Goal: Task Accomplishment & Management: Manage account settings

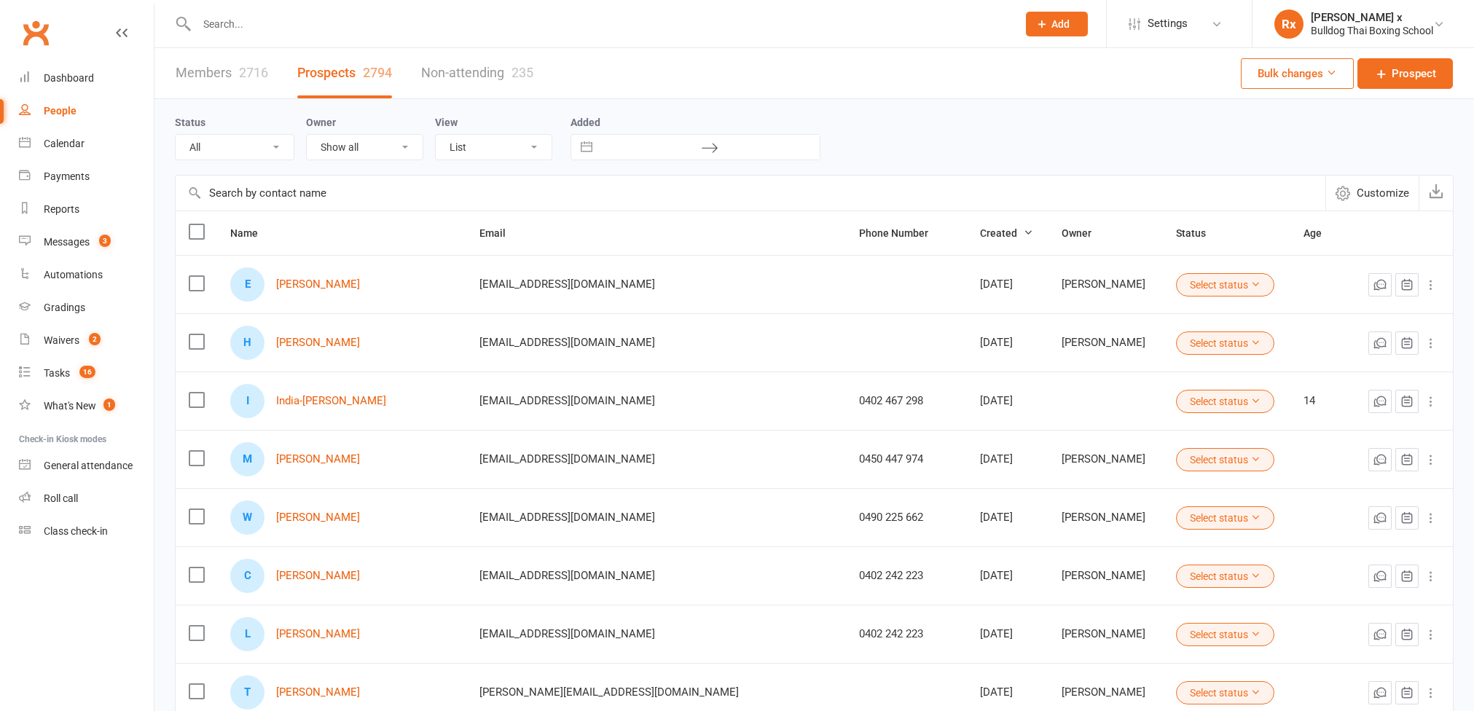
select select "100"
click at [72, 236] on div "Messages" at bounding box center [67, 242] width 46 height 12
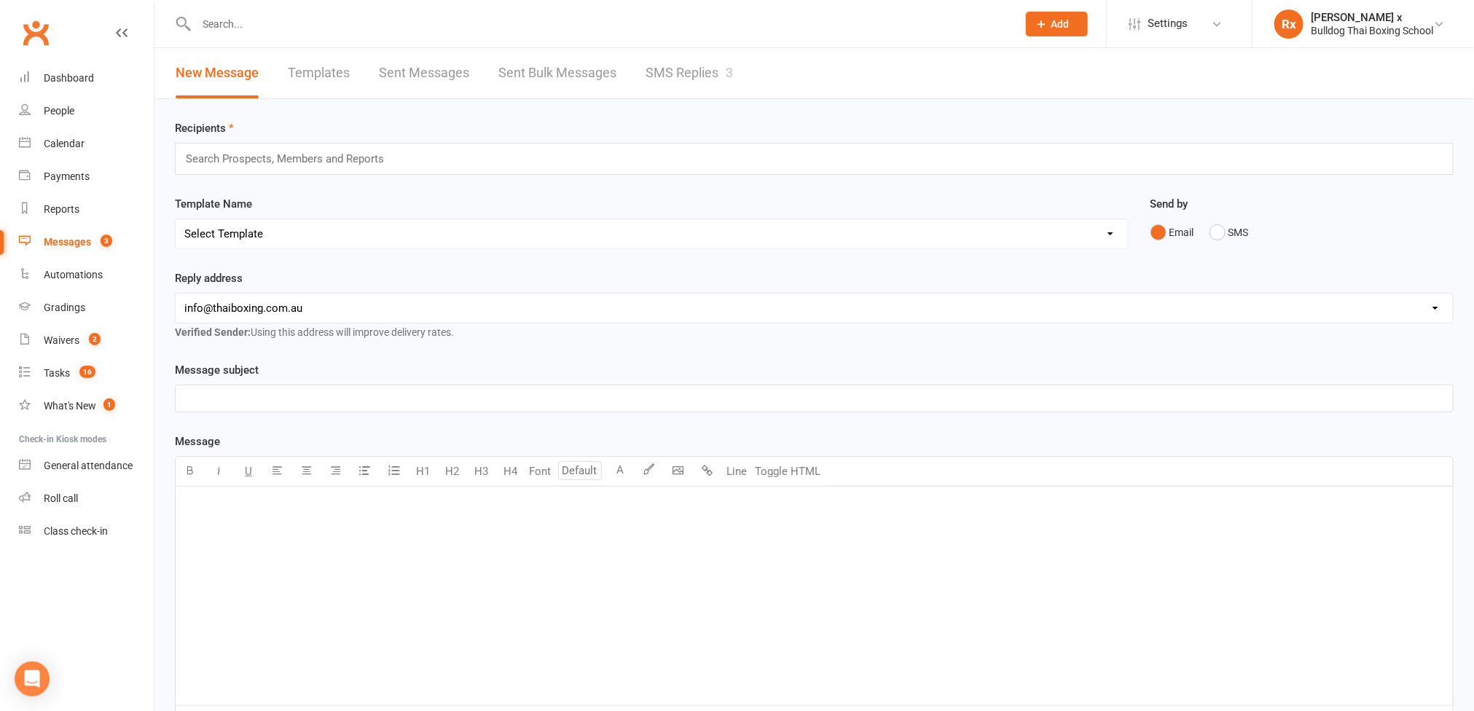
click at [696, 77] on link "SMS Replies 3" at bounding box center [689, 73] width 87 height 50
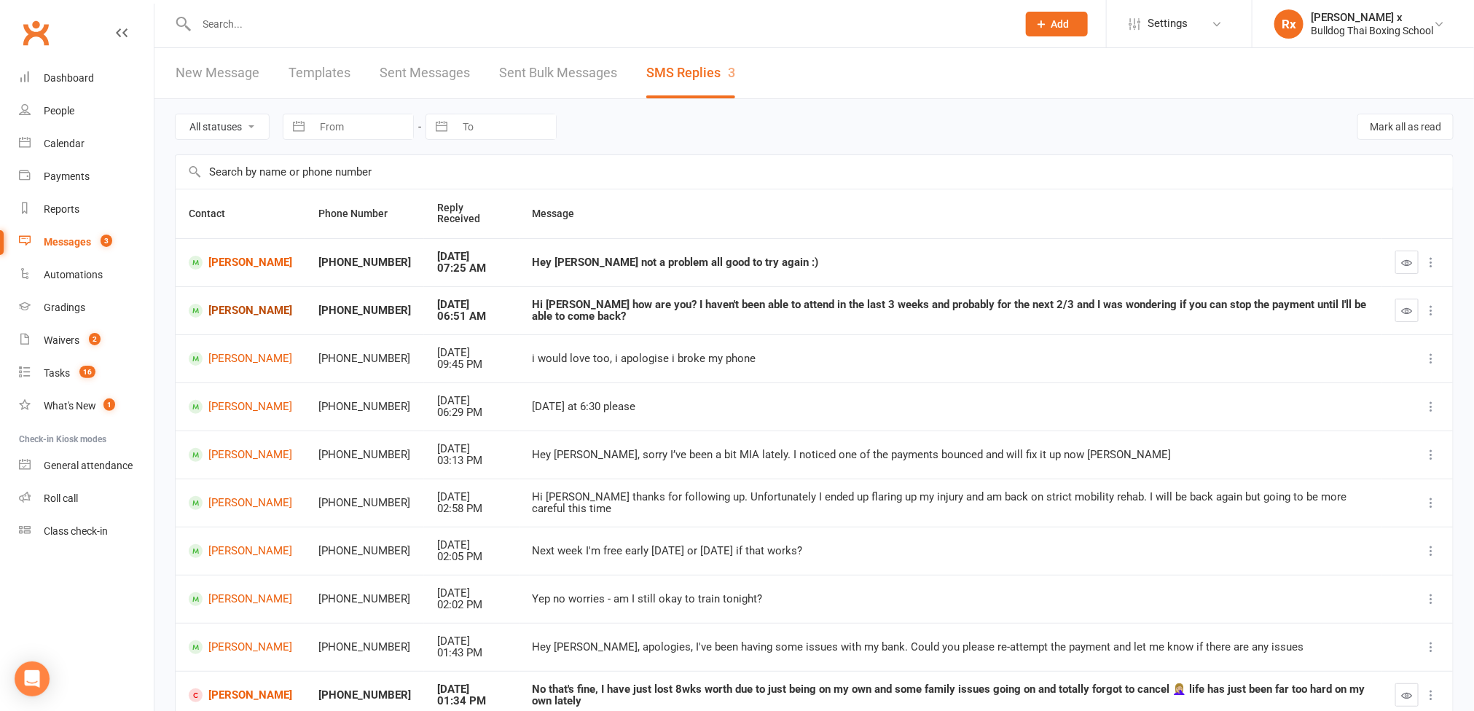
click at [241, 313] on link "Andrea Di Vaio" at bounding box center [240, 311] width 103 height 14
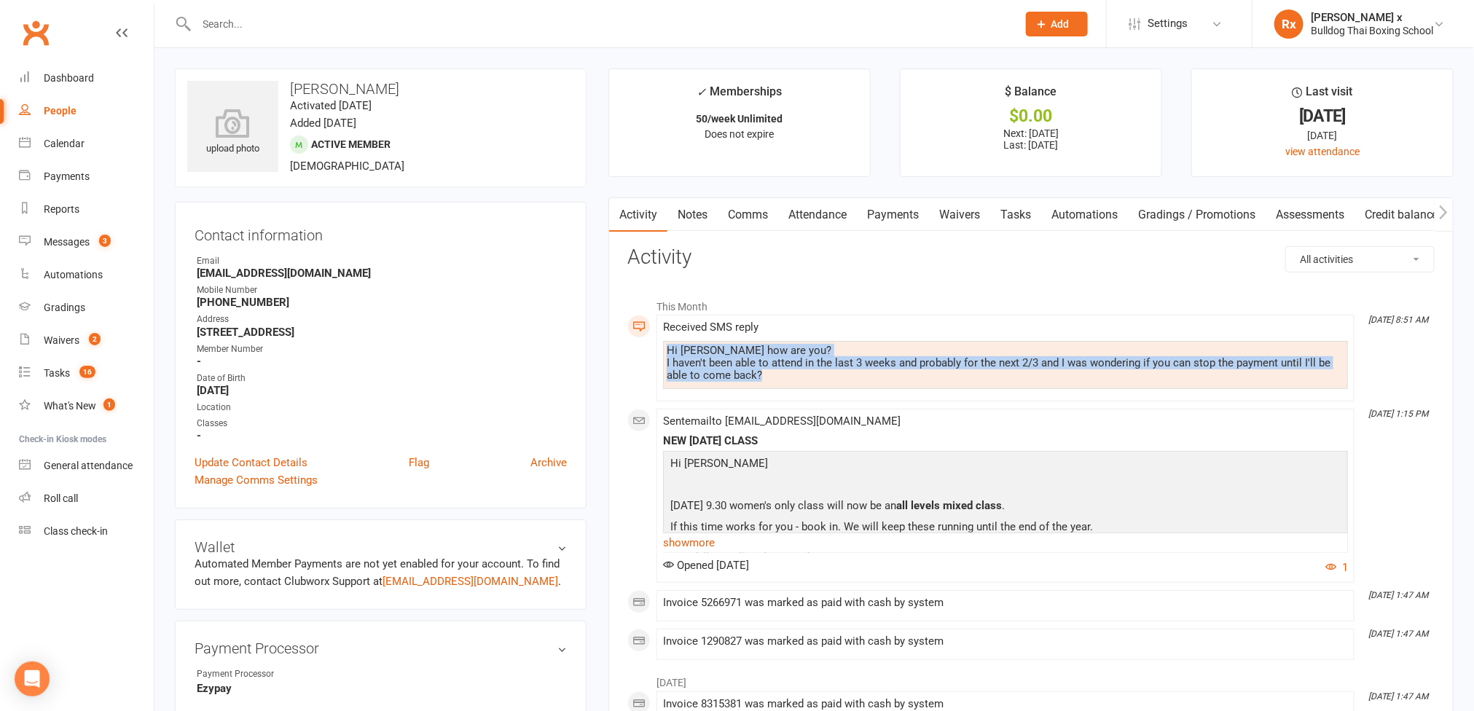
drag, startPoint x: 668, startPoint y: 351, endPoint x: 811, endPoint y: 378, distance: 146.2
click at [811, 378] on div "Hi Danuta how are you? I haven't been able to attend in the last 3 weeks and pr…" at bounding box center [1006, 363] width 678 height 37
copy div "Hi Danuta how are you? I haven't been able to attend in the last 3 weeks and pr…"
click at [1024, 212] on link "Tasks" at bounding box center [1016, 215] width 51 height 34
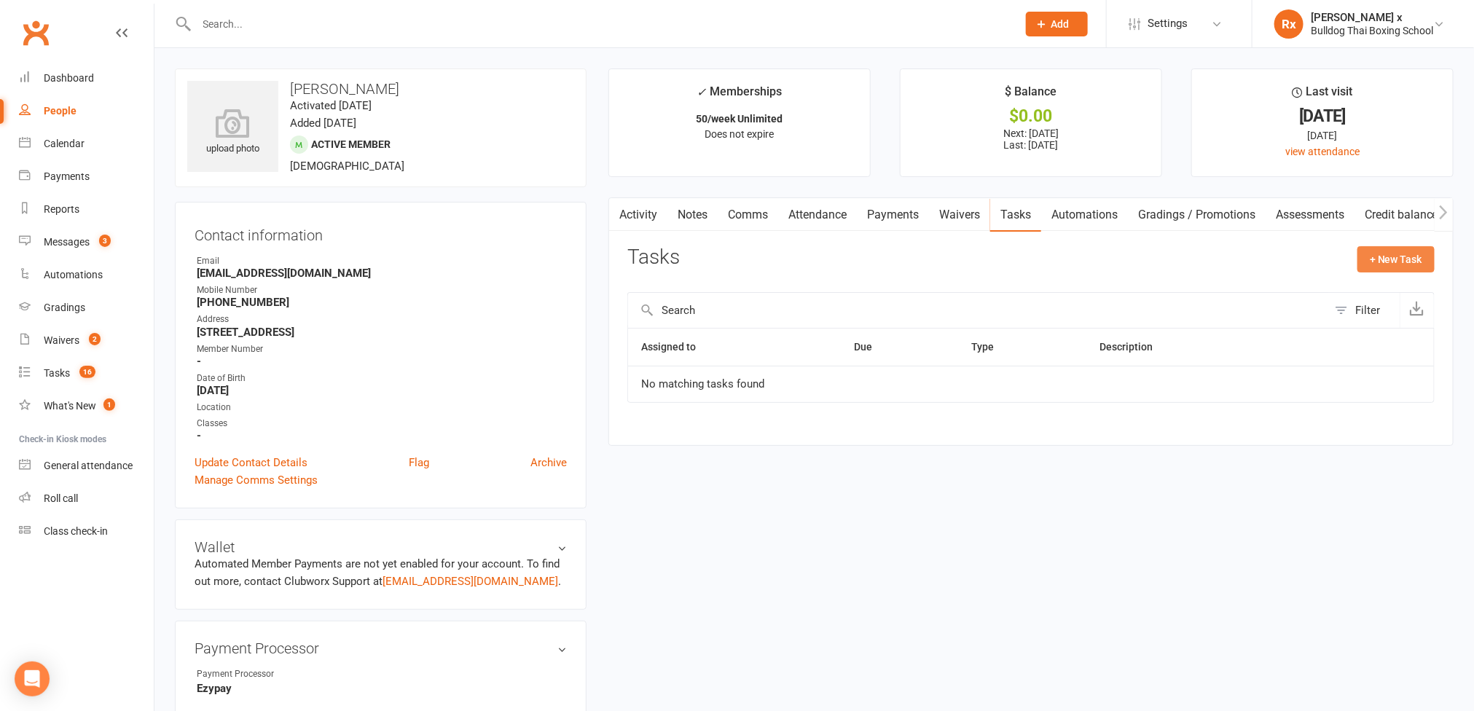
click at [1402, 250] on button "+ New Task" at bounding box center [1396, 259] width 77 height 26
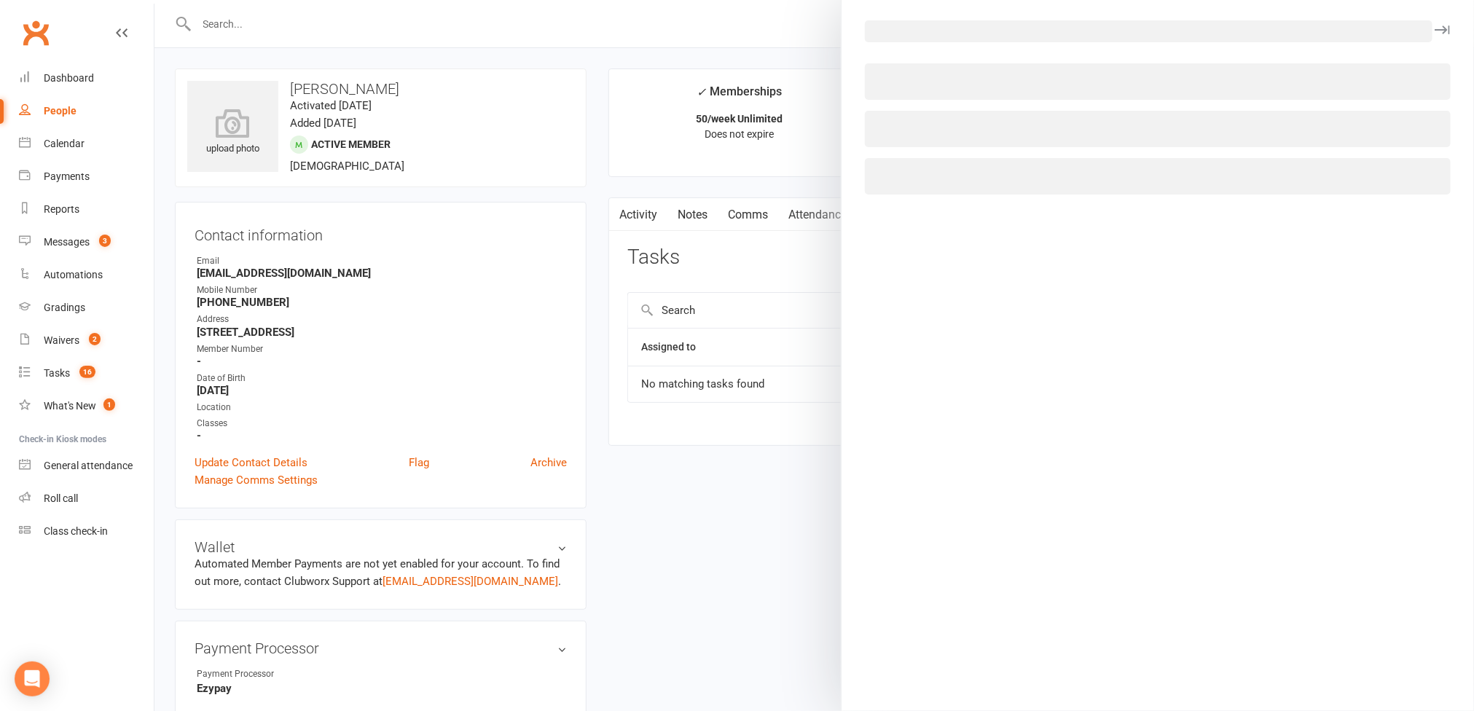
select select "45795"
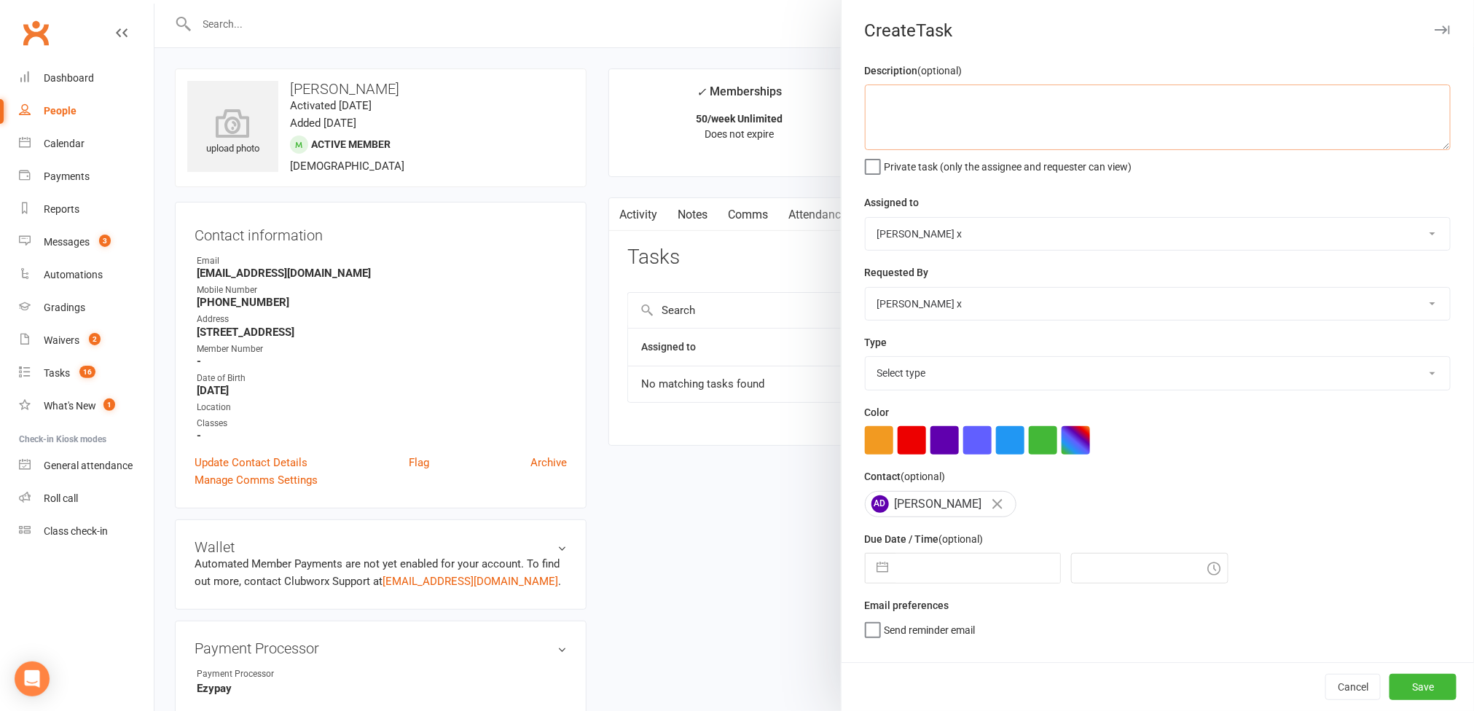
click at [1004, 103] on textarea at bounding box center [1158, 118] width 586 height 66
paste textarea "Hi Danuta how are you? I haven't been able to attend in the last 3 weeks and pr…"
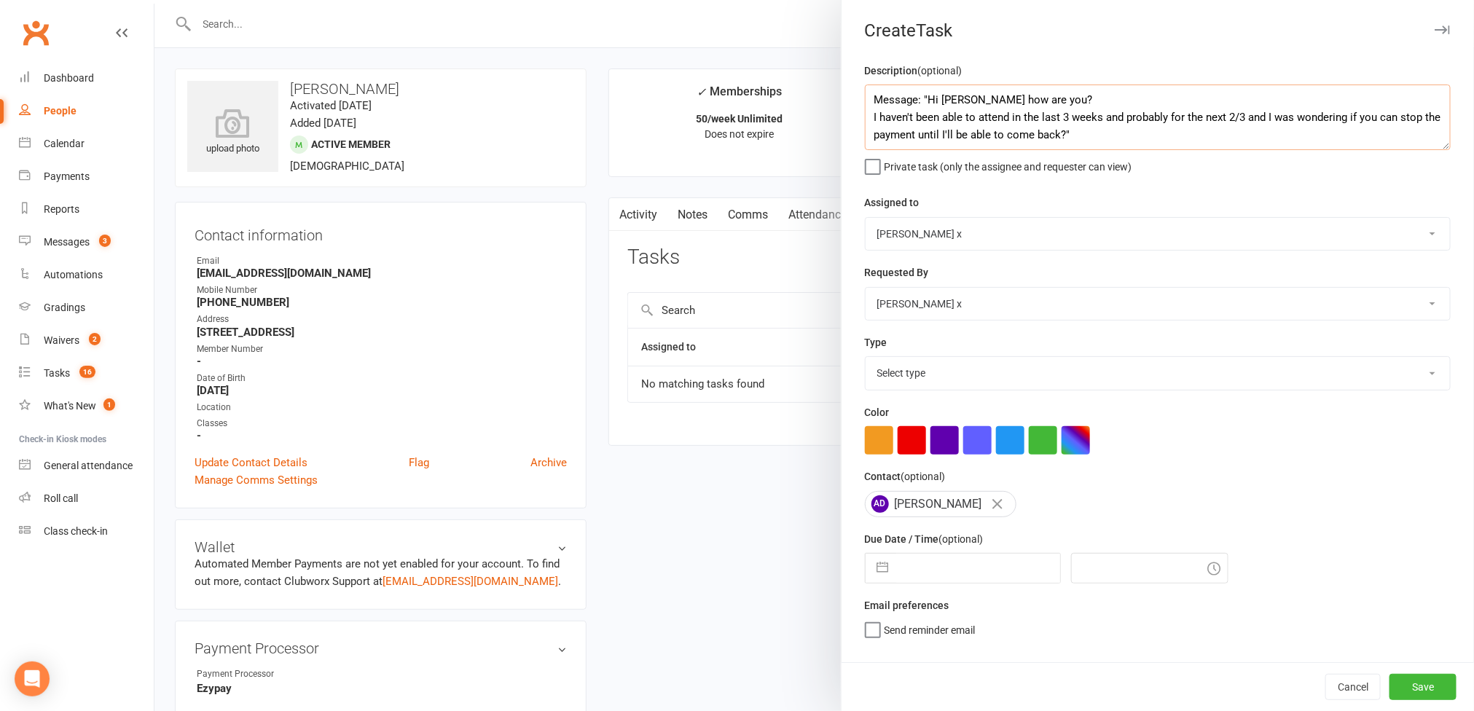
type textarea "Message: "Hi Danuta how are you? I haven't been able to attend in the last 3 we…"
click at [1409, 243] on select "Nick Stone Alex O'Neil Rhoda x Nick Stone Lara Ahola Mark Ward Personal Trainers" at bounding box center [1158, 234] width 585 height 32
select select "12940"
click at [866, 219] on select "Nick Stone Alex O'Neil Rhoda x Nick Stone Lara Ahola Mark Ward Personal Trainers" at bounding box center [1158, 234] width 585 height 32
click at [1385, 368] on select "Select type Action E-mail Meeting Phone call Text Add new task type" at bounding box center [1158, 373] width 585 height 32
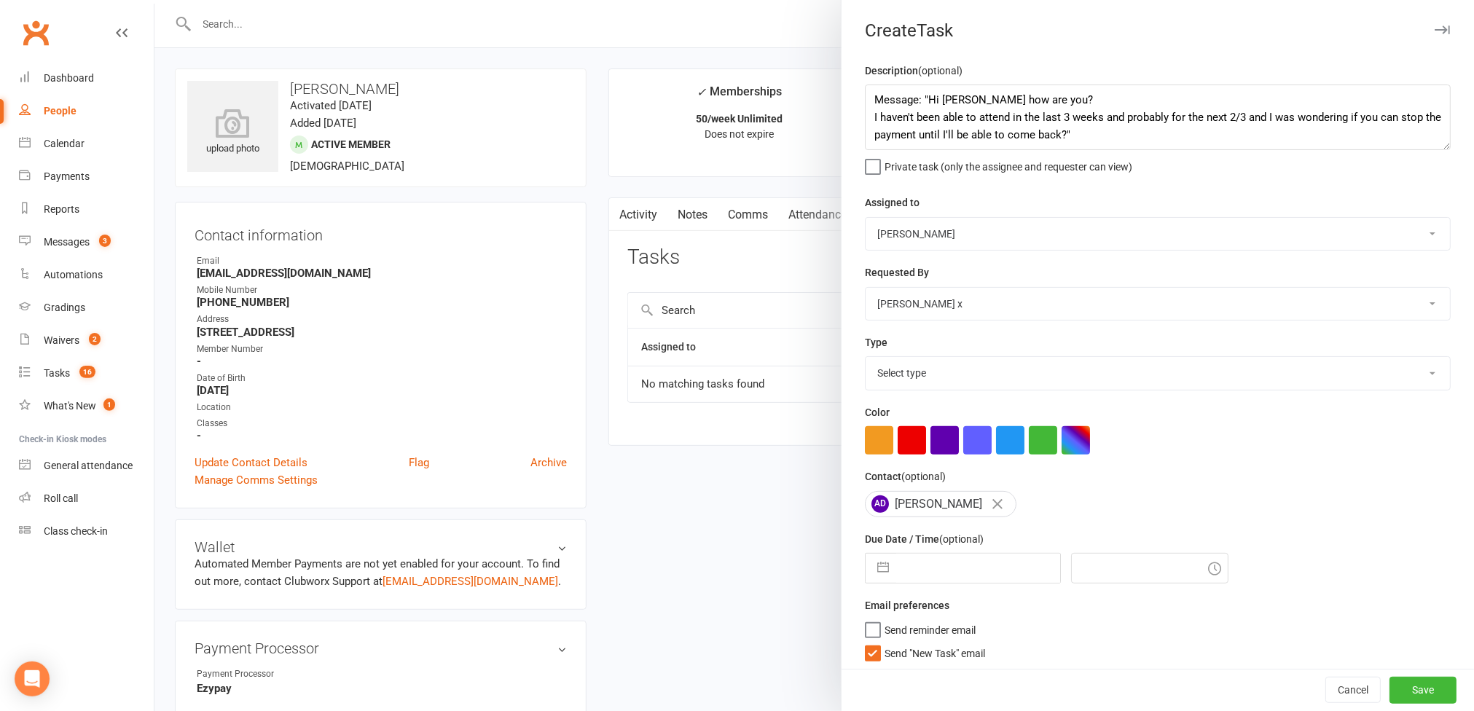
select select "12049"
click at [866, 361] on select "Select type Action E-mail Meeting Phone call Text Add new task type" at bounding box center [1158, 373] width 585 height 32
click at [1002, 575] on input "text" at bounding box center [978, 568] width 164 height 29
select select "7"
select select "2025"
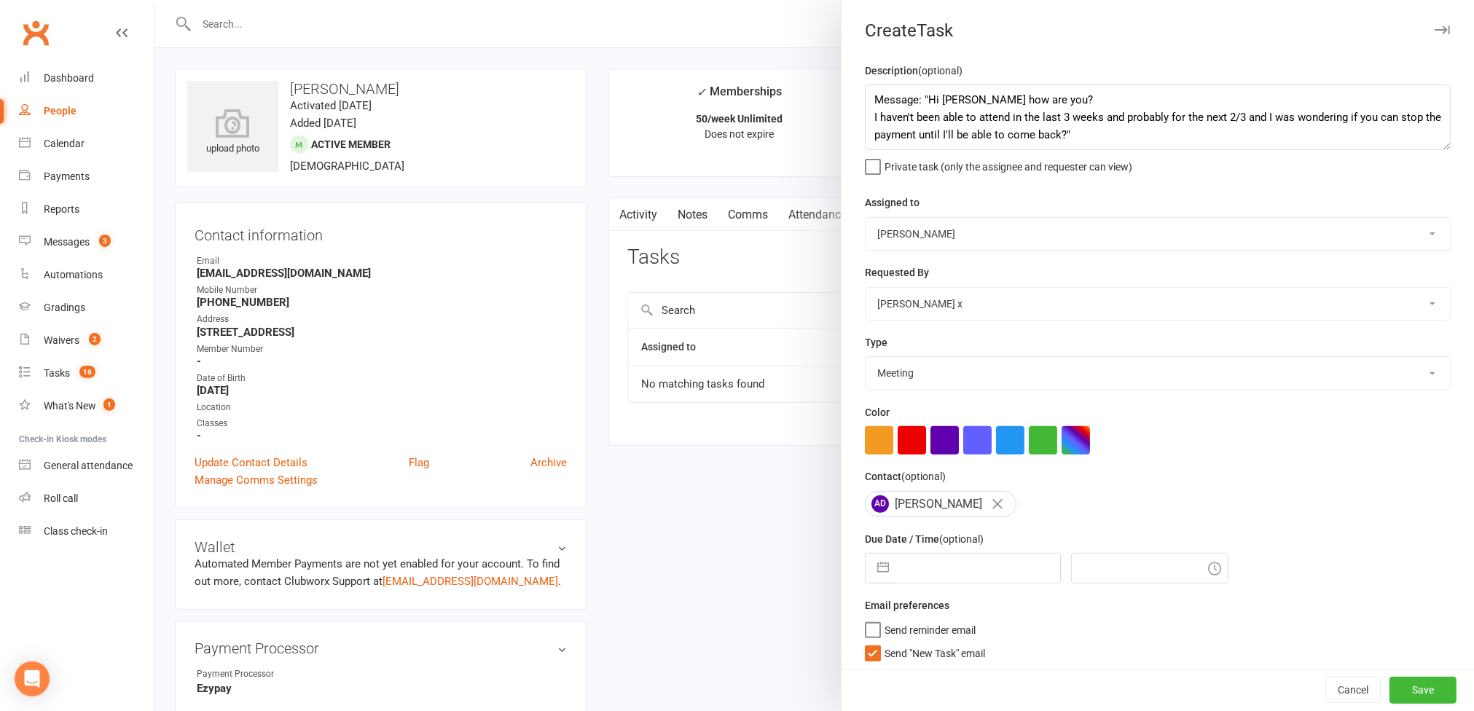
select select "8"
select select "2025"
select select "9"
select select "2025"
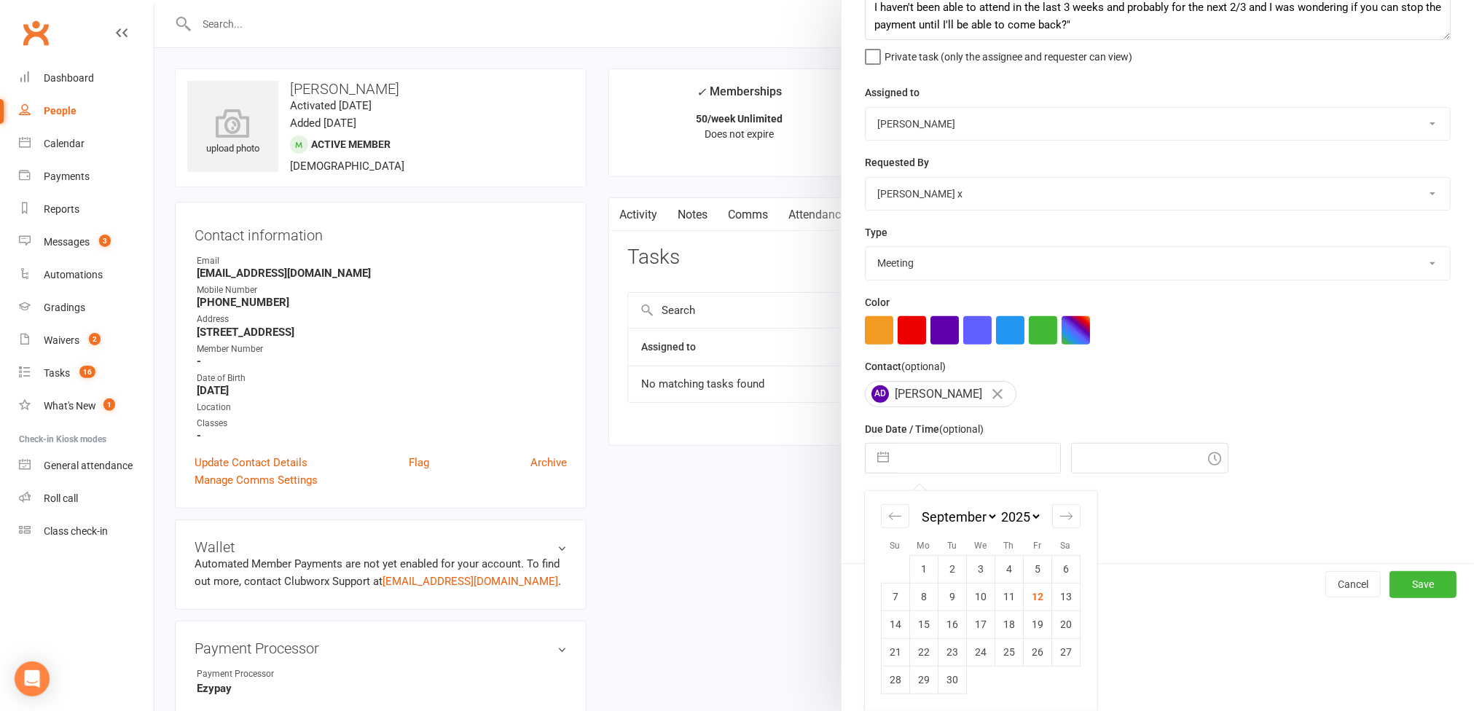
scroll to position [116, 0]
click at [1023, 600] on td "12" at bounding box center [1037, 597] width 28 height 28
type input "12 Sep 2025"
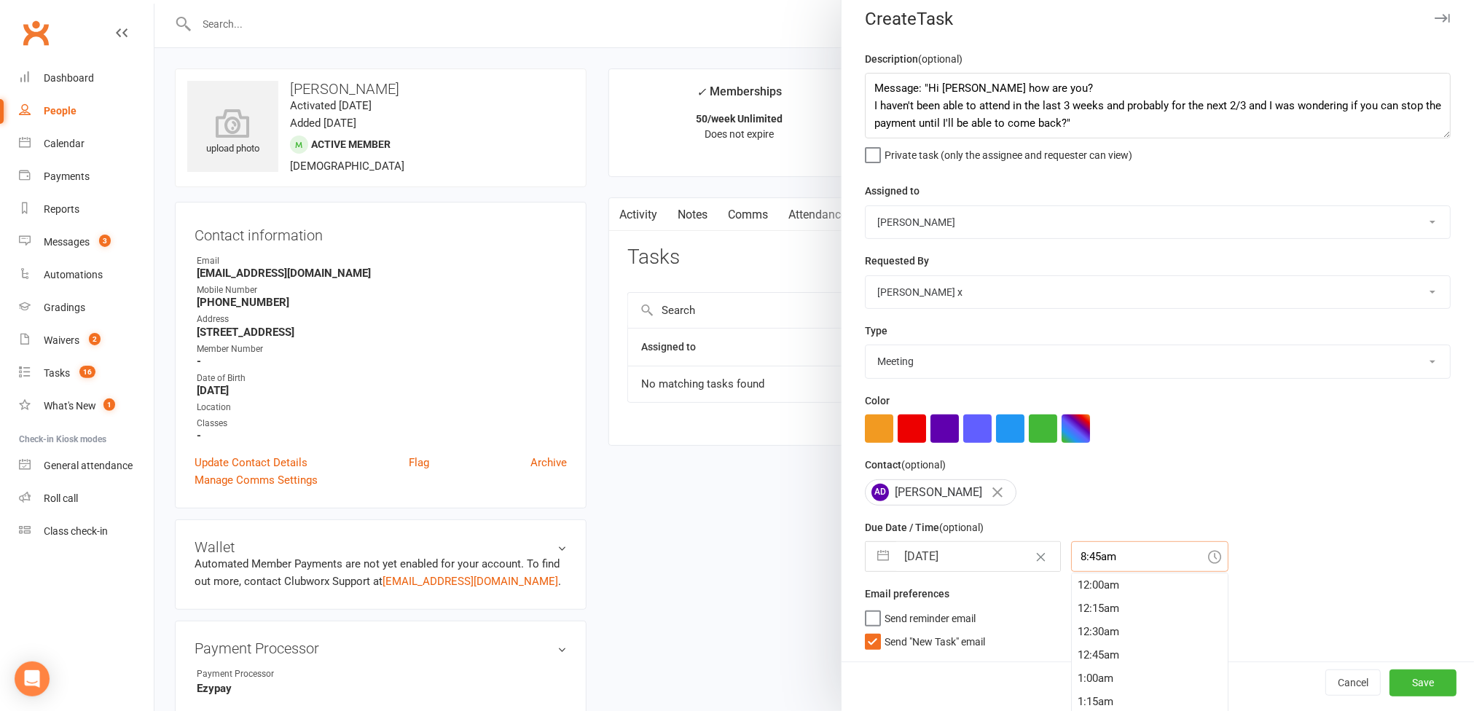
click at [1090, 565] on input "8:45am" at bounding box center [1149, 557] width 157 height 31
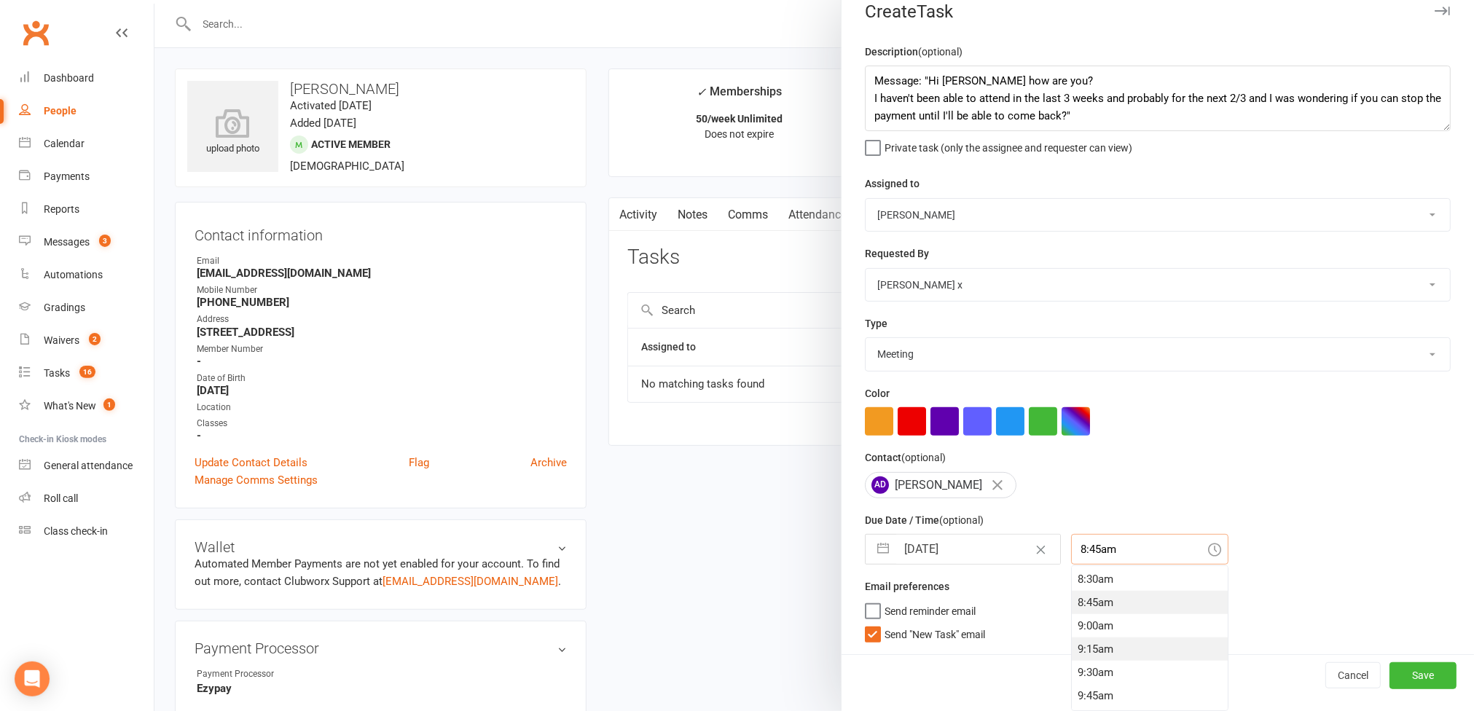
scroll to position [1010, 0]
click at [1085, 573] on div "10:45am" at bounding box center [1150, 570] width 156 height 23
type input "10:45am"
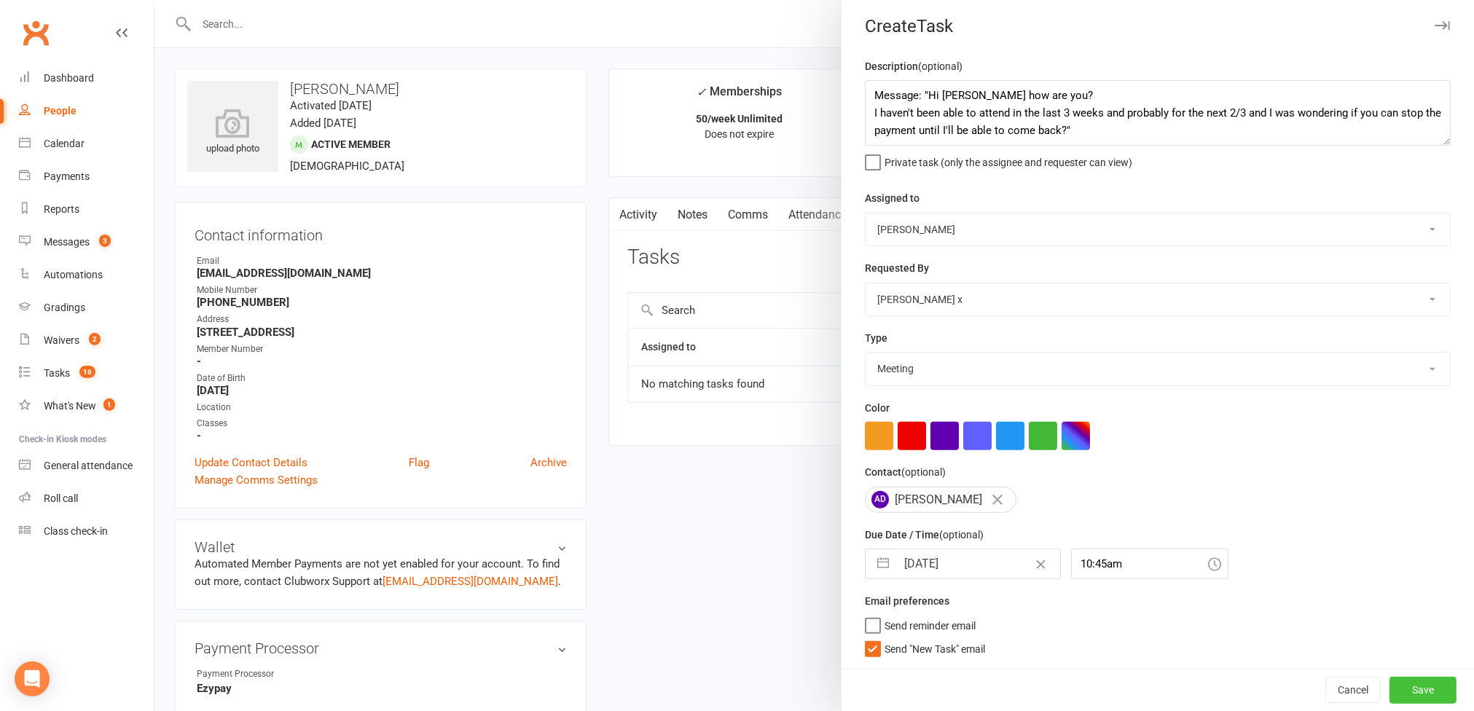
click at [1394, 683] on button "Save" at bounding box center [1423, 690] width 67 height 26
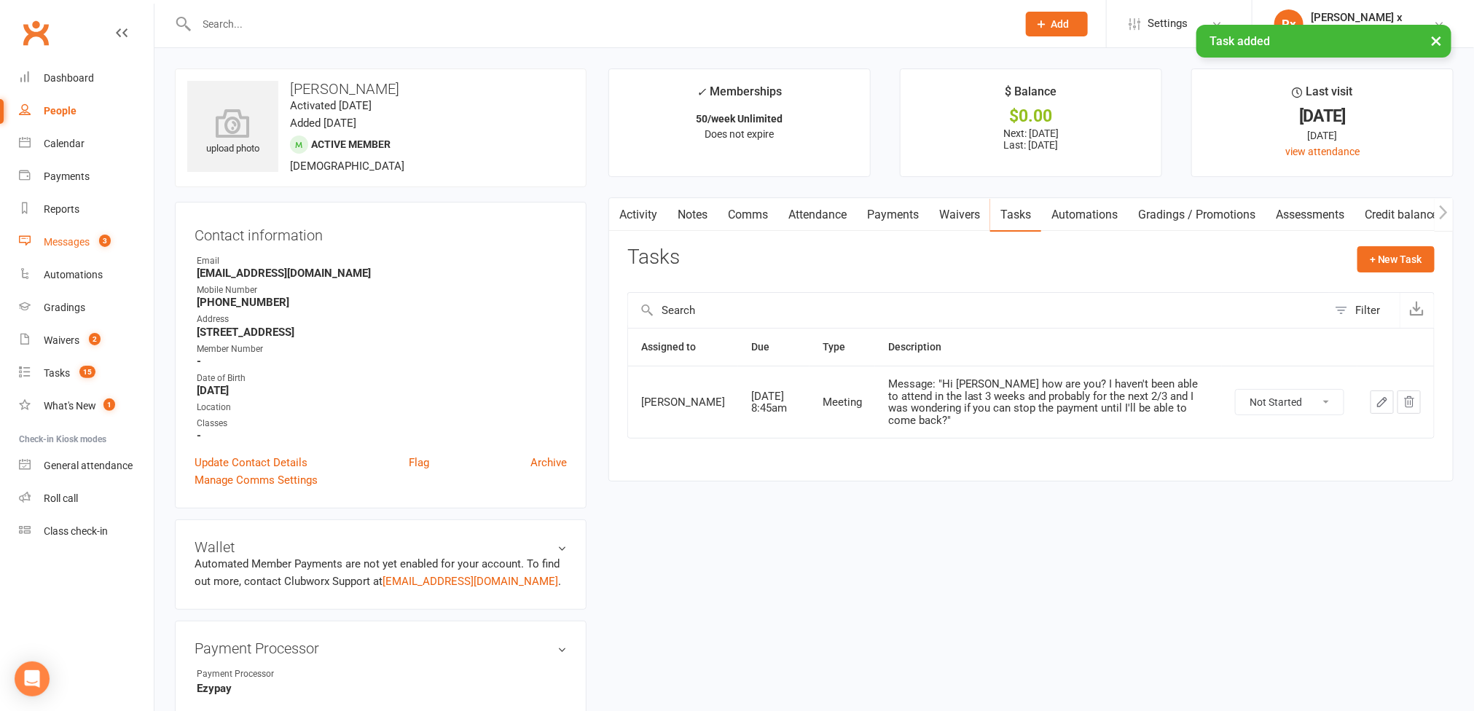
click at [62, 237] on div "Messages" at bounding box center [67, 242] width 46 height 12
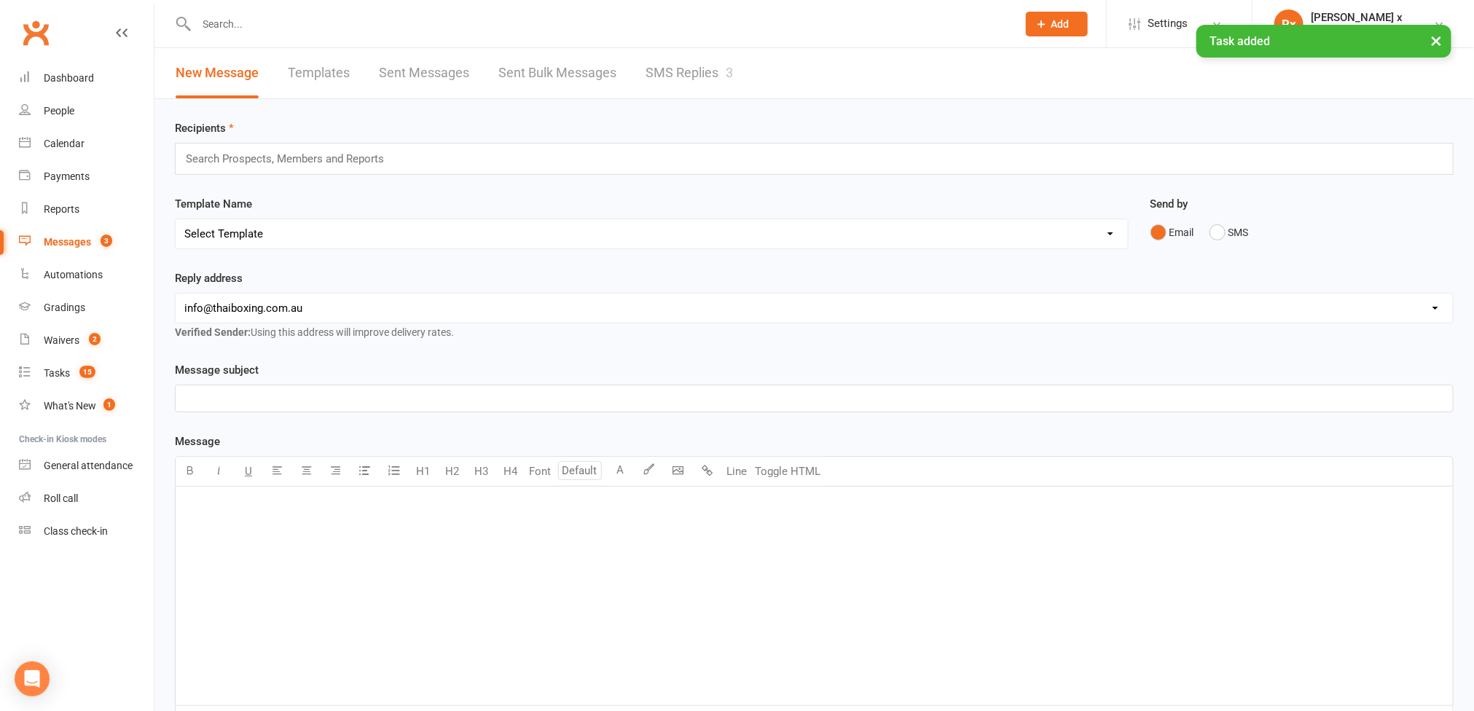
click at [708, 75] on link "SMS Replies 3" at bounding box center [689, 73] width 87 height 50
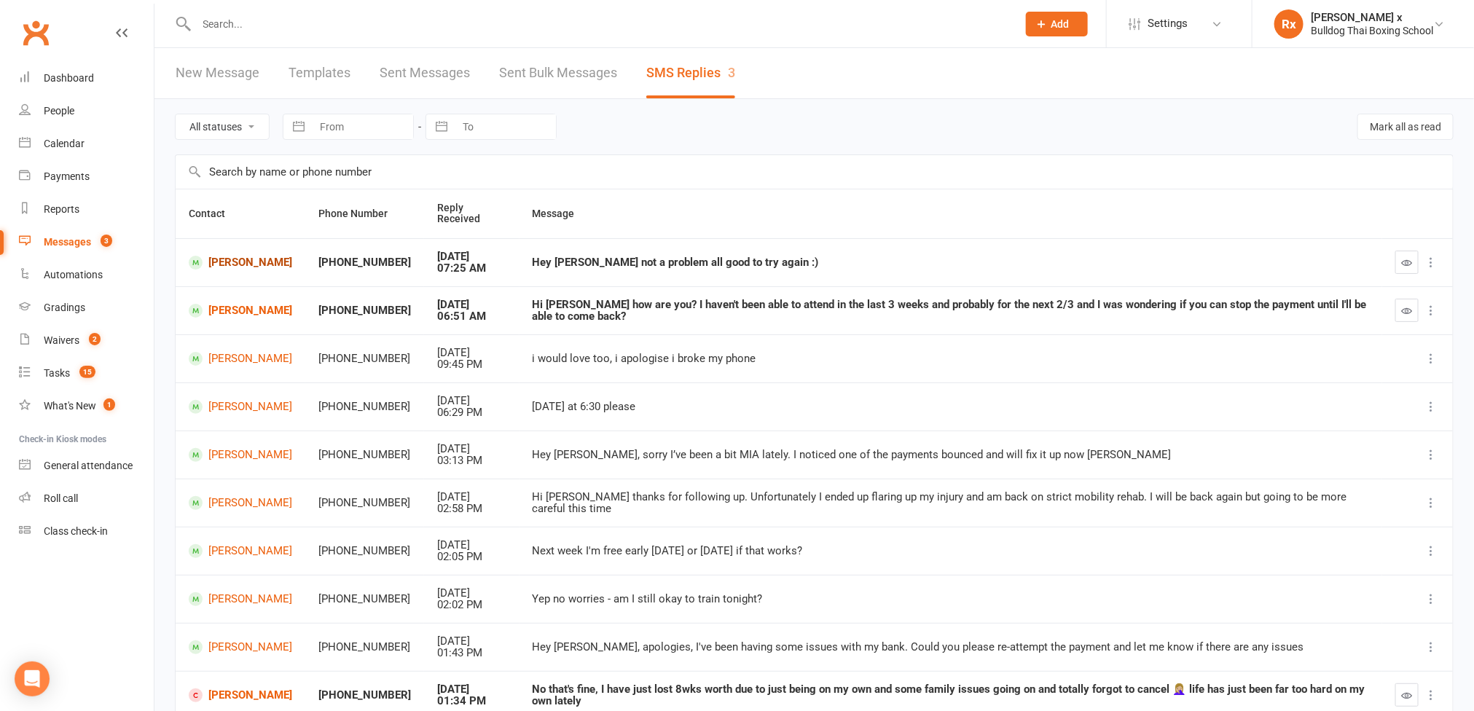
click at [251, 260] on link "Jordan Diaz" at bounding box center [240, 263] width 103 height 14
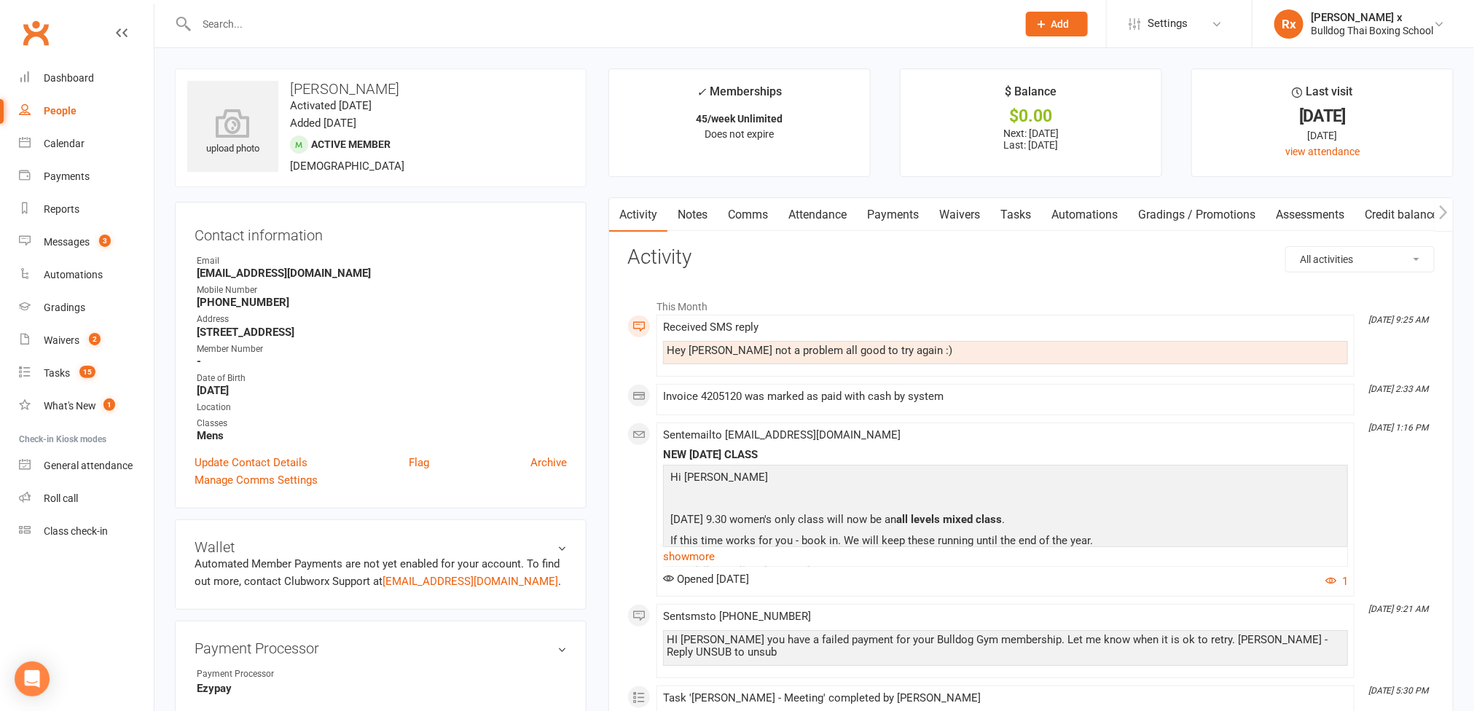
click at [848, 353] on div "Hey Danuta not a problem all good to try again :)" at bounding box center [1006, 351] width 678 height 12
copy div "Hey Danuta not a problem all good to try again :)"
click at [1006, 211] on link "Tasks" at bounding box center [1016, 215] width 51 height 34
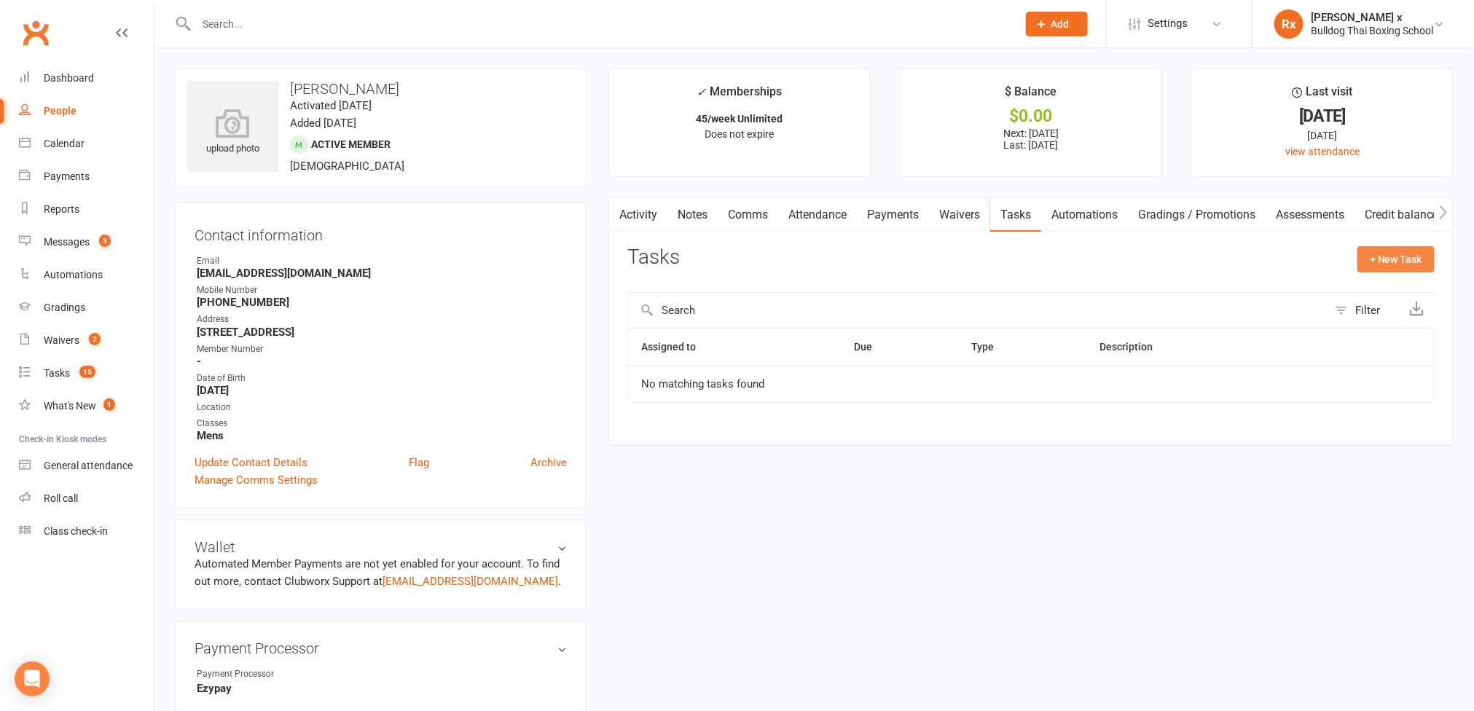
click at [1404, 259] on button "+ New Task" at bounding box center [1396, 259] width 77 height 26
select select "45795"
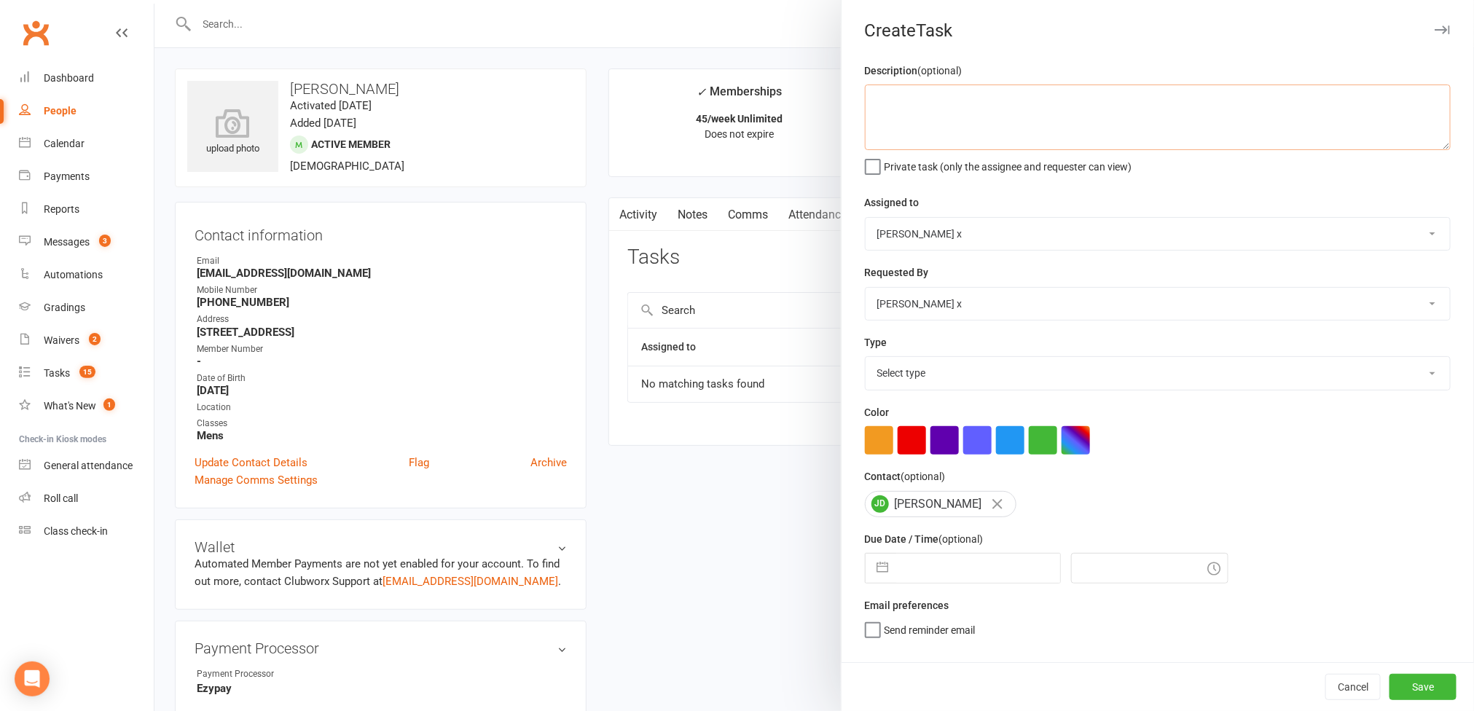
click at [913, 123] on textarea at bounding box center [1158, 118] width 586 height 66
paste textarea "Hey Danuta not a problem all good to try again :)"
type textarea "Message: "Hey Danuta not a problem all good to try again :)""
click at [1419, 238] on select "[PERSON_NAME] [PERSON_NAME] O'[PERSON_NAME] x [PERSON_NAME] [PERSON_NAME] [PERS…" at bounding box center [1158, 234] width 585 height 32
select select "12940"
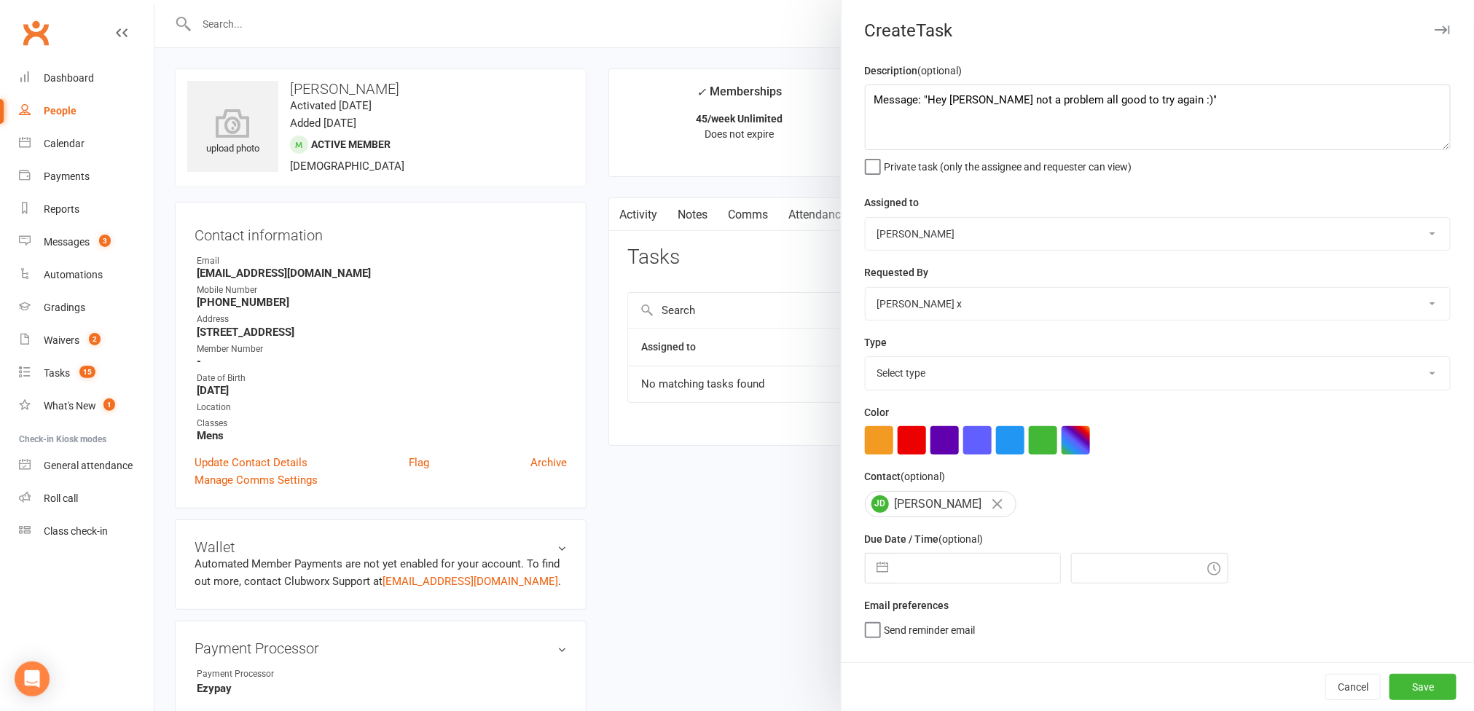
click at [866, 219] on select "[PERSON_NAME] [PERSON_NAME] O'[PERSON_NAME] x [PERSON_NAME] [PERSON_NAME] [PERS…" at bounding box center [1158, 234] width 585 height 32
click at [1396, 386] on select "Select type Action E-mail Meeting Phone call Text Add new task type" at bounding box center [1158, 373] width 585 height 32
select select "12049"
click at [866, 361] on select "Select type Action E-mail Meeting Phone call Text Add new task type" at bounding box center [1158, 373] width 585 height 32
select select "7"
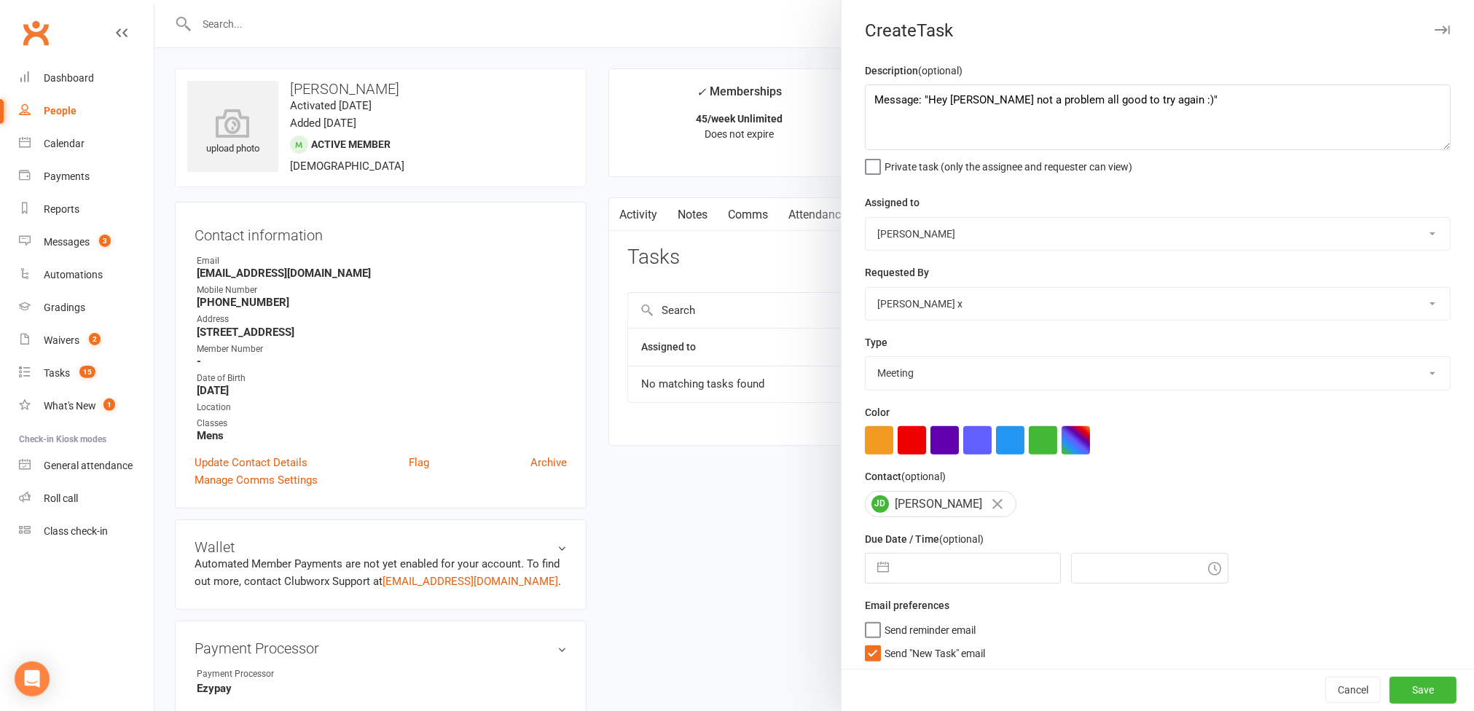
select select "2025"
select select "8"
select select "2025"
select select "9"
select select "2025"
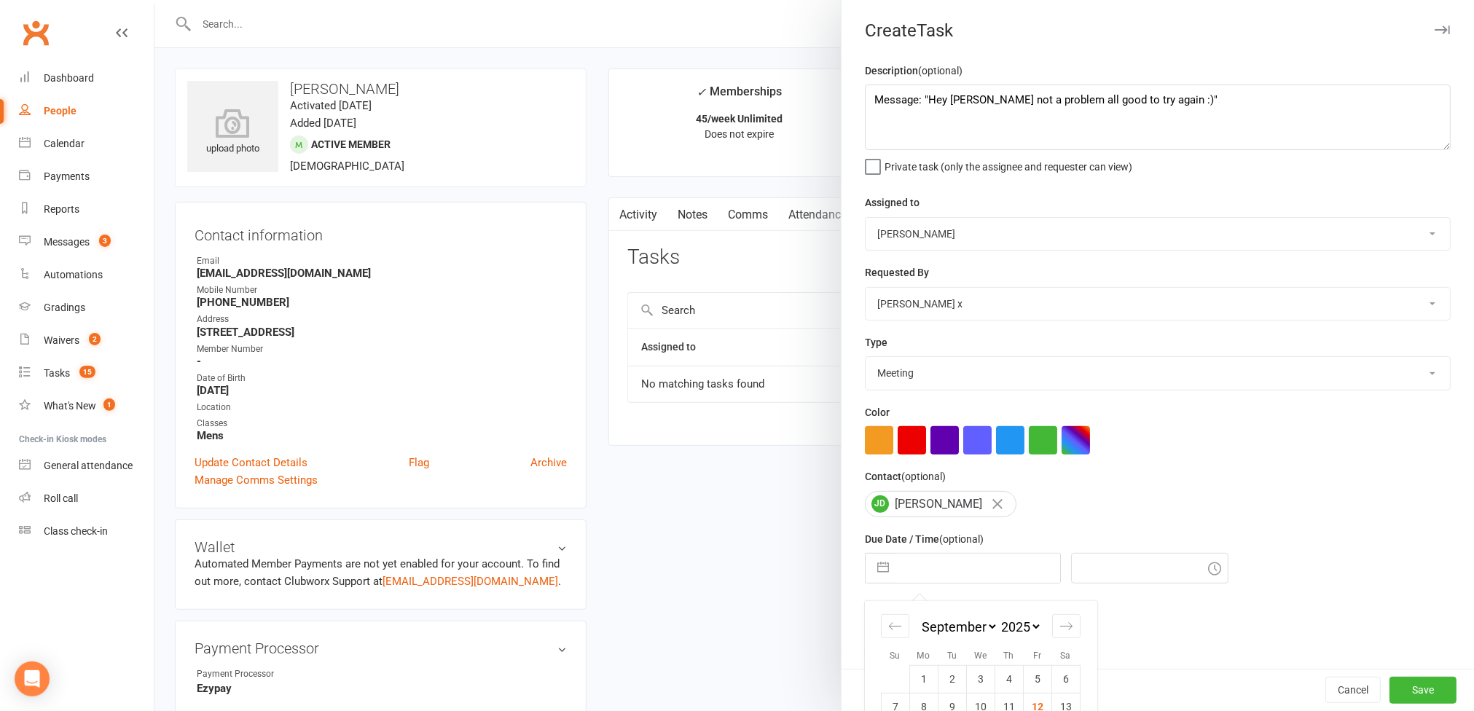
click at [1023, 580] on input "text" at bounding box center [978, 568] width 164 height 29
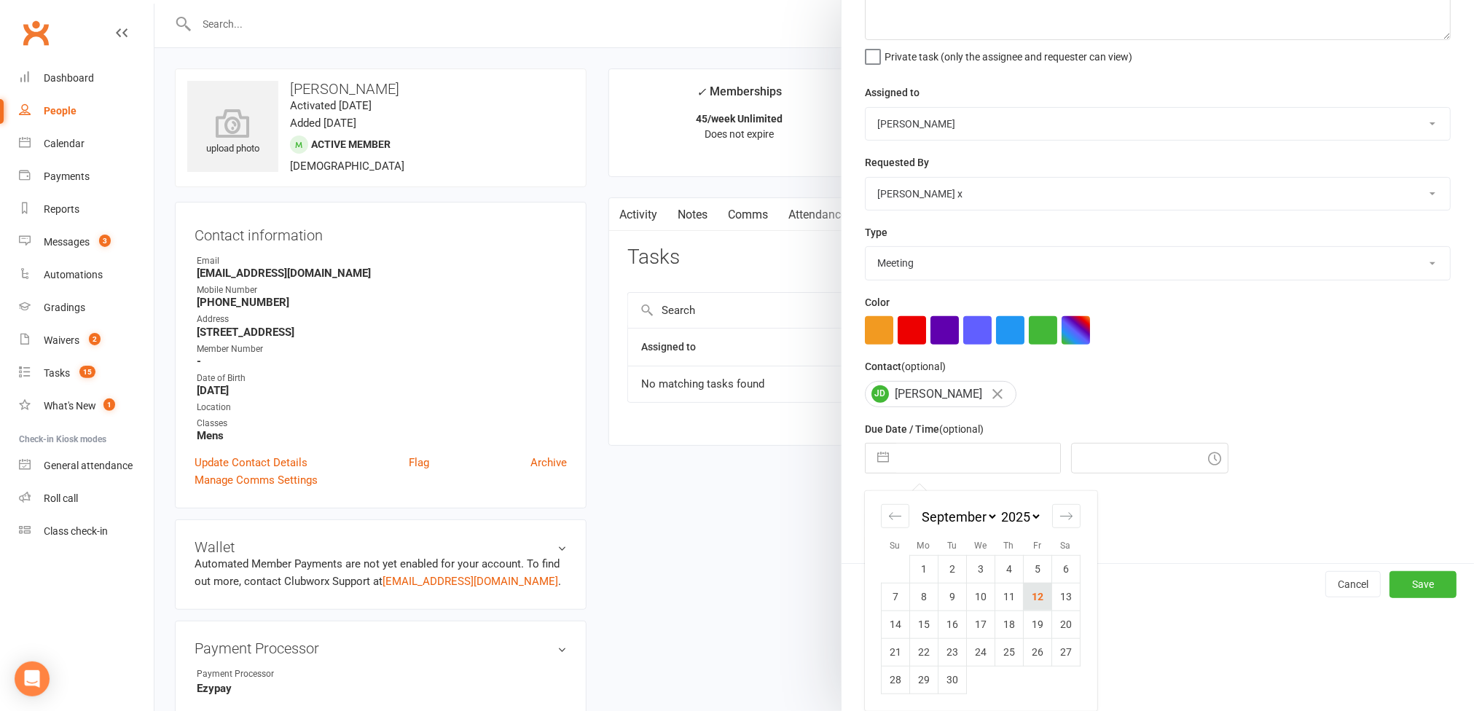
click at [1033, 600] on td "12" at bounding box center [1037, 597] width 28 height 28
type input "[DATE]"
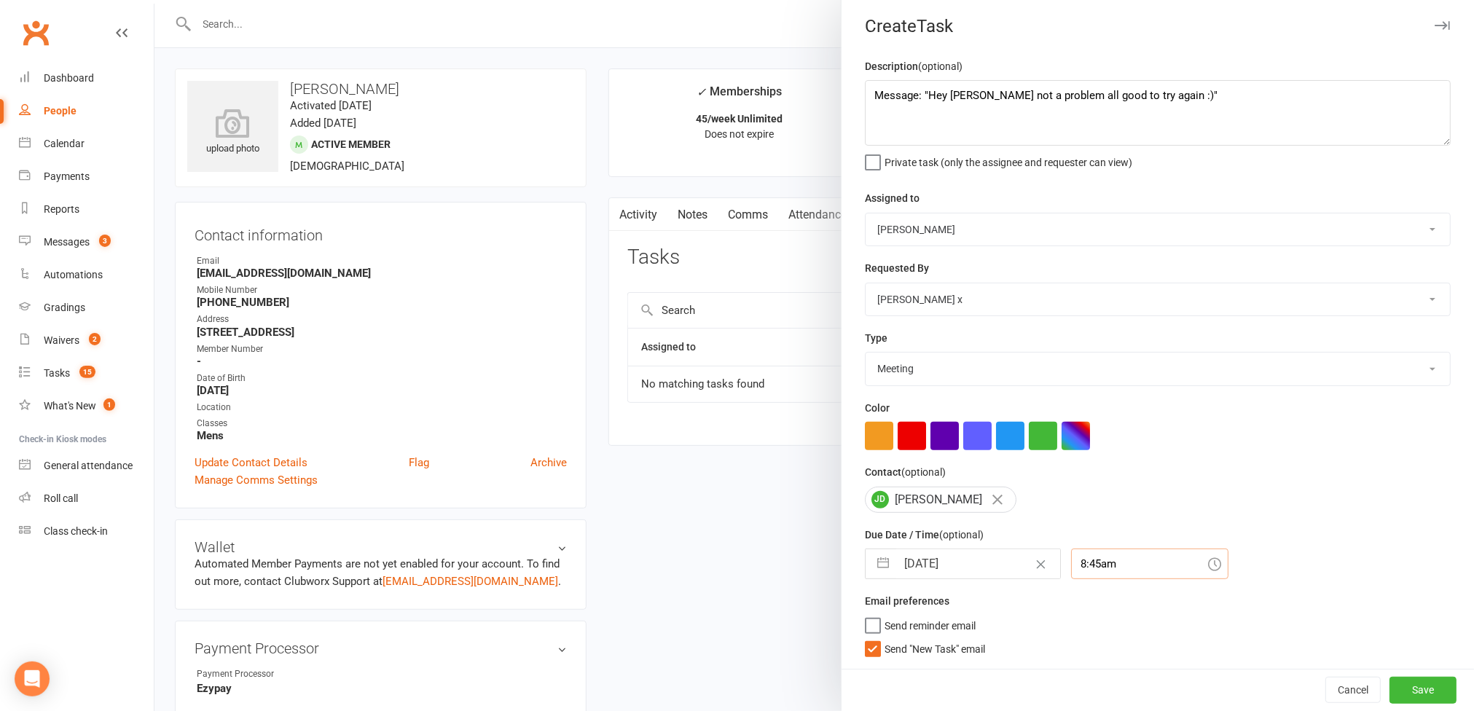
scroll to position [24, 0]
click at [1092, 558] on input "8:45am" at bounding box center [1149, 564] width 157 height 31
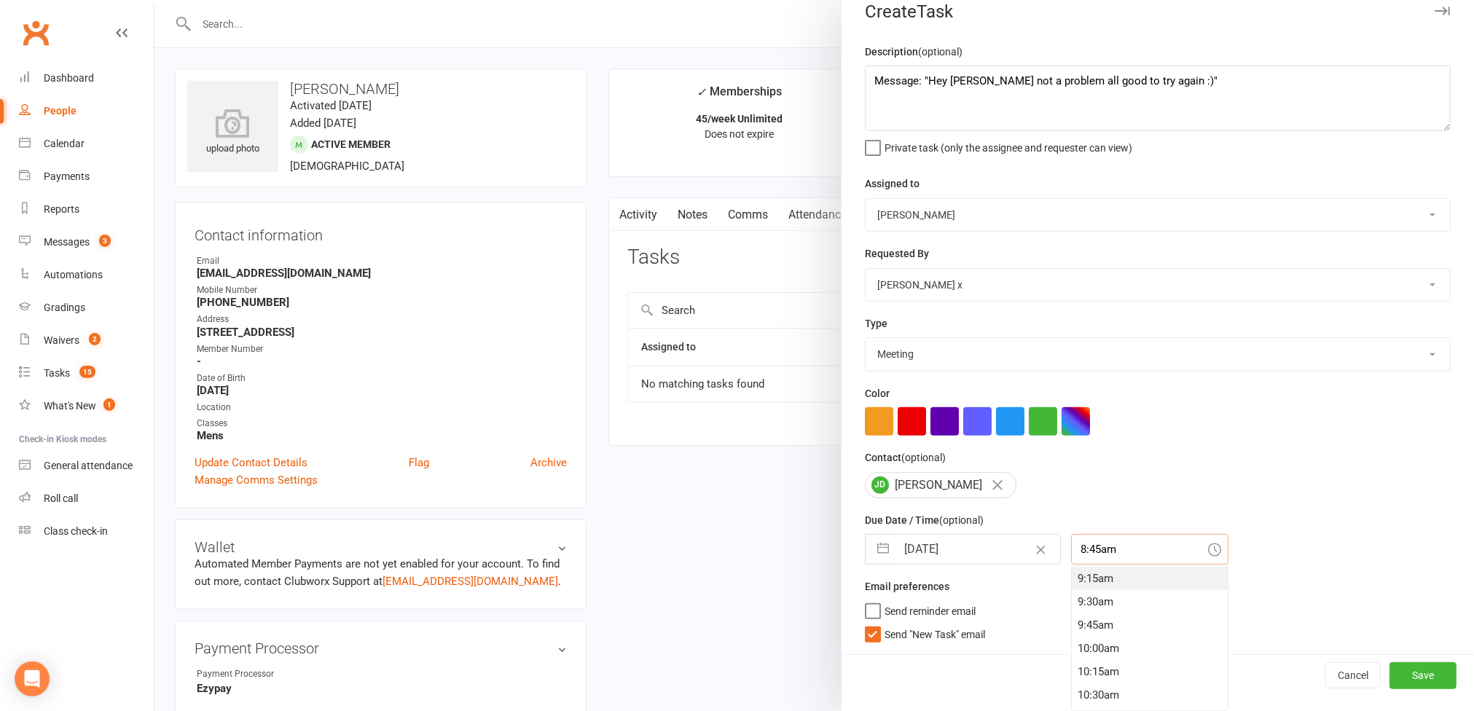
scroll to position [901, 0]
click at [1093, 669] on div "10:45am" at bounding box center [1150, 679] width 156 height 23
type input "10:45am"
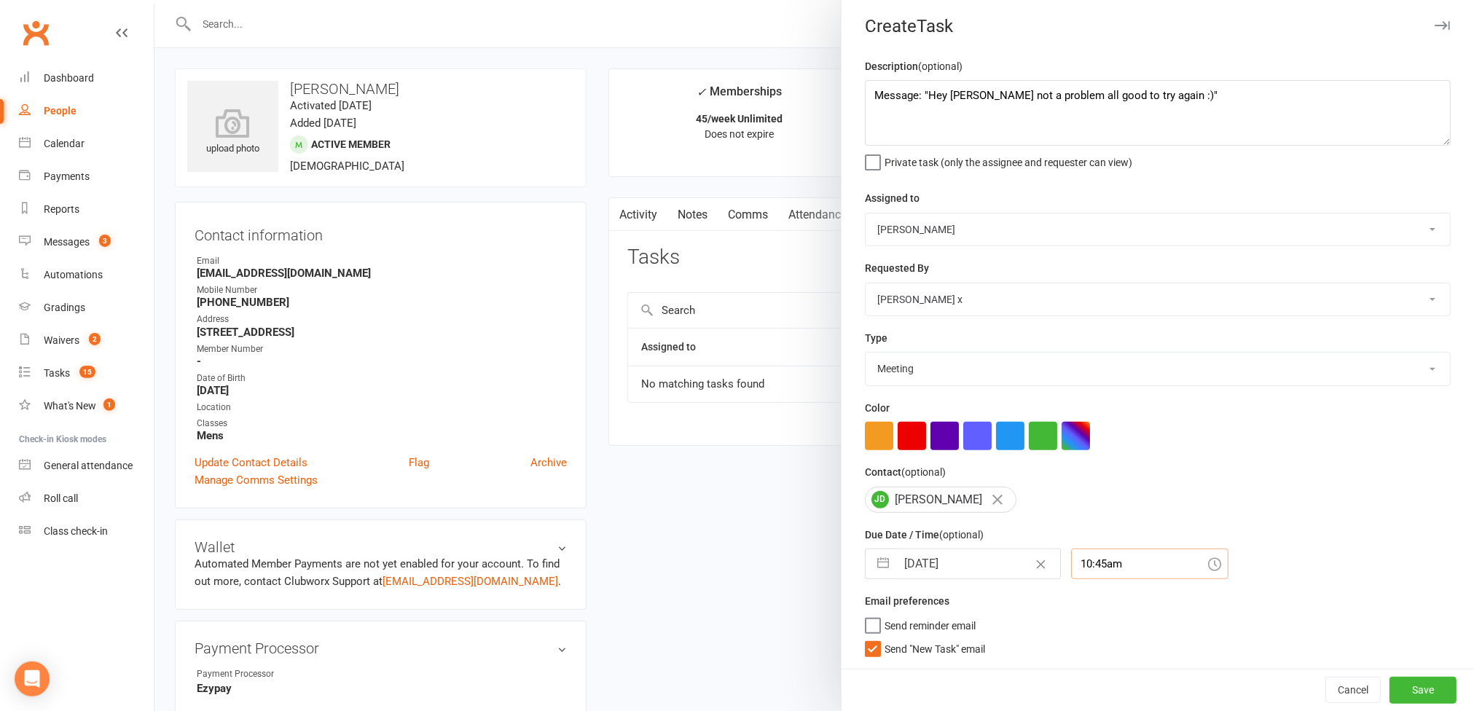
scroll to position [12, 0]
click at [1390, 682] on button "Save" at bounding box center [1423, 690] width 67 height 26
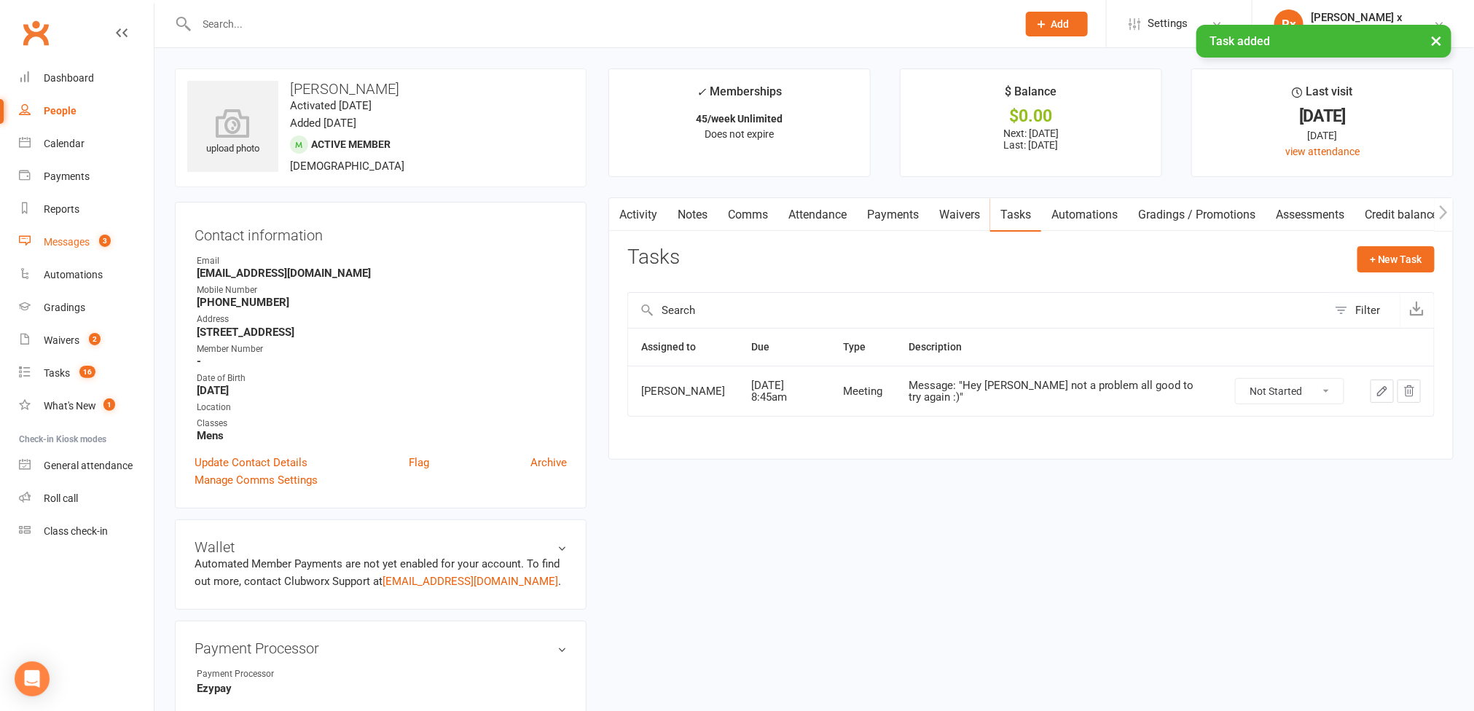
click at [55, 245] on div "Messages" at bounding box center [67, 242] width 46 height 12
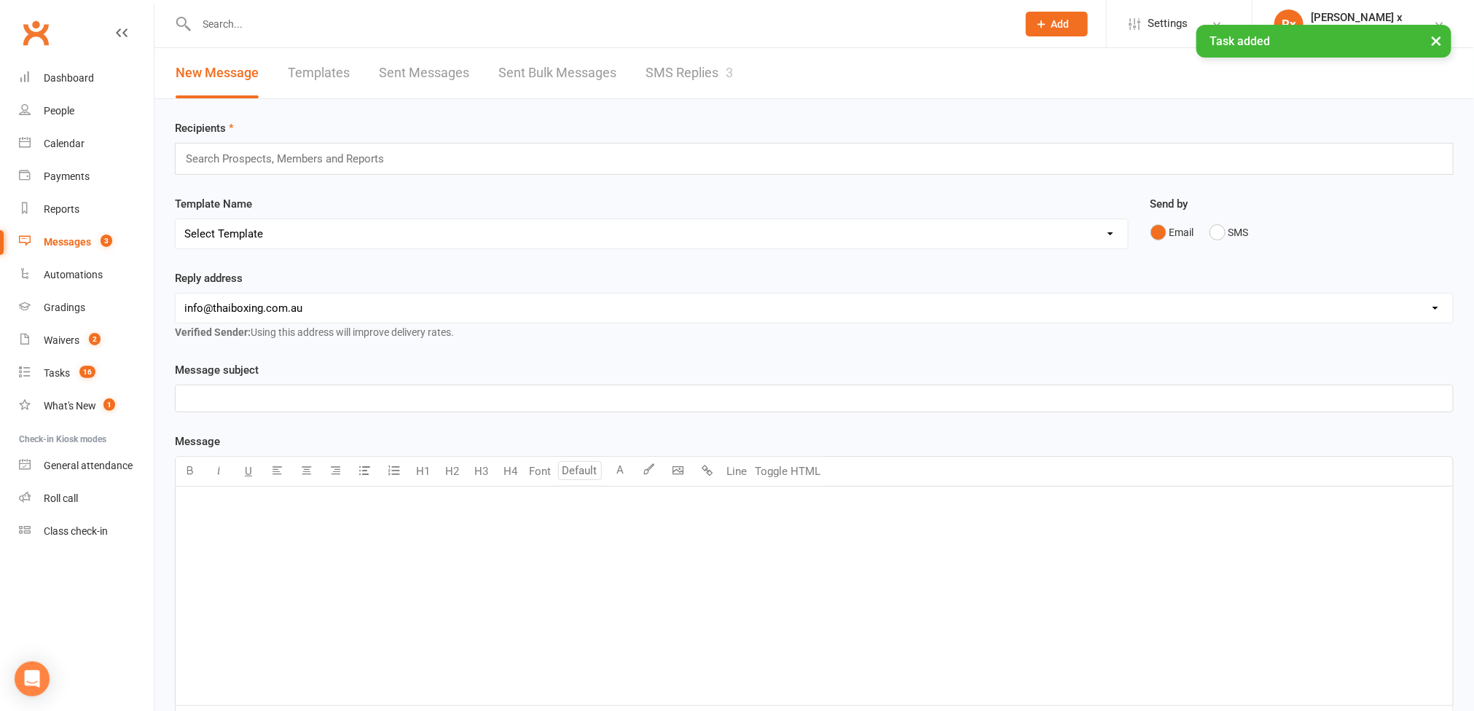
click at [693, 25] on div "× Task added" at bounding box center [728, 25] width 1456 height 0
click at [647, 72] on link "SMS Replies 3" at bounding box center [689, 73] width 87 height 50
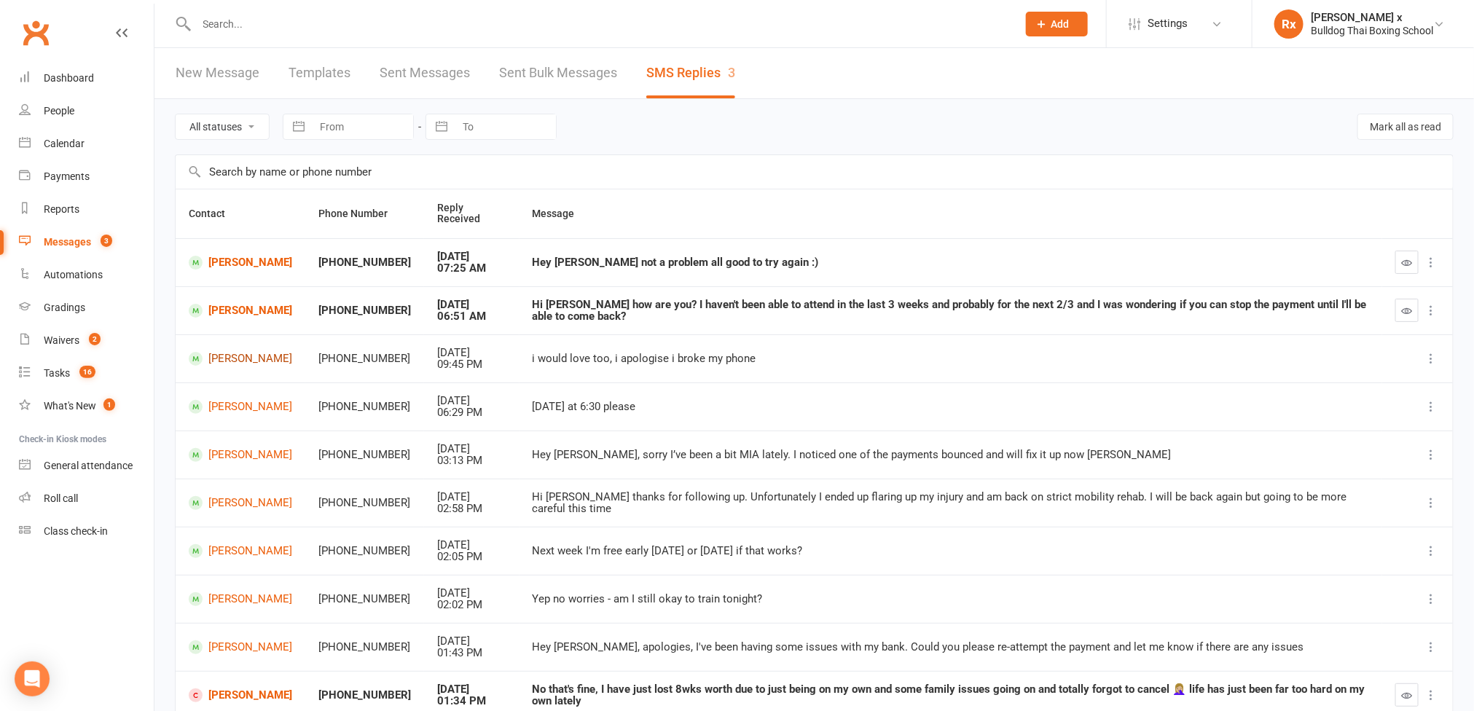
click at [236, 361] on link "Amelie Siebert" at bounding box center [240, 359] width 103 height 14
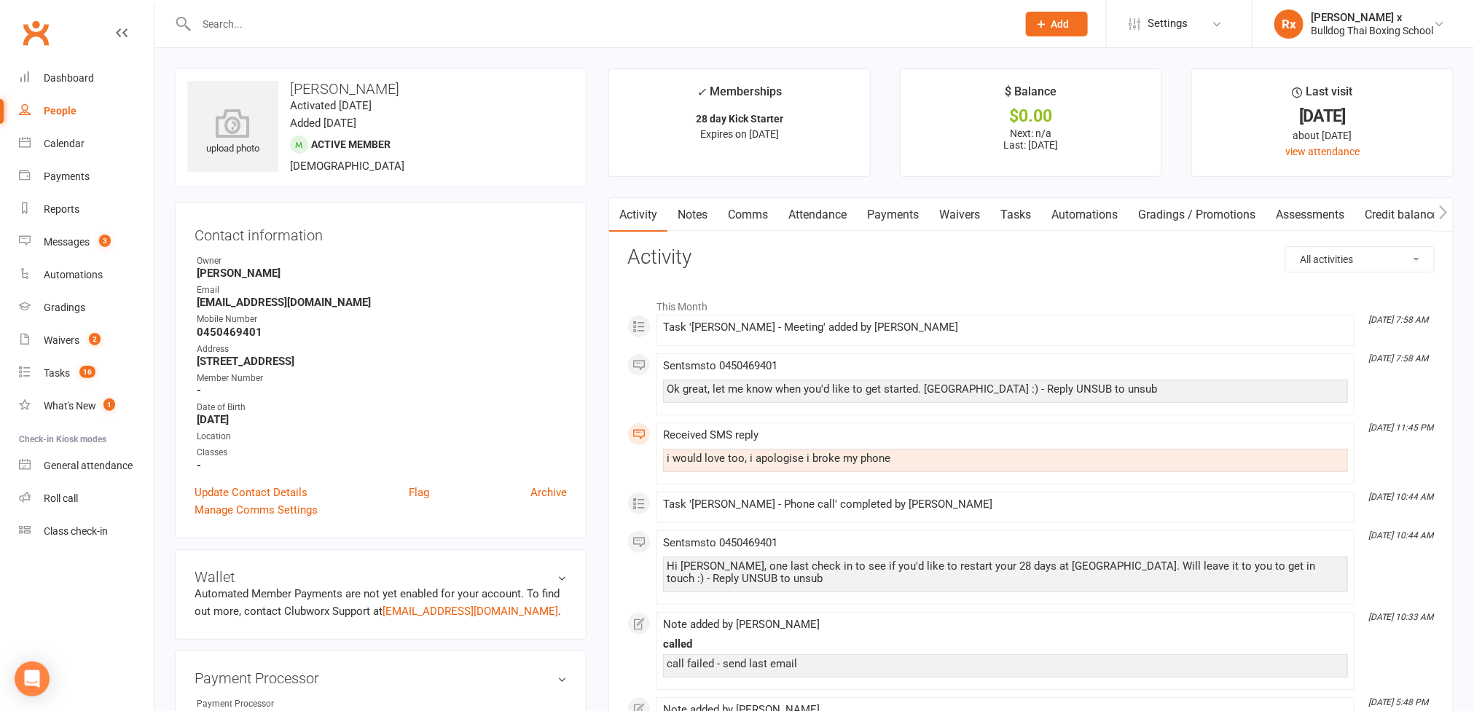
click at [66, 112] on div "People" at bounding box center [60, 111] width 33 height 12
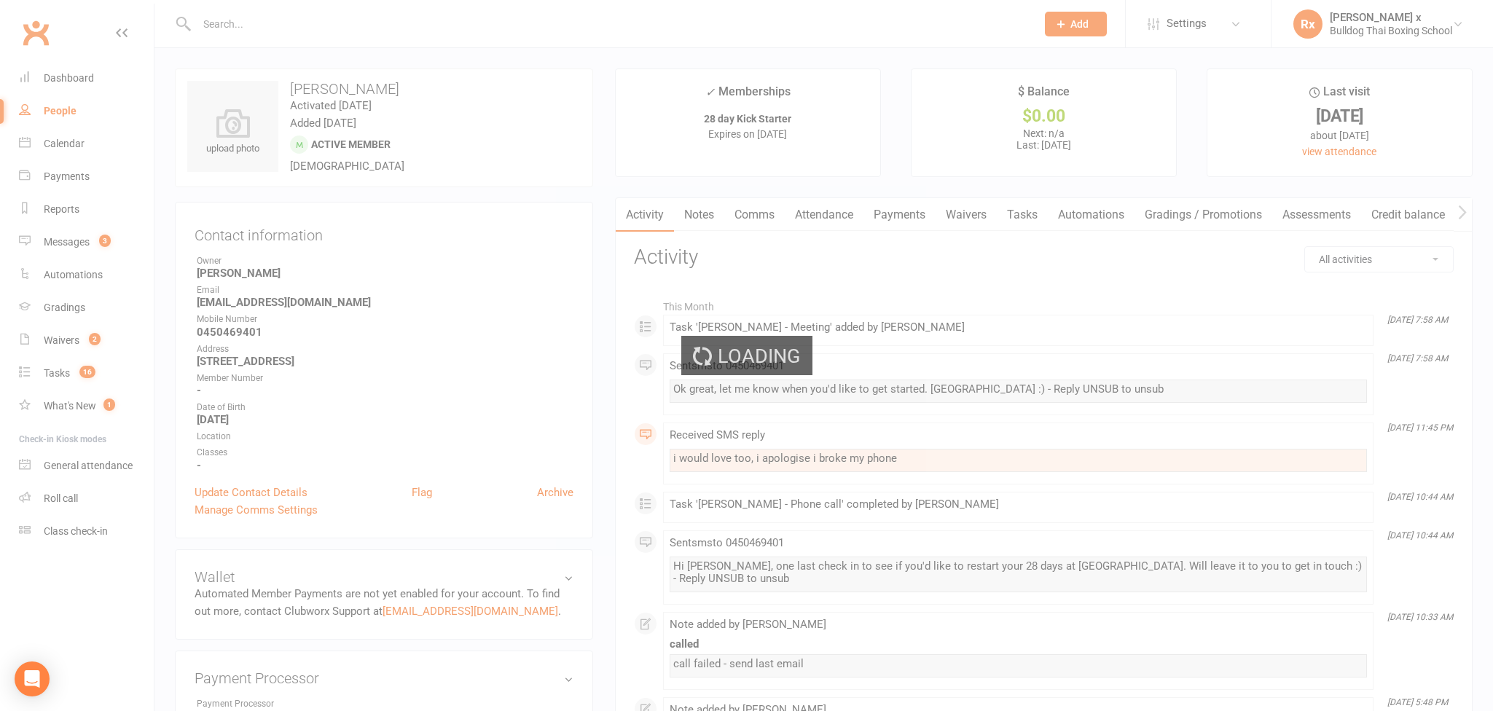
select select "100"
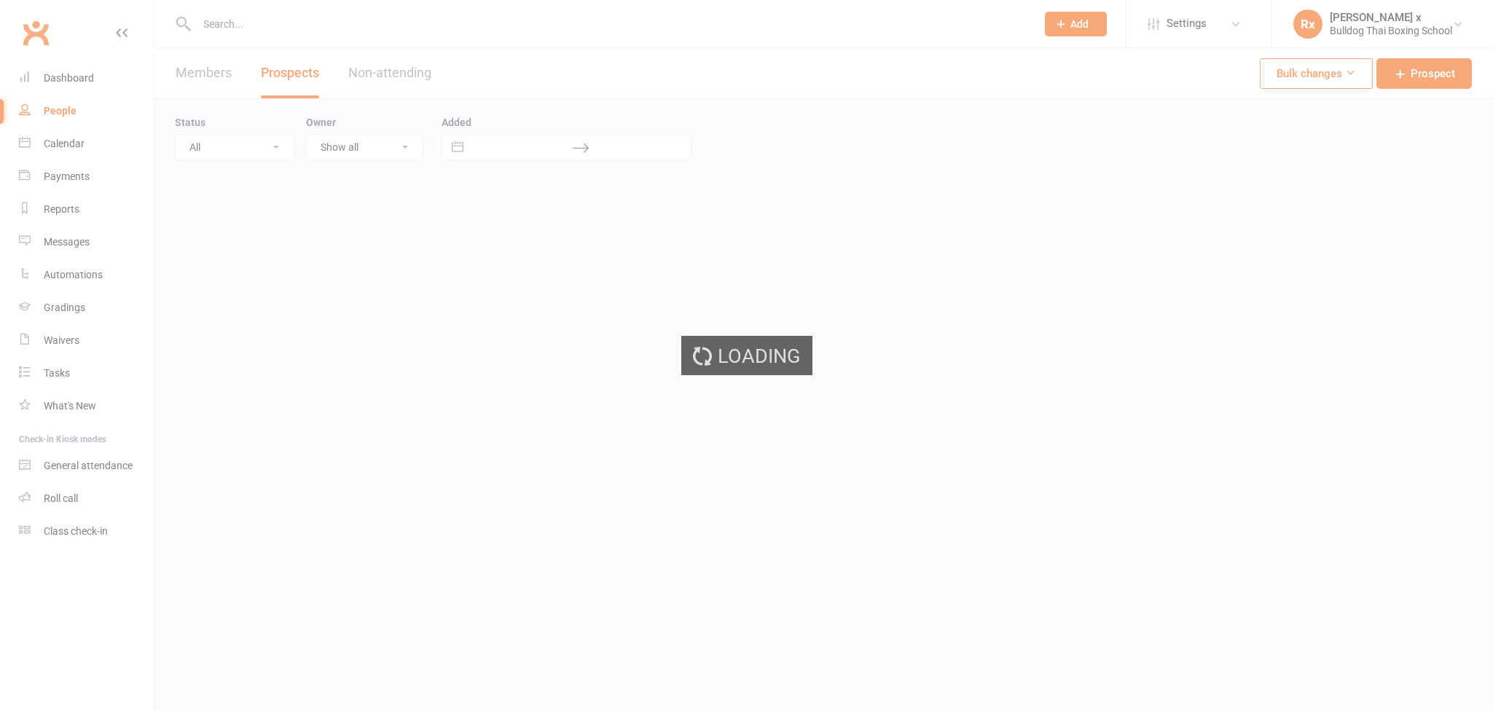
select select "100"
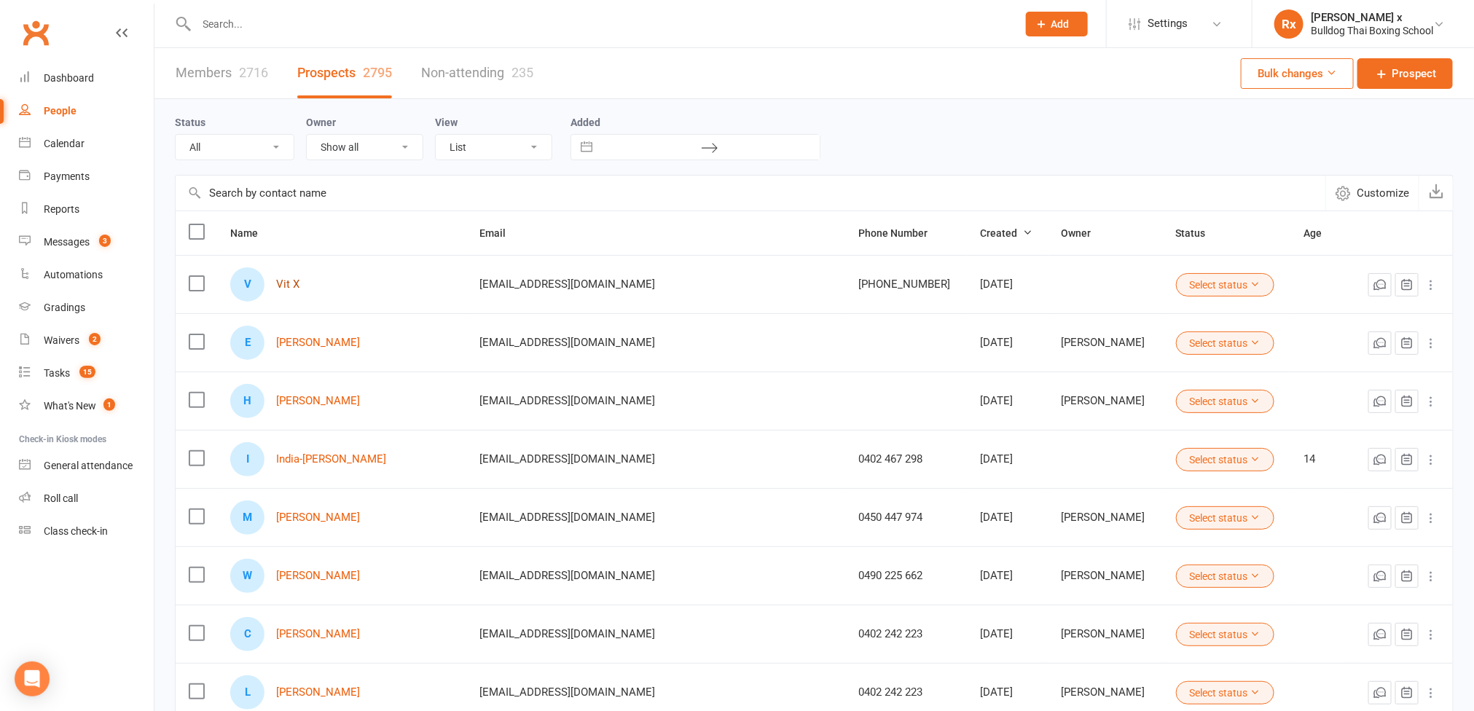
click at [300, 283] on link "Vit X" at bounding box center [287, 284] width 23 height 12
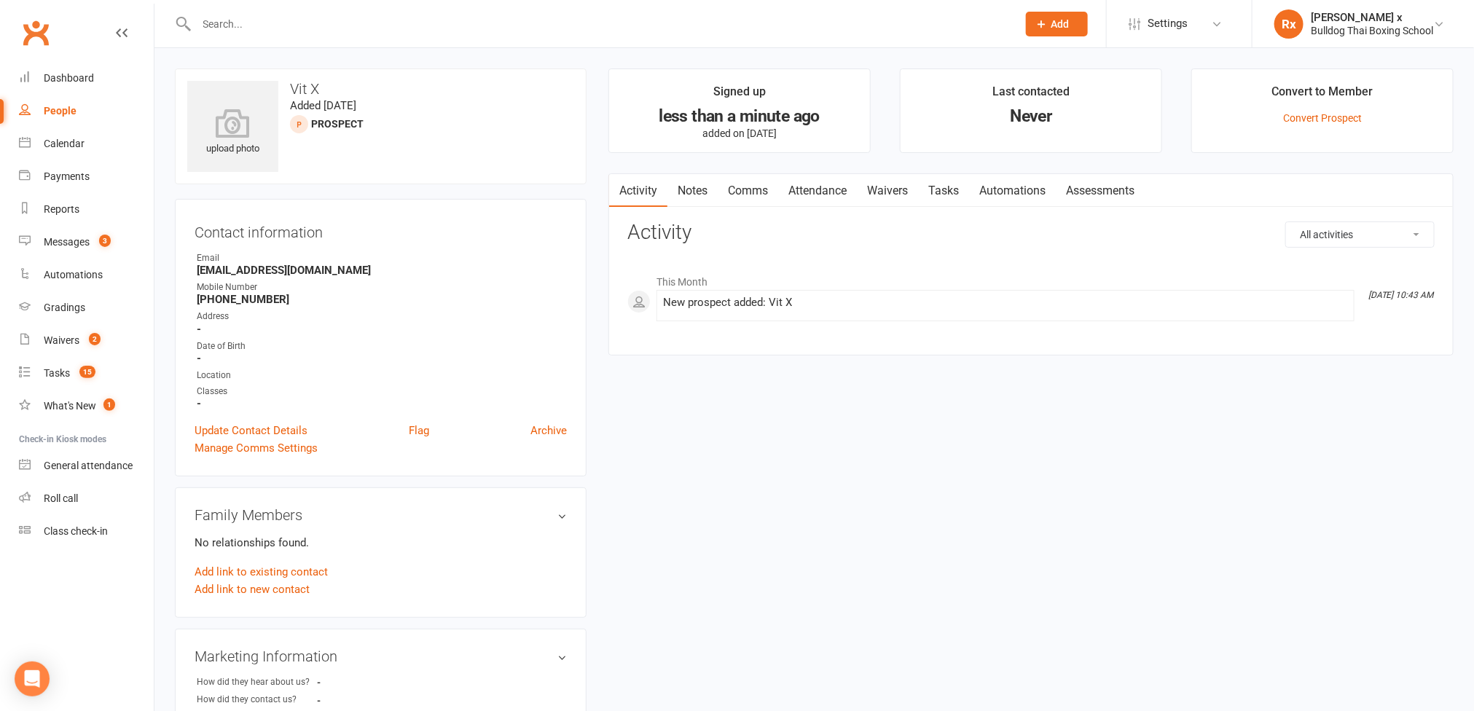
click at [694, 189] on link "Notes" at bounding box center [693, 191] width 50 height 34
click at [1418, 243] on button "+ New Note" at bounding box center [1396, 235] width 78 height 26
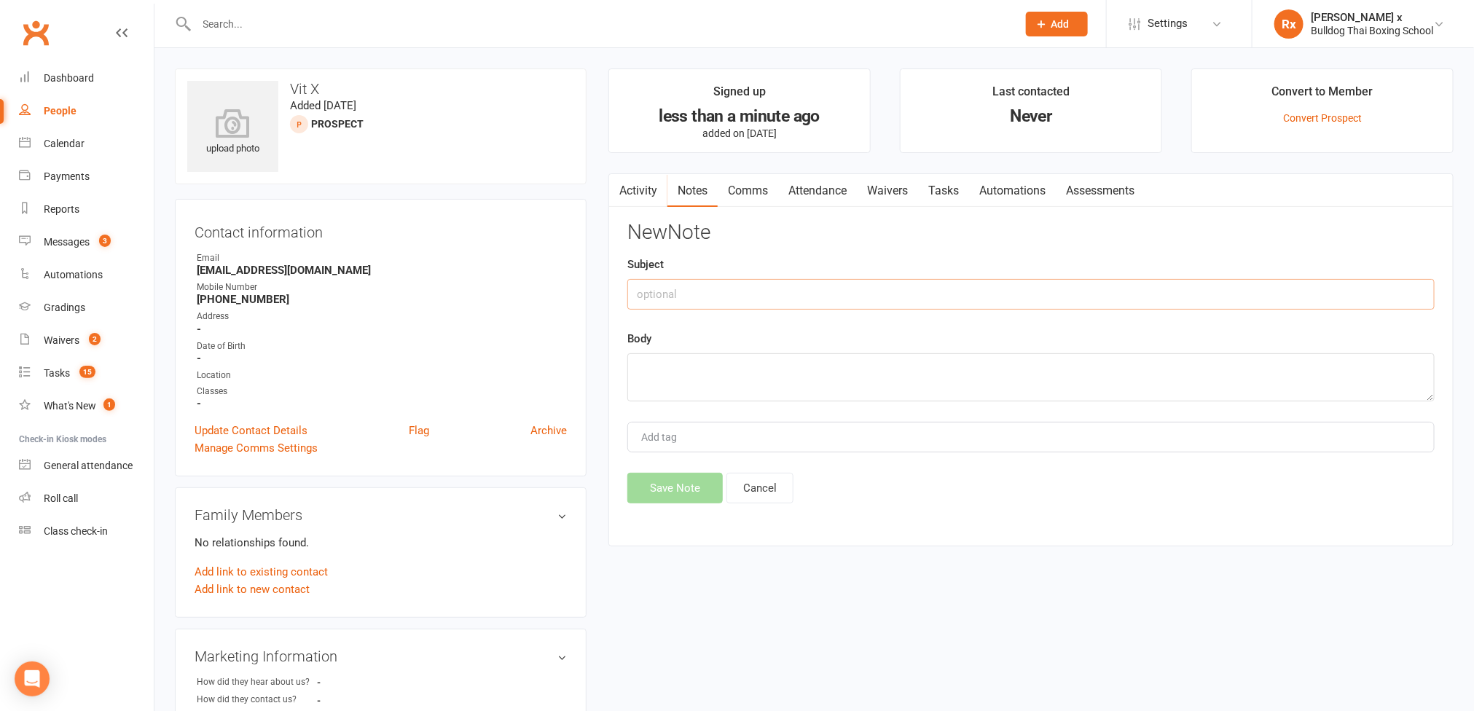
click at [774, 292] on input "text" at bounding box center [1032, 294] width 808 height 31
type input "softp optin"
click at [784, 376] on textarea at bounding box center [1032, 377] width 808 height 48
click at [644, 368] on textarea "not appearing on CW" at bounding box center [1032, 377] width 808 height 48
type textarea "Not appearing on CW"
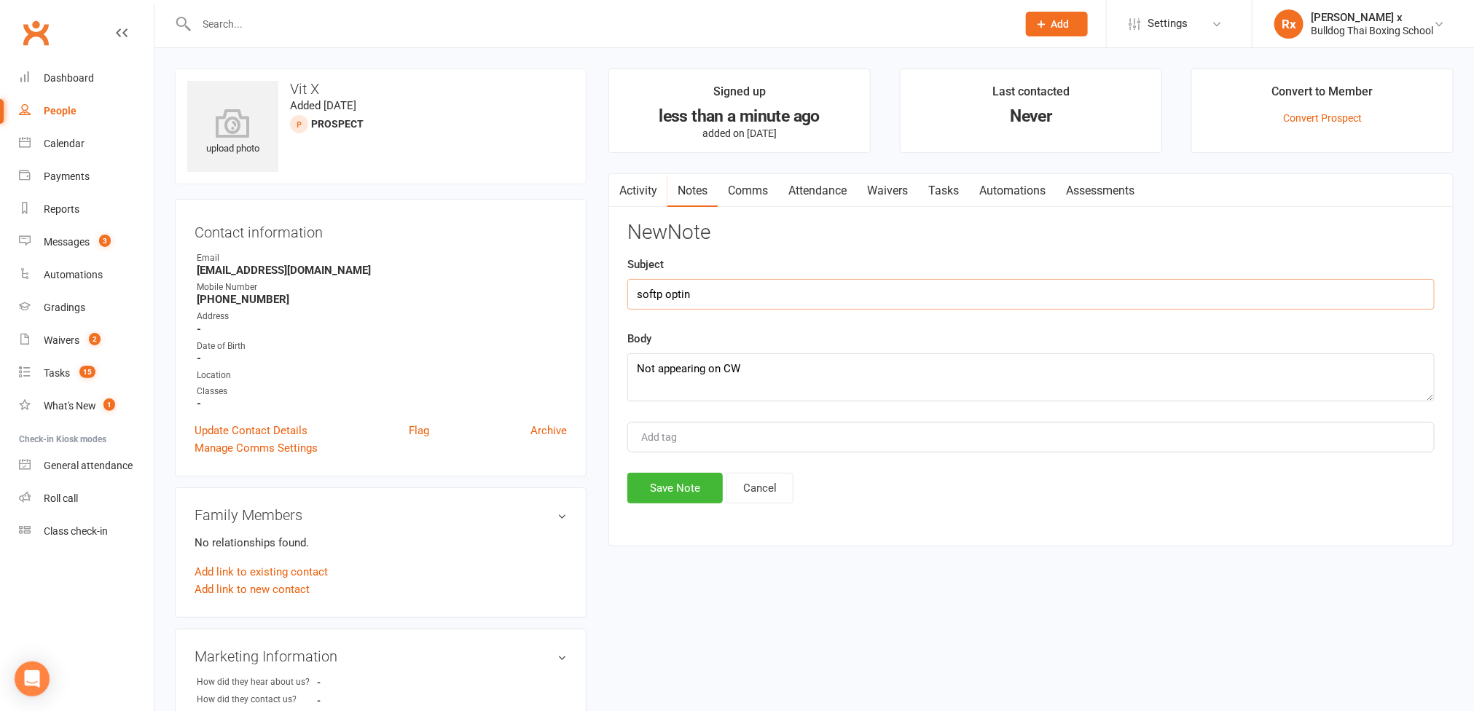
click at [641, 300] on input "softp optin" at bounding box center [1032, 294] width 808 height 31
type input "Softp optin"
click at [750, 372] on textarea "Not appearing on CW" at bounding box center [1032, 377] width 808 height 48
paste textarea "tried Jiu Jitsu and Krav Maga and Boxing"
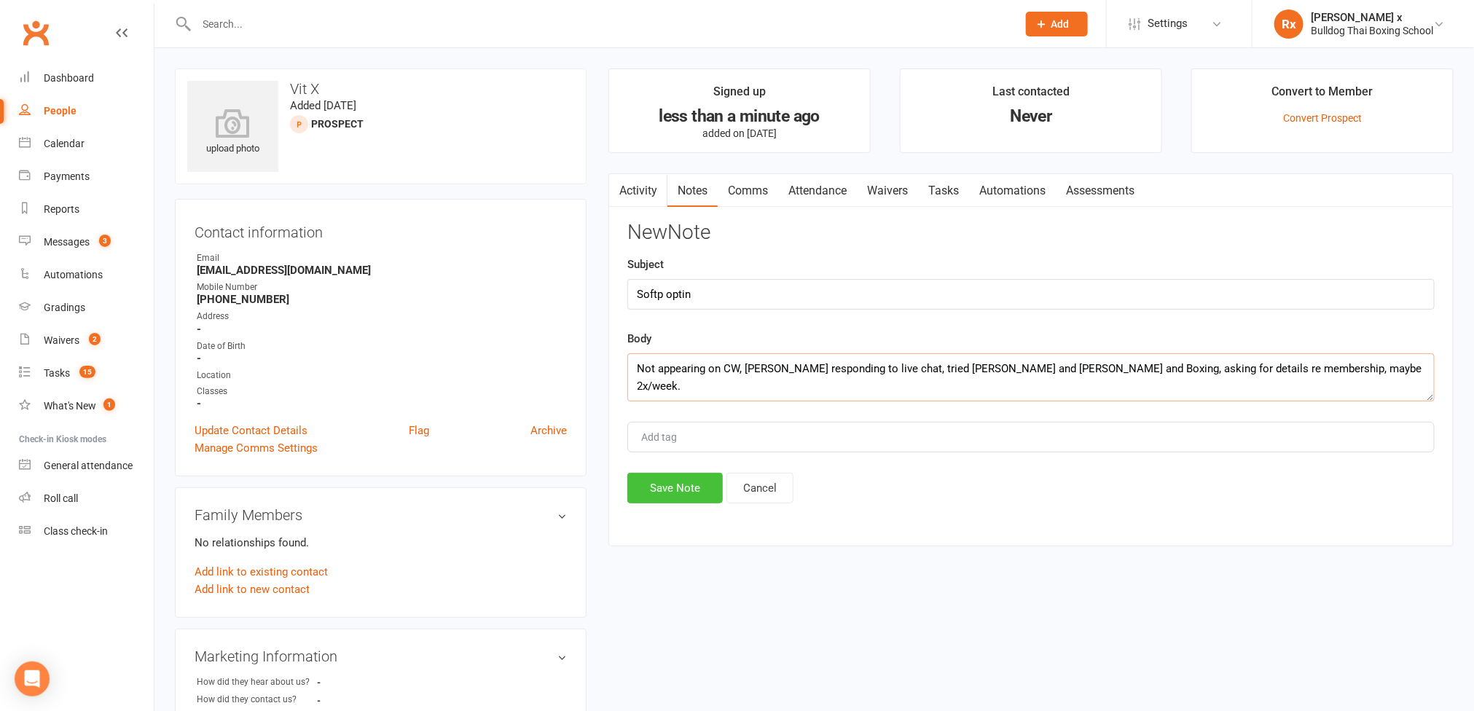
type textarea "Not appearing on CW, beem responding to live chat, tried Jiu Jitsu and Krav Mag…"
click at [687, 499] on button "Save Note" at bounding box center [675, 488] width 95 height 31
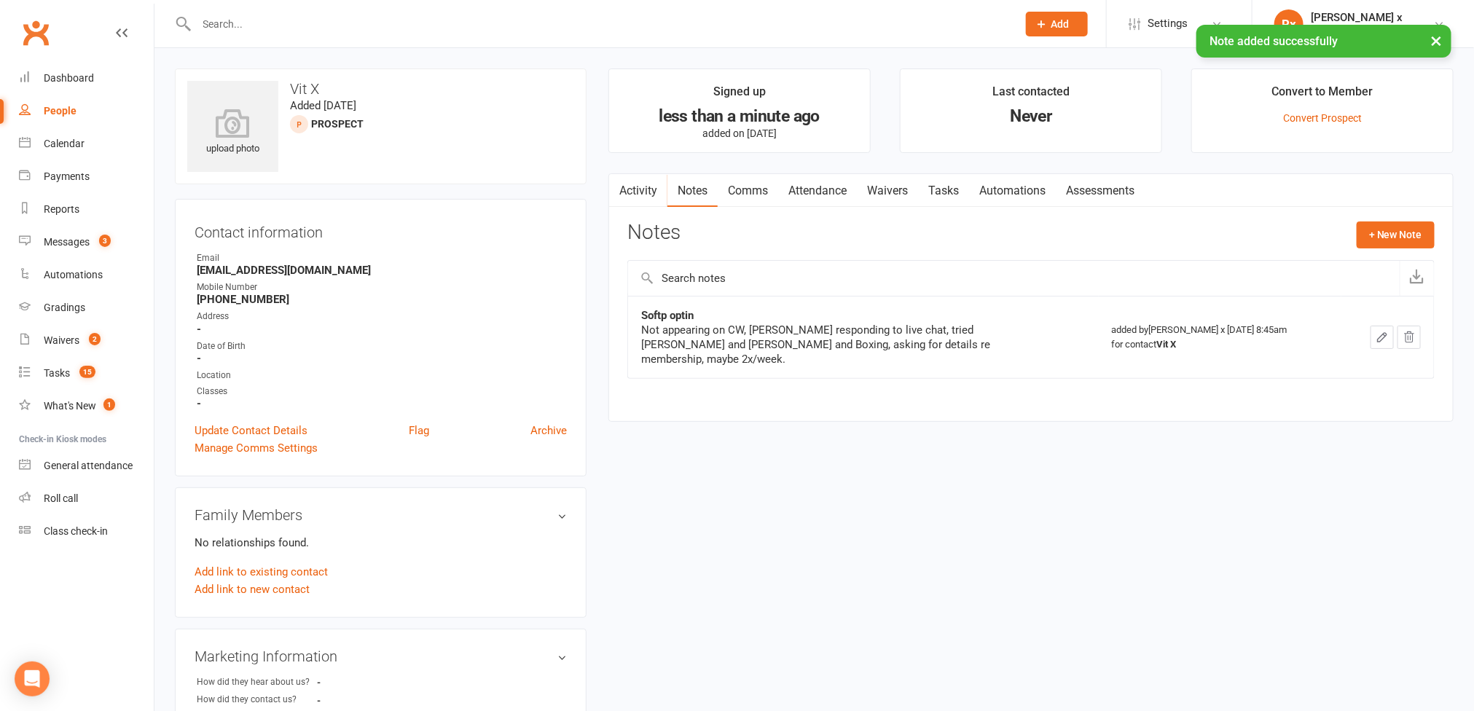
click at [958, 190] on link "Tasks" at bounding box center [943, 191] width 51 height 34
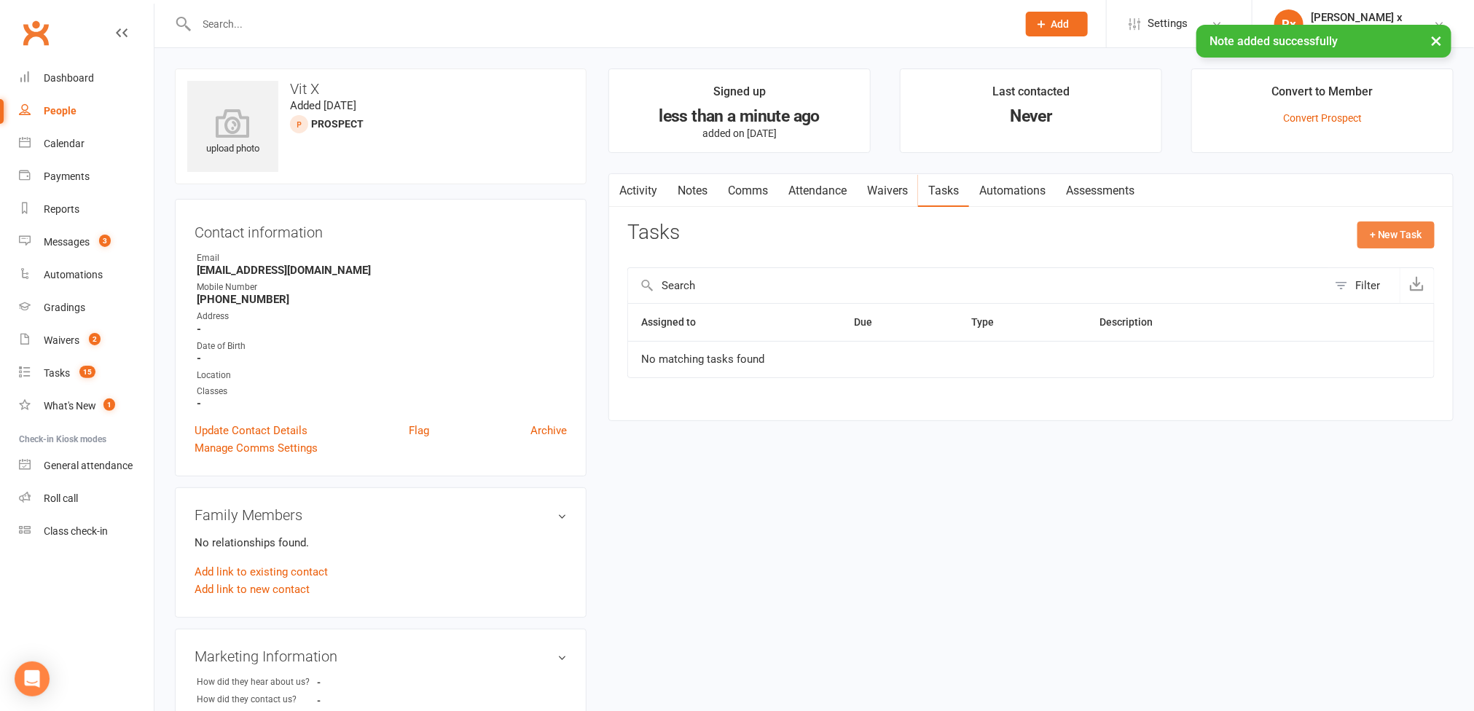
click at [1400, 241] on button "+ New Task" at bounding box center [1396, 235] width 77 height 26
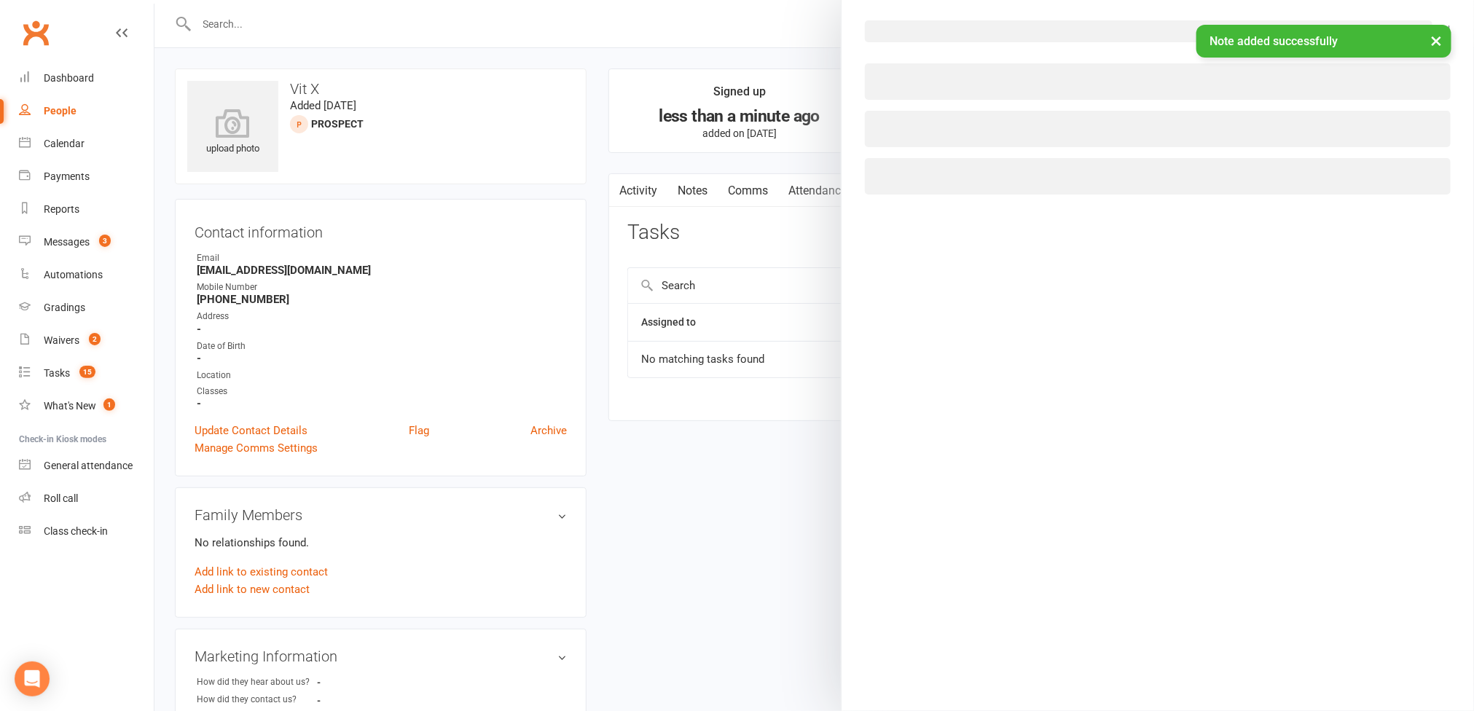
select select "45795"
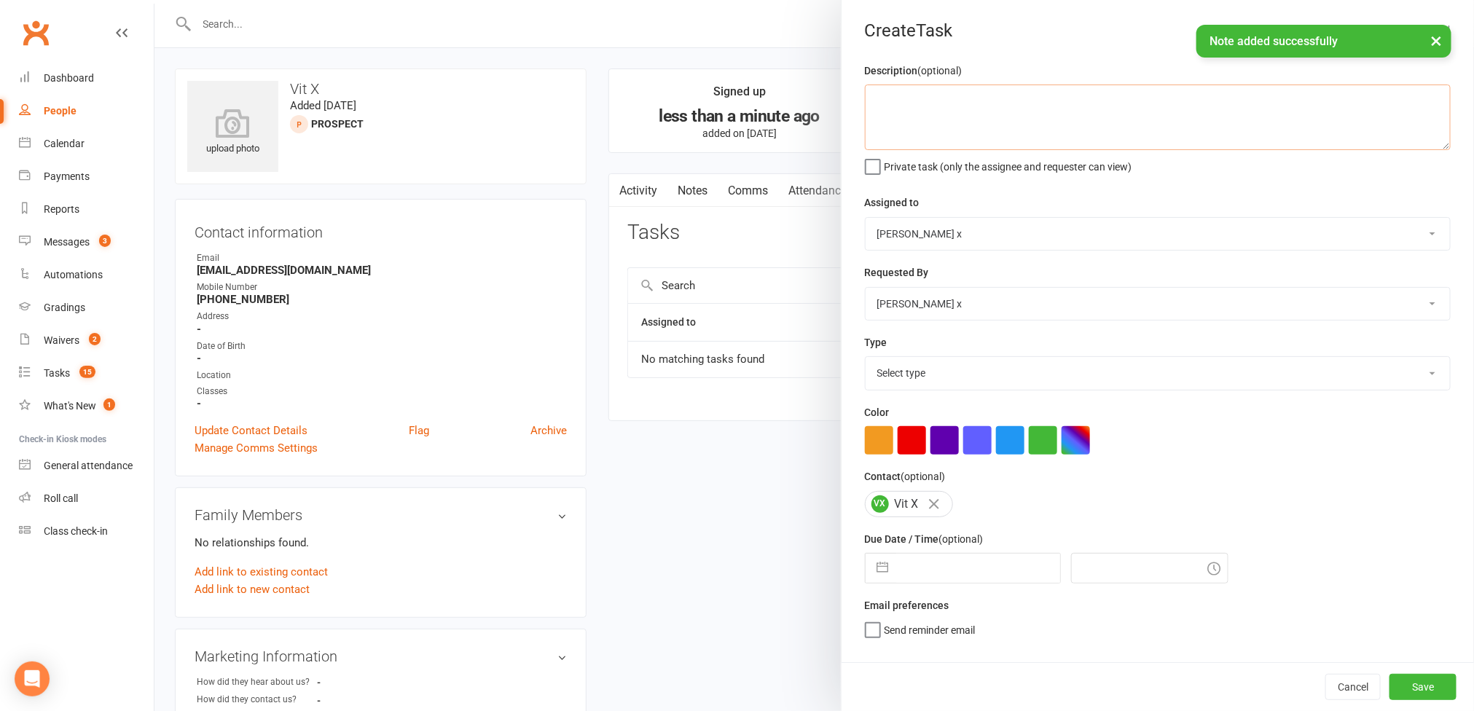
click at [918, 116] on textarea at bounding box center [1158, 118] width 586 height 66
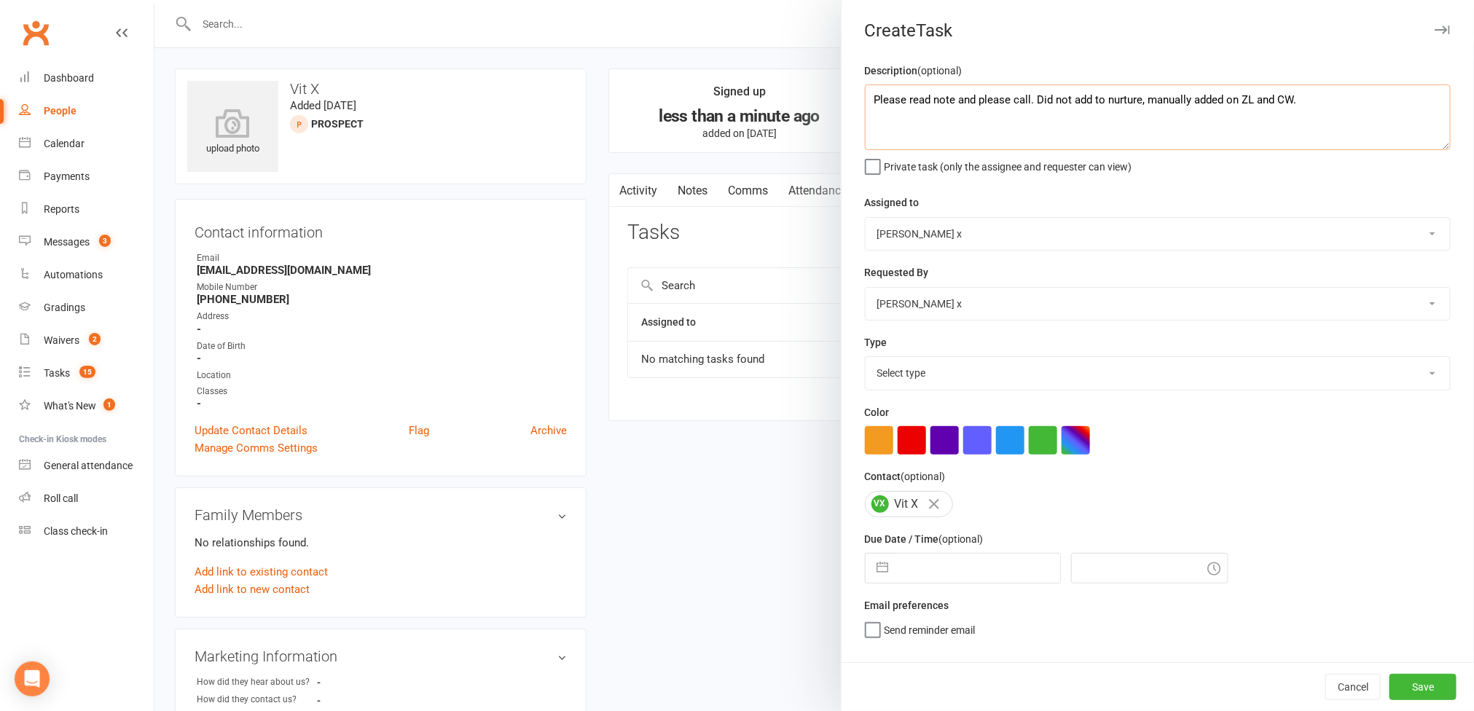
type textarea "Please read note and please call. Did not add to nurture, manually added on ZL …"
click at [1406, 237] on select "Nick Stone Alex O'Neil Rhoda x Nick Stone Lara Ahola Mark Ward Personal Trainers" at bounding box center [1158, 234] width 585 height 32
select select "12940"
click at [866, 219] on select "Nick Stone Alex O'Neil Rhoda x Nick Stone Lara Ahola Mark Ward Personal Trainers" at bounding box center [1158, 234] width 585 height 32
click at [1396, 386] on select "Select type Action E-mail Meeting Phone call Text Add new task type" at bounding box center [1158, 373] width 585 height 32
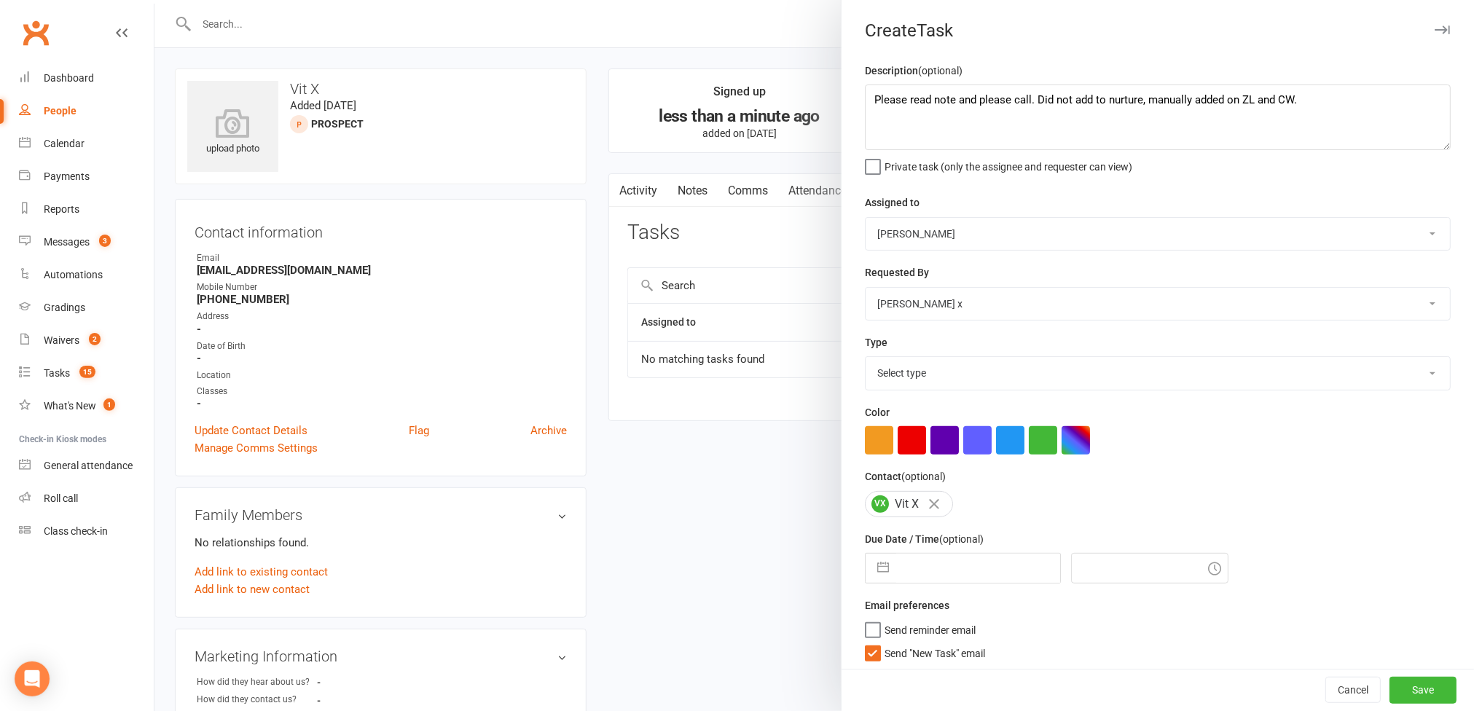
select select "12048"
click at [866, 361] on select "Select type Action E-mail Meeting Phone call Text Add new task type" at bounding box center [1158, 373] width 585 height 32
select select "7"
select select "2025"
select select "8"
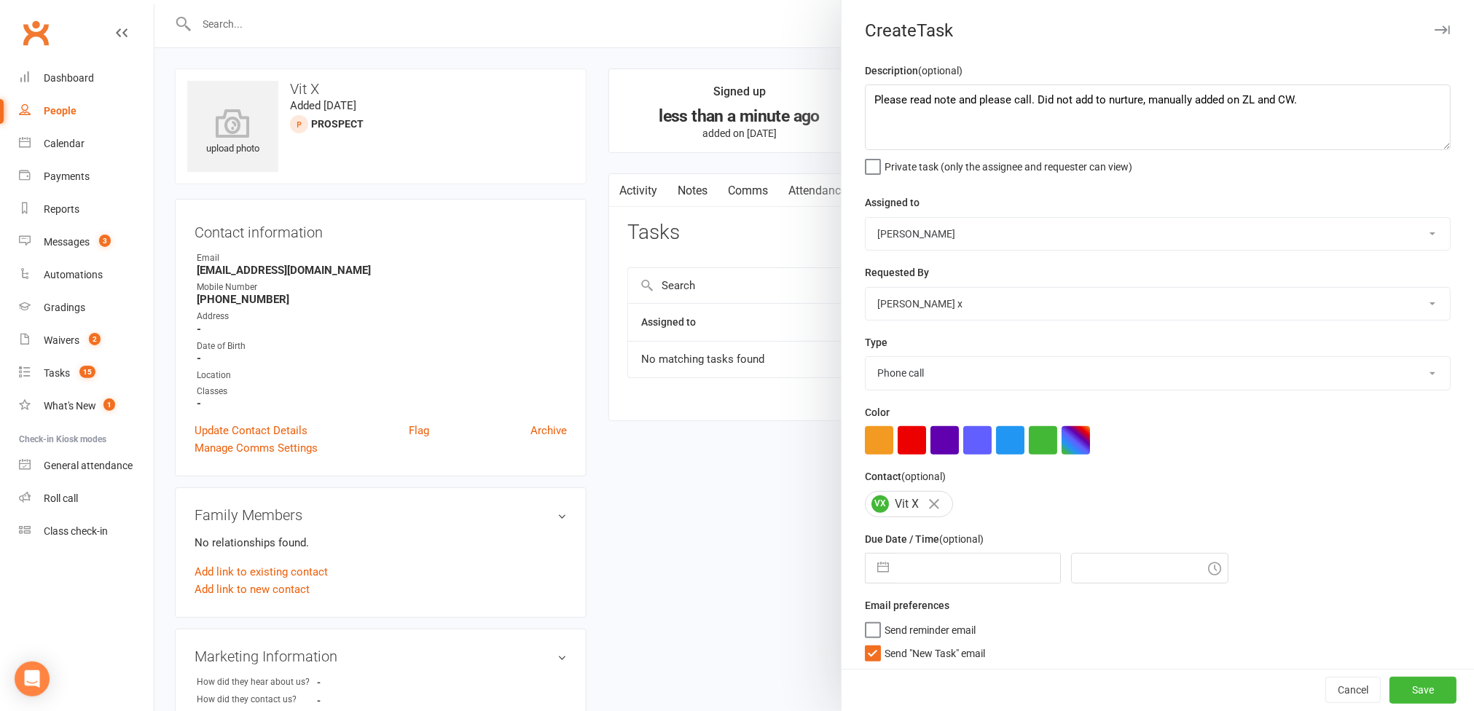
select select "2025"
select select "9"
select select "2025"
click at [975, 565] on input "text" at bounding box center [978, 568] width 164 height 29
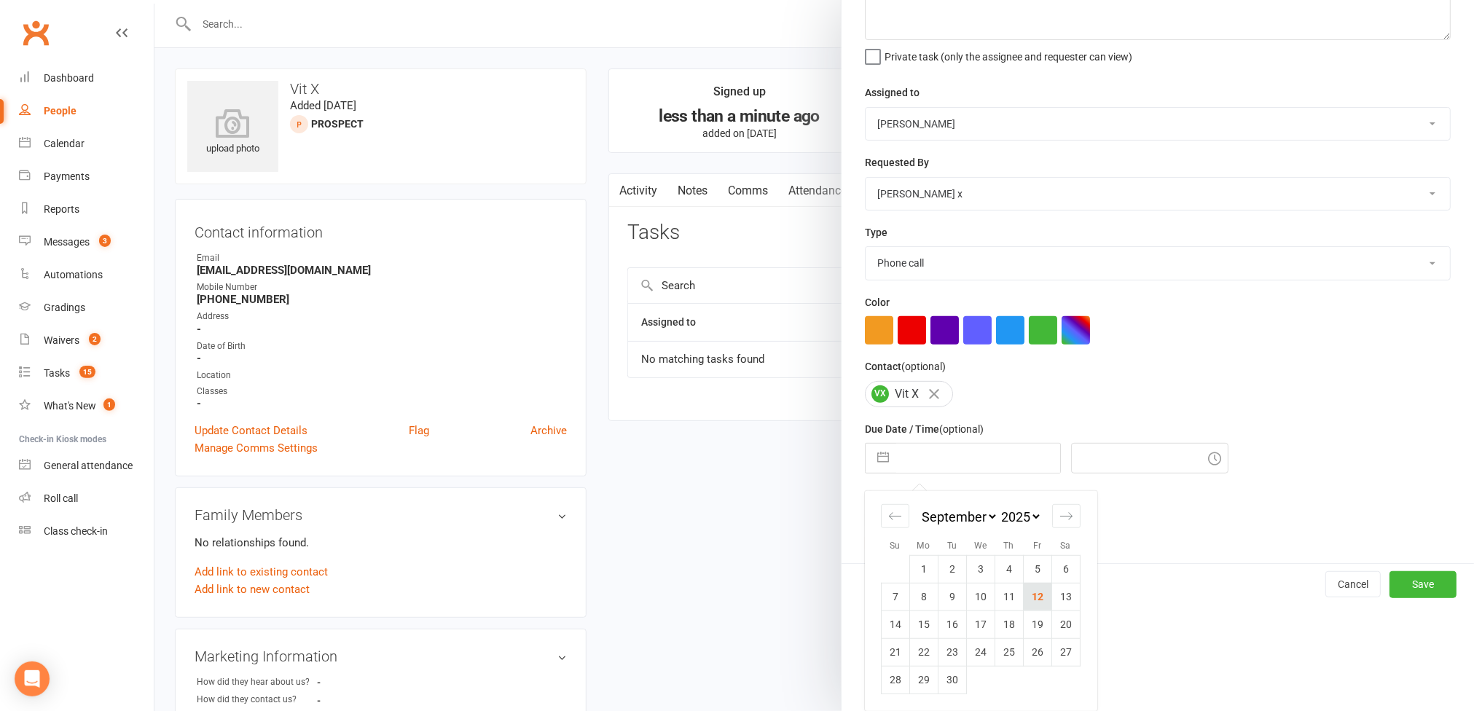
click at [1023, 595] on td "12" at bounding box center [1037, 597] width 28 height 28
type input "12 Sep 2025"
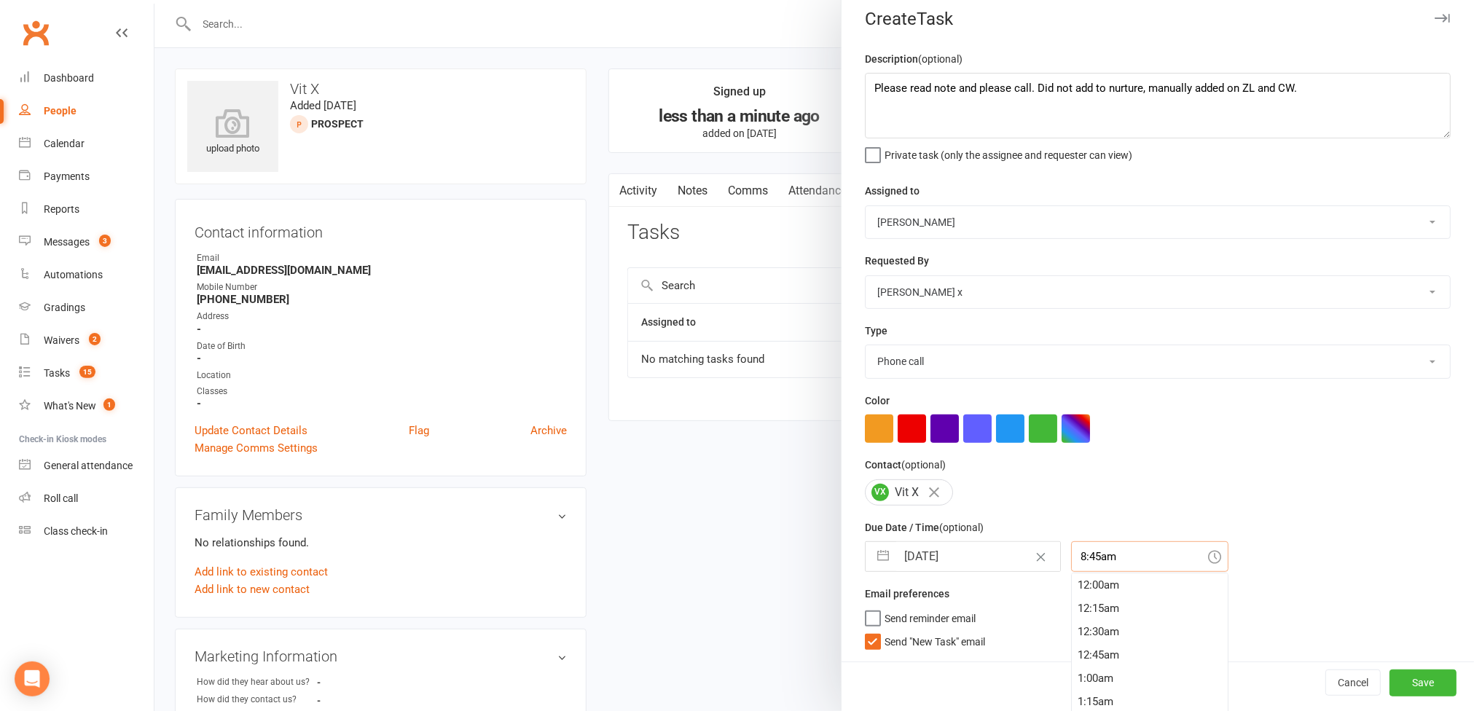
click at [1085, 560] on input "8:45am" at bounding box center [1149, 557] width 157 height 31
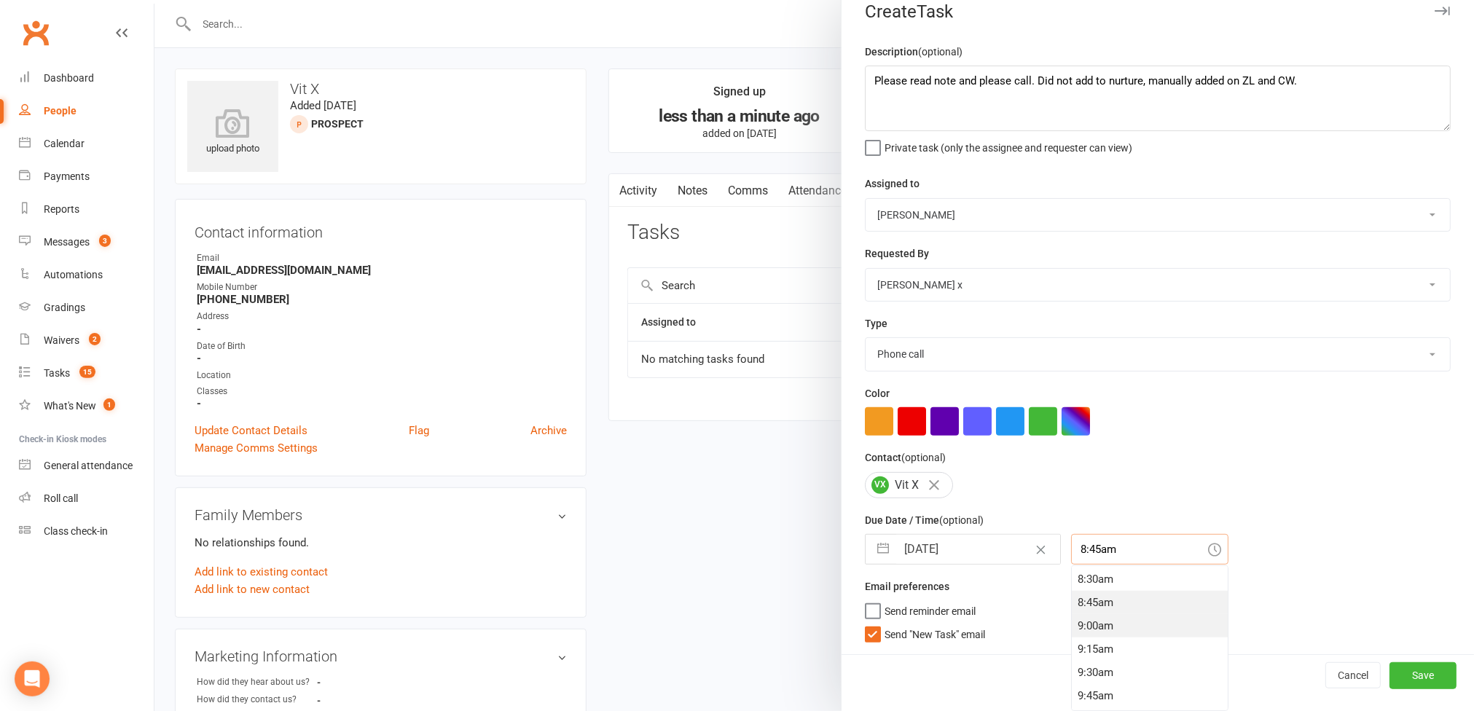
scroll to position [901, 0]
click at [1089, 683] on div "10:45am" at bounding box center [1150, 679] width 156 height 23
type input "10:45am"
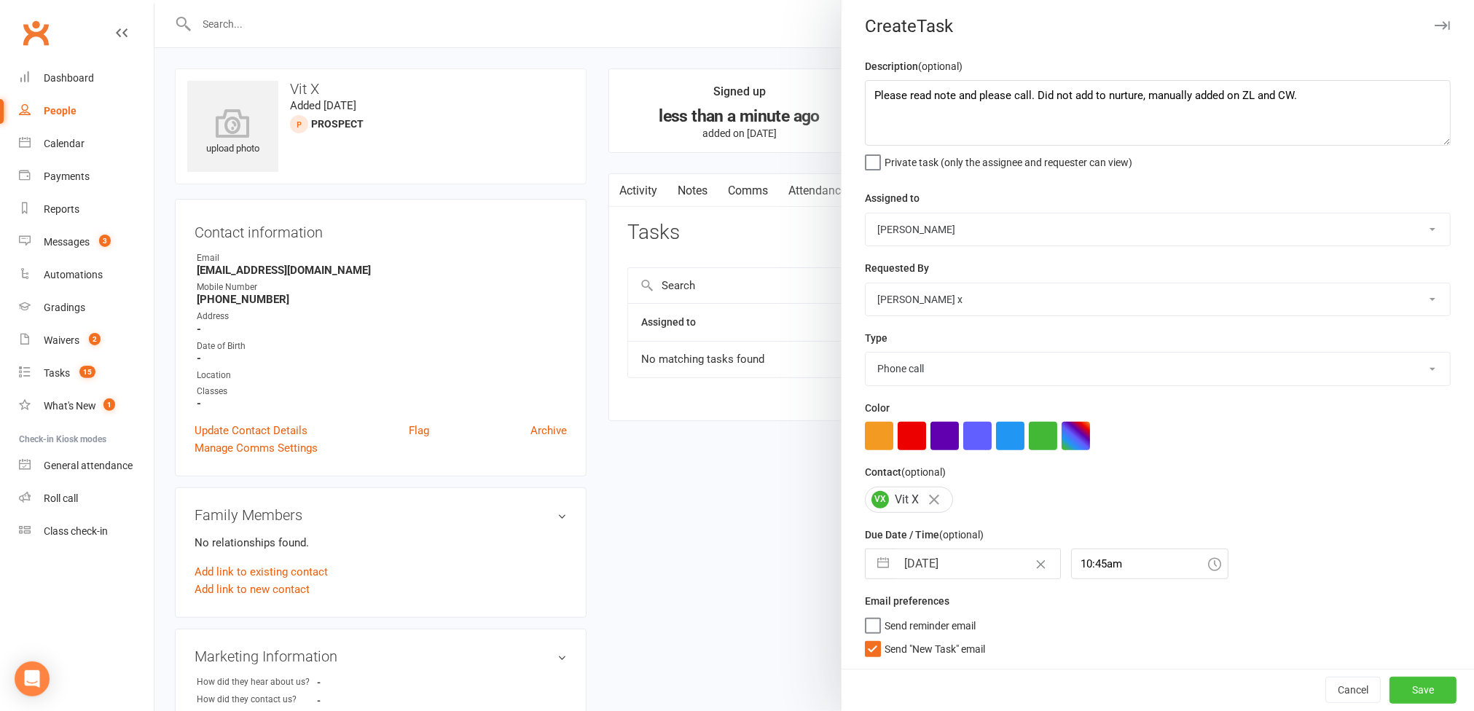
click at [1390, 684] on button "Save" at bounding box center [1423, 690] width 67 height 26
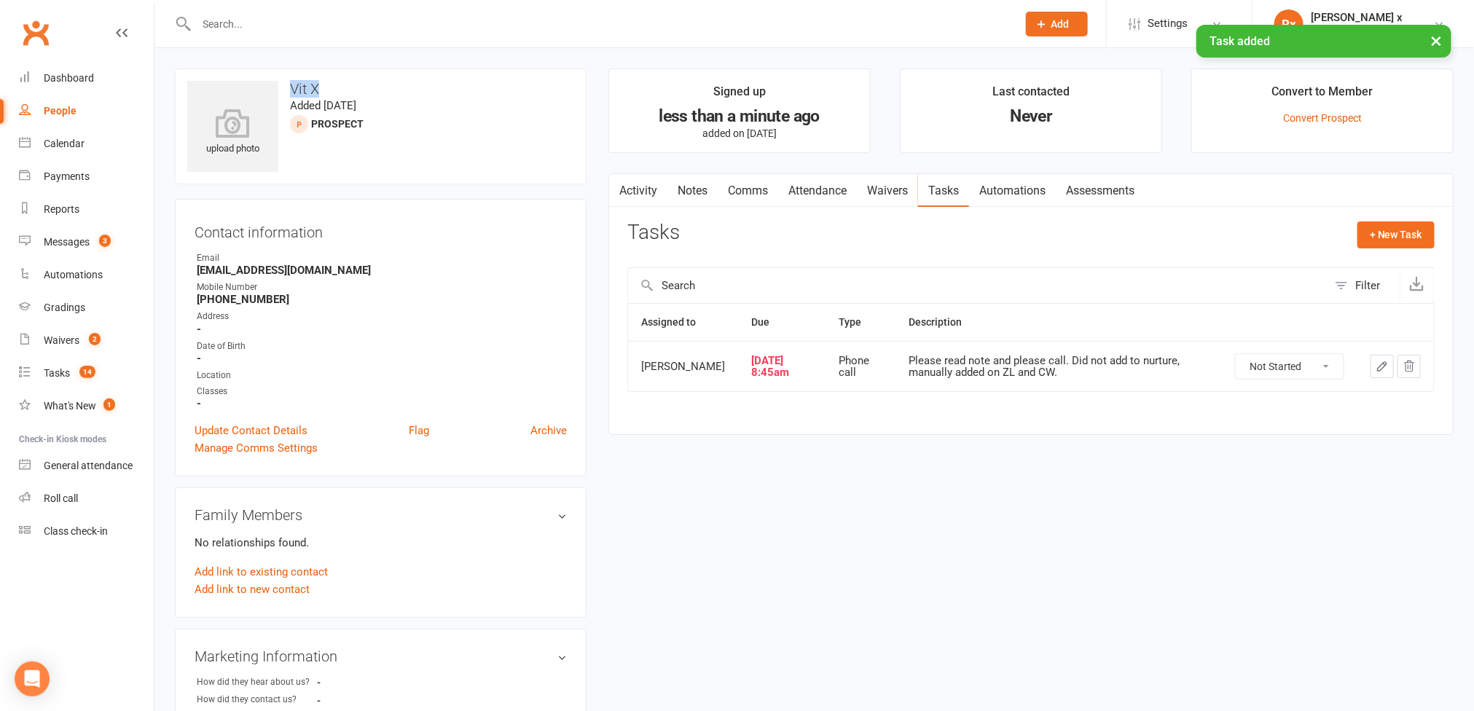
drag, startPoint x: 284, startPoint y: 88, endPoint x: 361, endPoint y: 94, distance: 76.8
click at [361, 94] on h3 "Vit X" at bounding box center [380, 89] width 387 height 16
copy h3 "Vit X"
click at [61, 109] on div "People" at bounding box center [60, 111] width 33 height 12
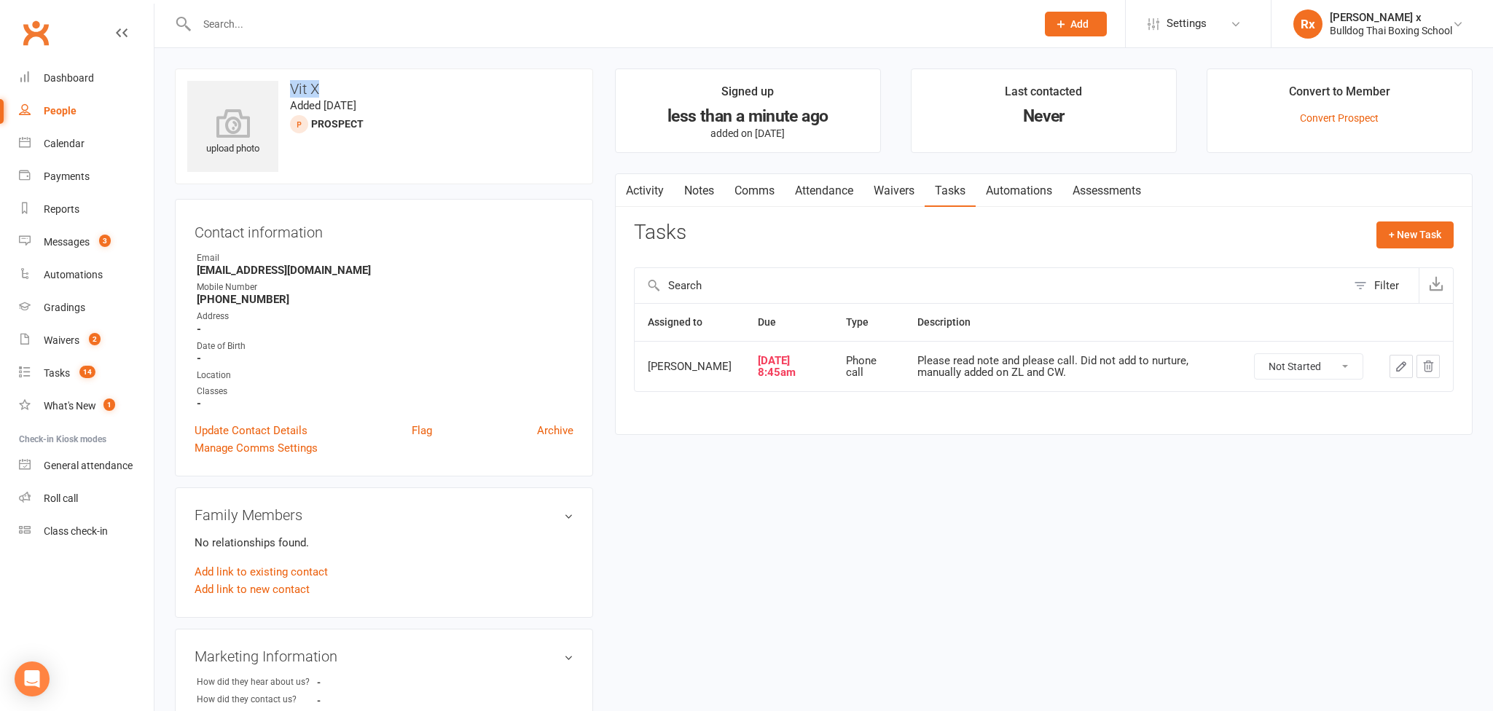
select select "100"
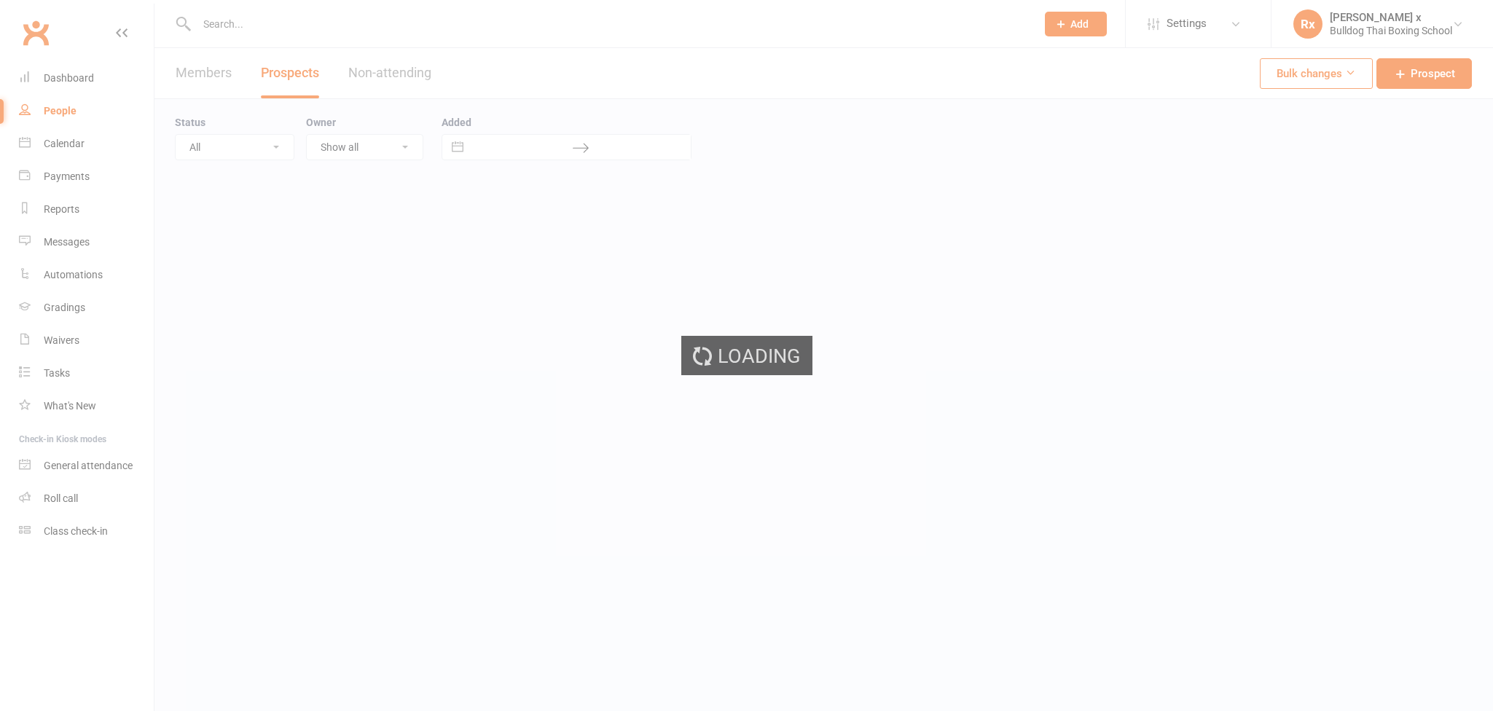
select select "100"
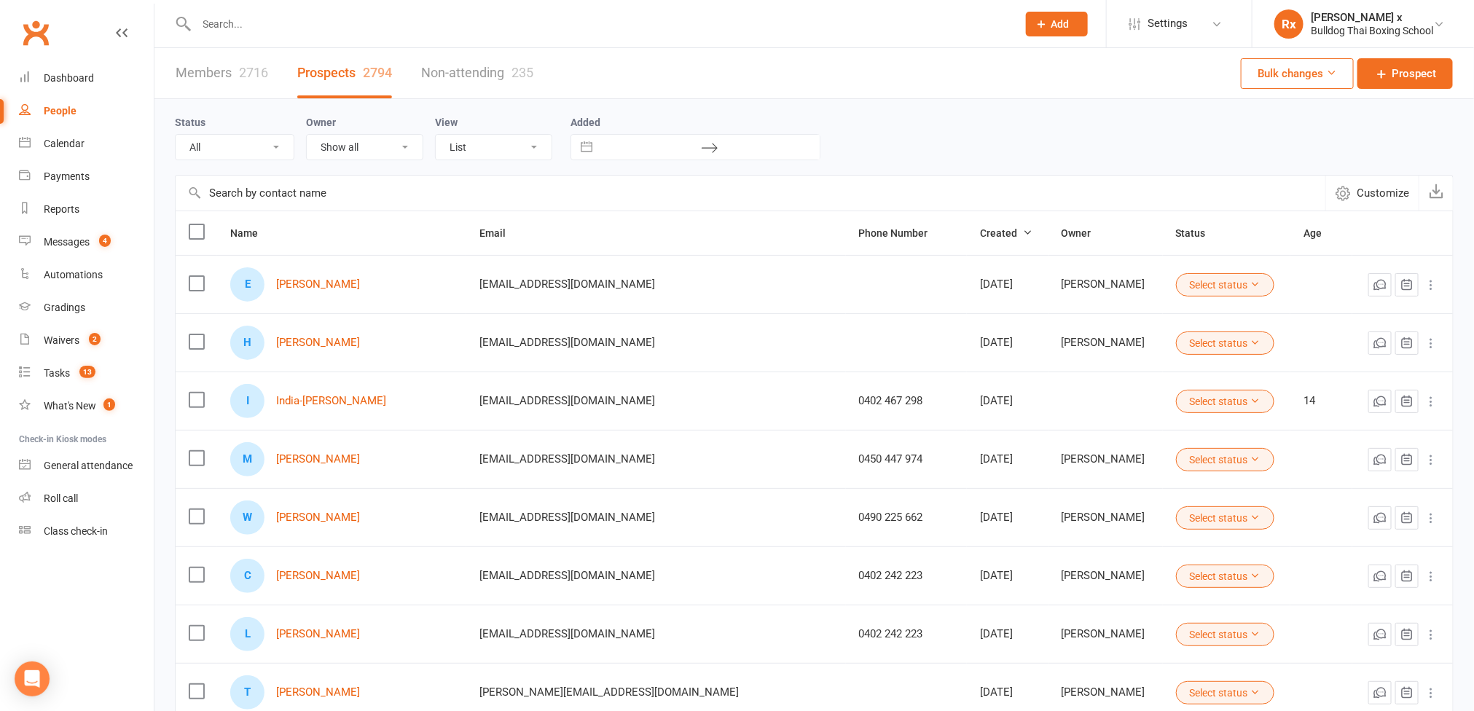
click at [259, 28] on input "text" at bounding box center [600, 24] width 816 height 20
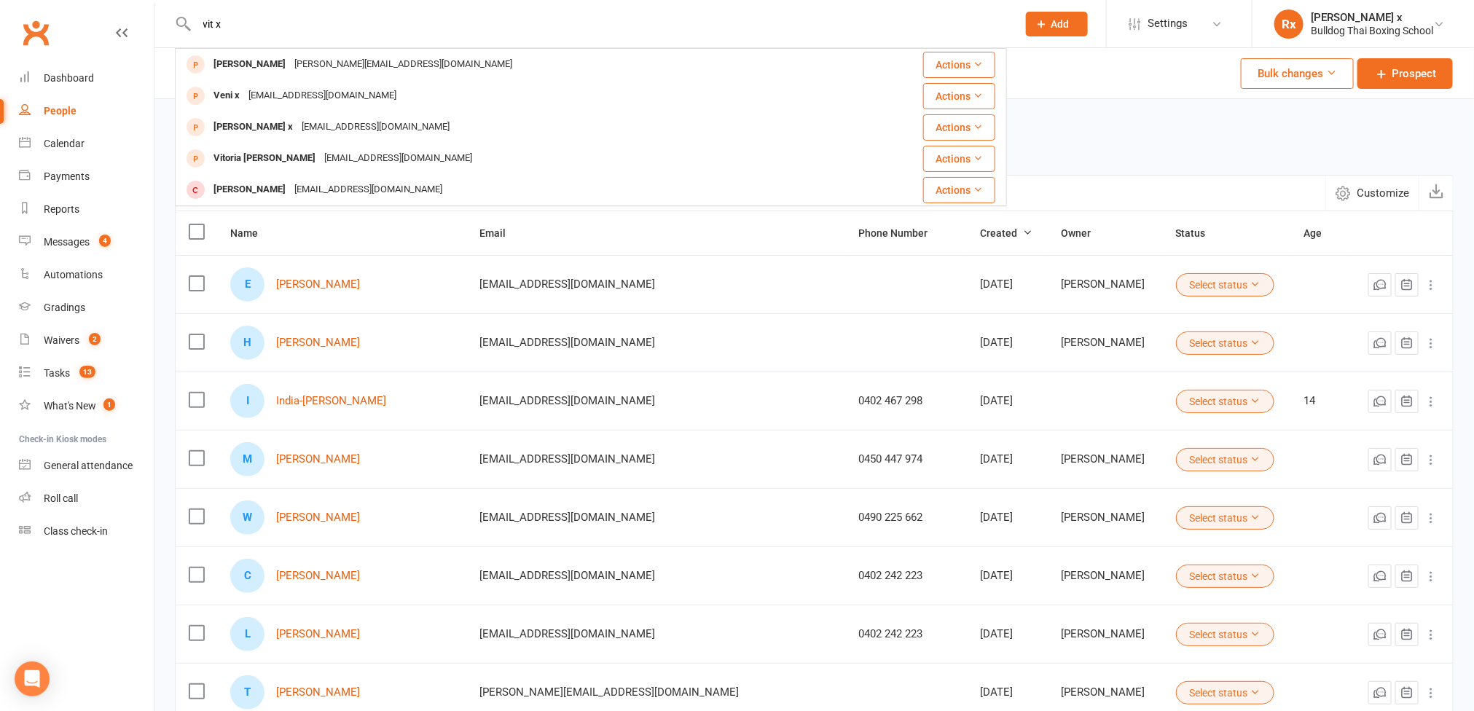
type input "vit x"
click at [1105, 136] on div "Status All (No status set) (Invalid status) Initial Contact Follow-up Call Foll…" at bounding box center [814, 137] width 1279 height 47
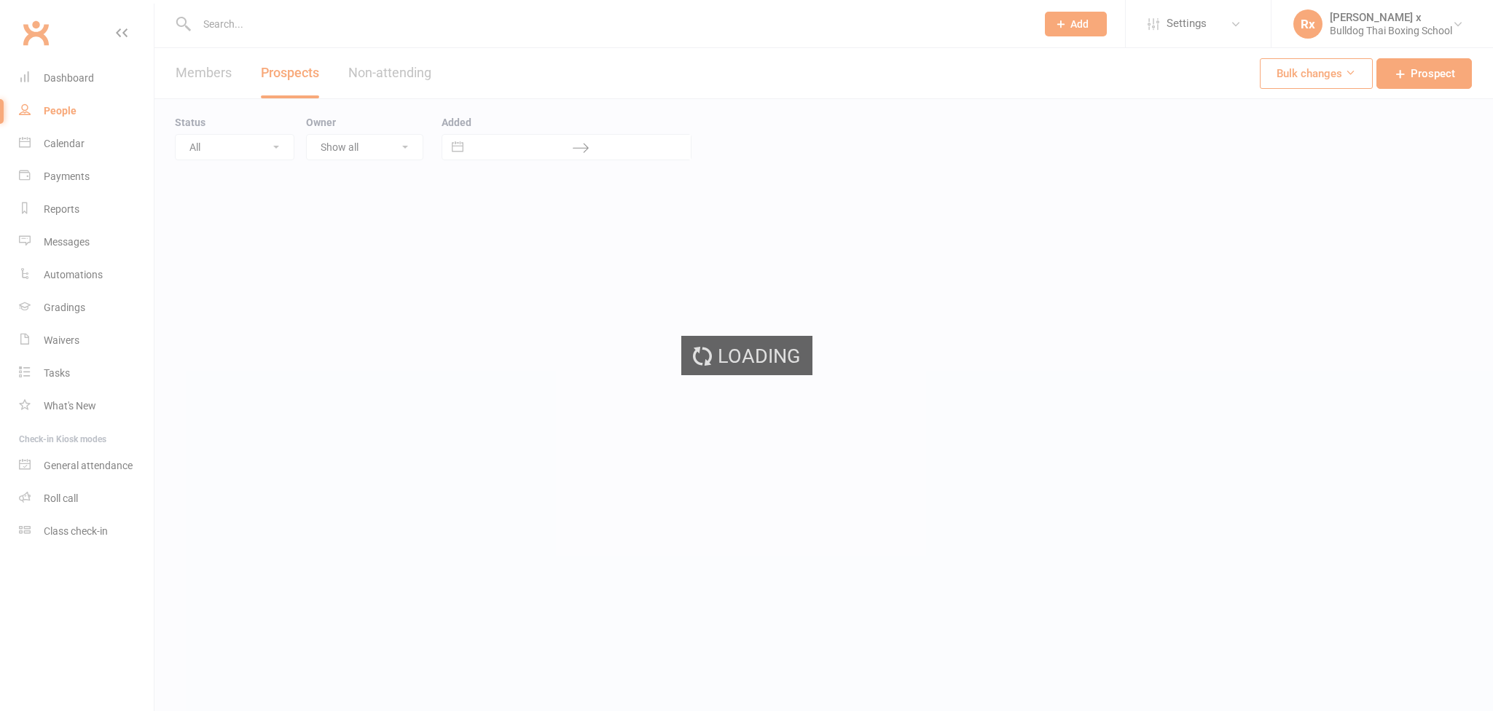
select select "100"
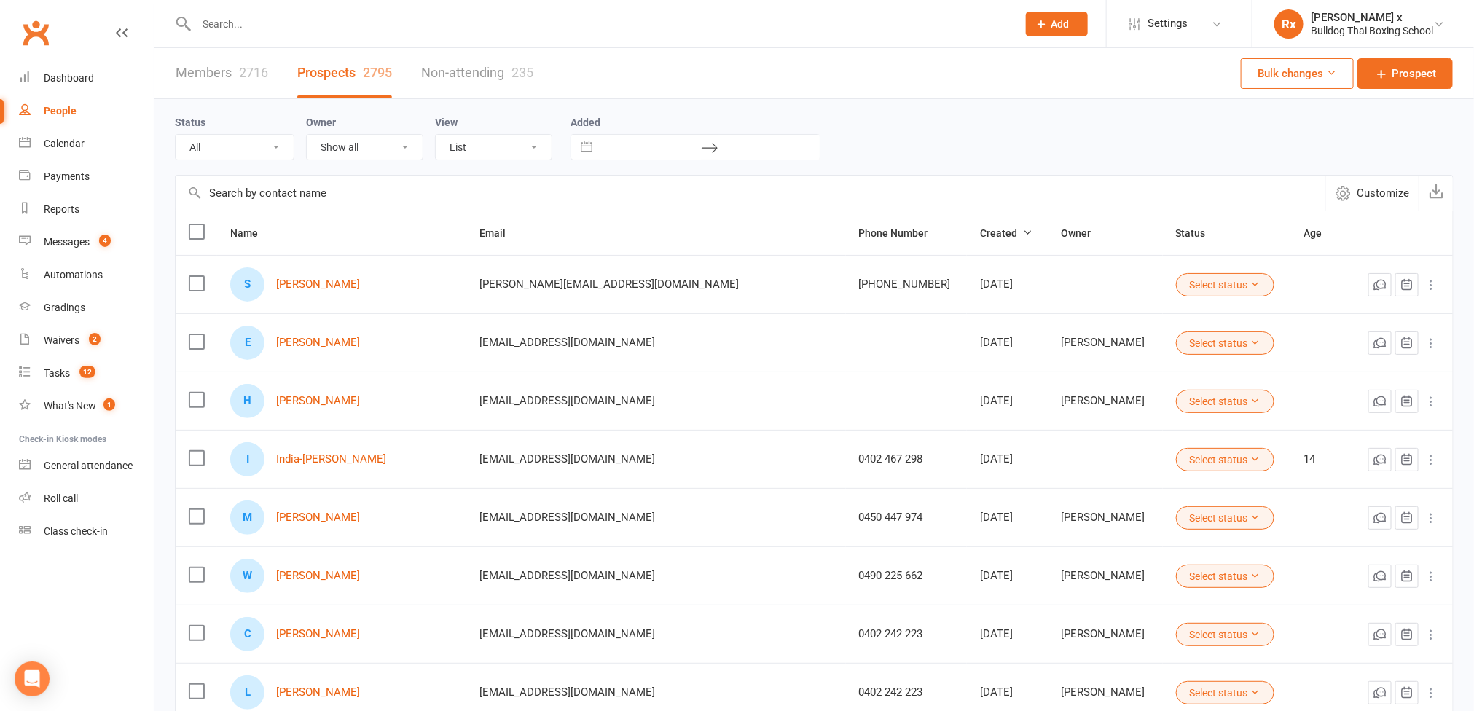
click at [341, 26] on input "text" at bounding box center [600, 24] width 816 height 20
paste input "rezvan_hosseini82@yahoo.com"
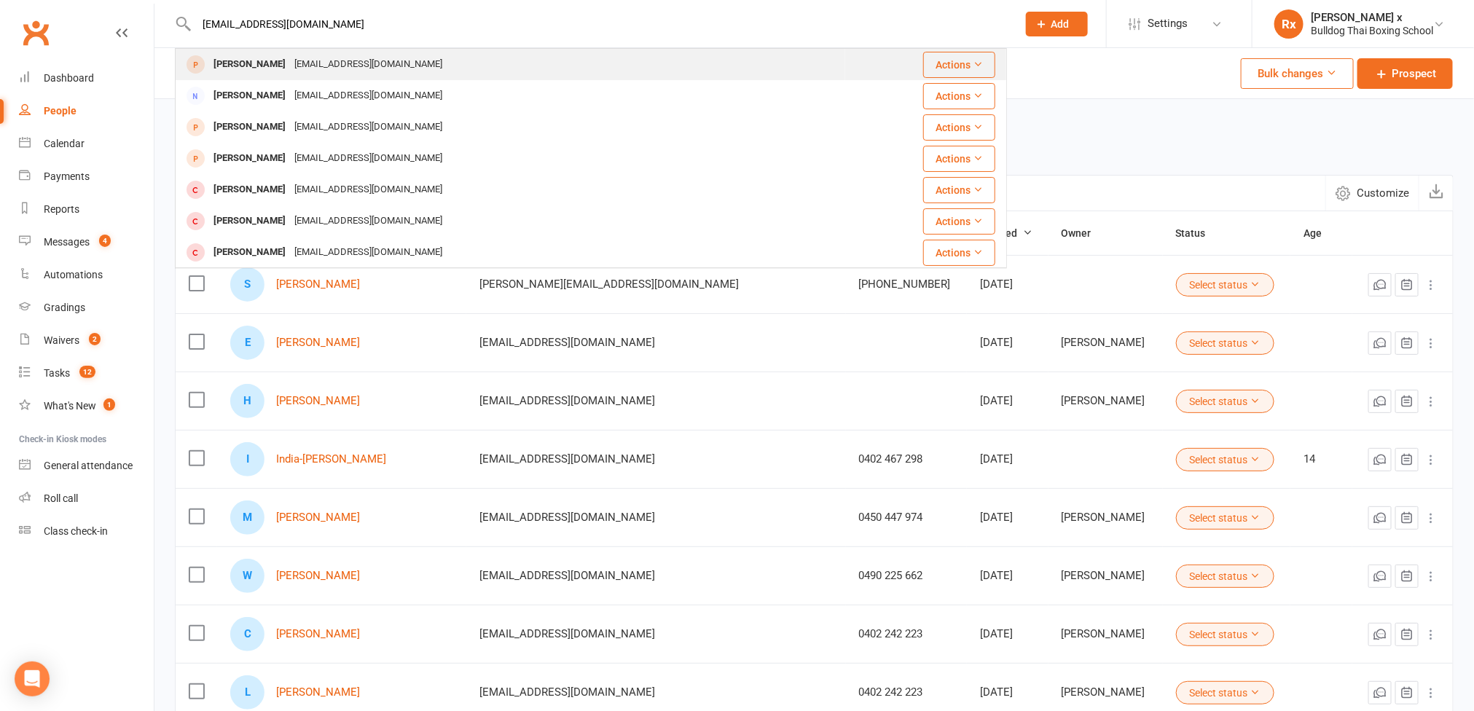
type input "rezvan_hosseini82@yahoo.com"
click at [345, 66] on div "[EMAIL_ADDRESS][DOMAIN_NAME]" at bounding box center [368, 64] width 157 height 21
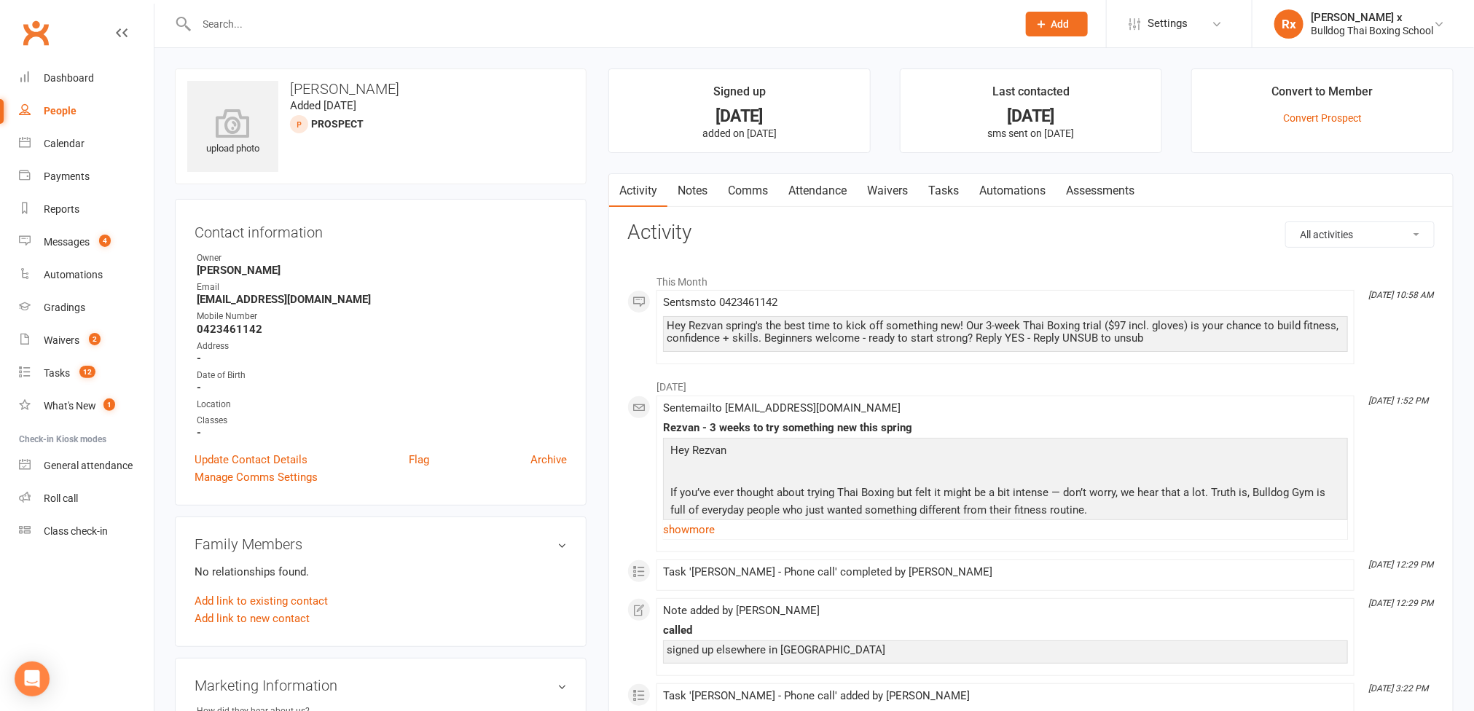
click at [943, 184] on link "Tasks" at bounding box center [943, 191] width 51 height 34
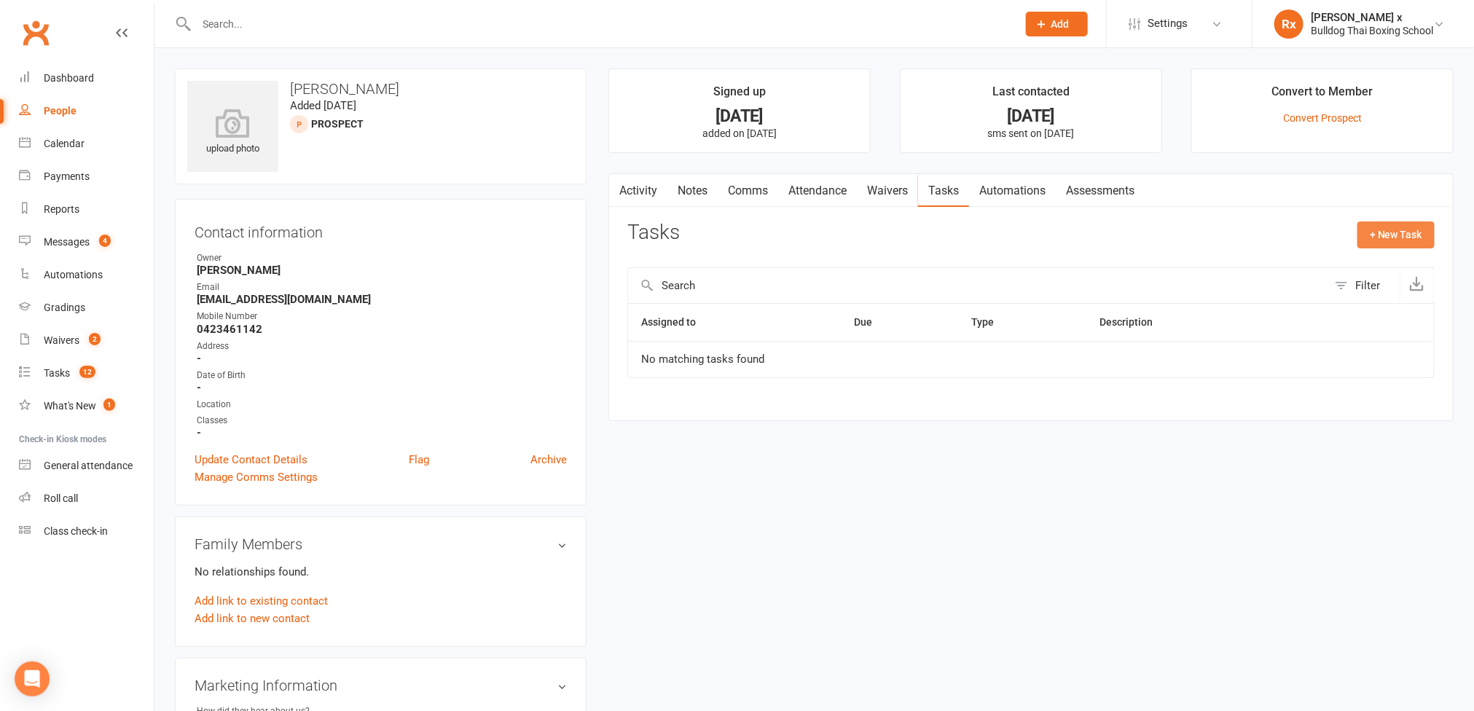
click at [1411, 230] on button "+ New Task" at bounding box center [1396, 235] width 77 height 26
select select "45795"
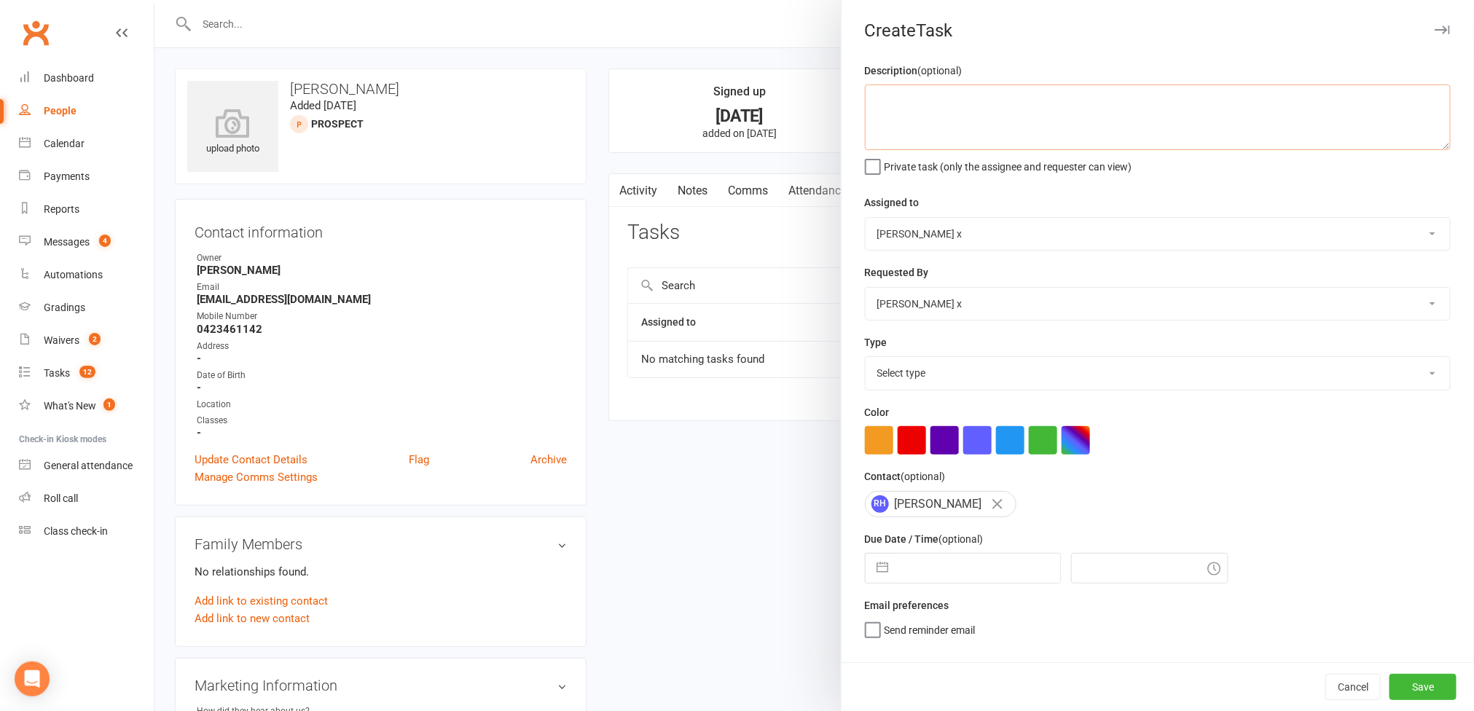
click at [873, 106] on textarea at bounding box center [1158, 118] width 586 height 66
type textarea "Opted again on D&S campaign."
click at [1421, 241] on select "Nick Stone Alex O'Neil Rhoda x Nick Stone Lara Ahola Mark Ward Personal Trainers" at bounding box center [1158, 234] width 585 height 32
select select "12940"
click at [866, 219] on select "Nick Stone Alex O'Neil Rhoda x Nick Stone Lara Ahola Mark Ward Personal Trainers" at bounding box center [1158, 234] width 585 height 32
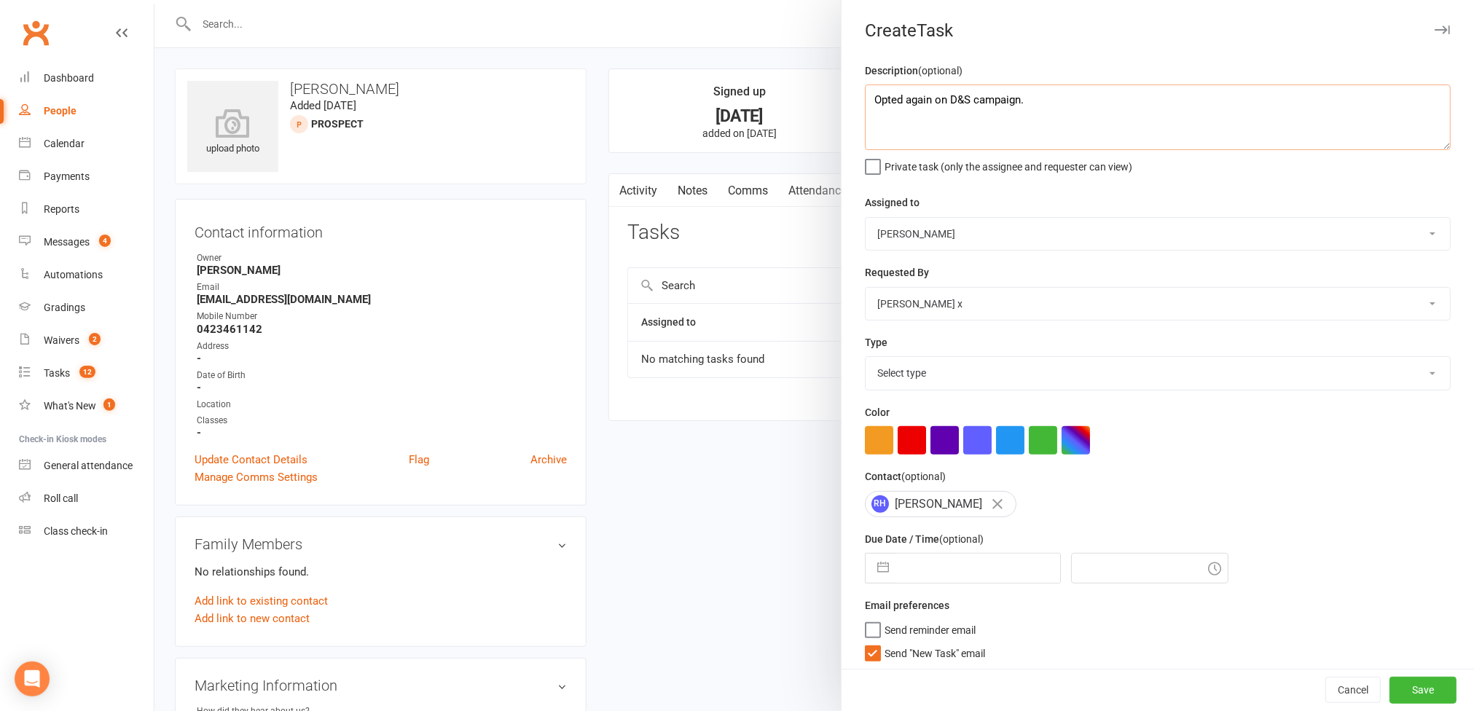
click at [1050, 103] on textarea "Opted again on D&S campaign." at bounding box center [1158, 118] width 586 height 66
click at [1389, 378] on select "Select type Action E-mail Meeting Phone call Text Add new task type" at bounding box center [1158, 373] width 585 height 32
select select "12048"
click at [866, 361] on select "Select type Action E-mail Meeting Phone call Text Add new task type" at bounding box center [1158, 373] width 585 height 32
select select "7"
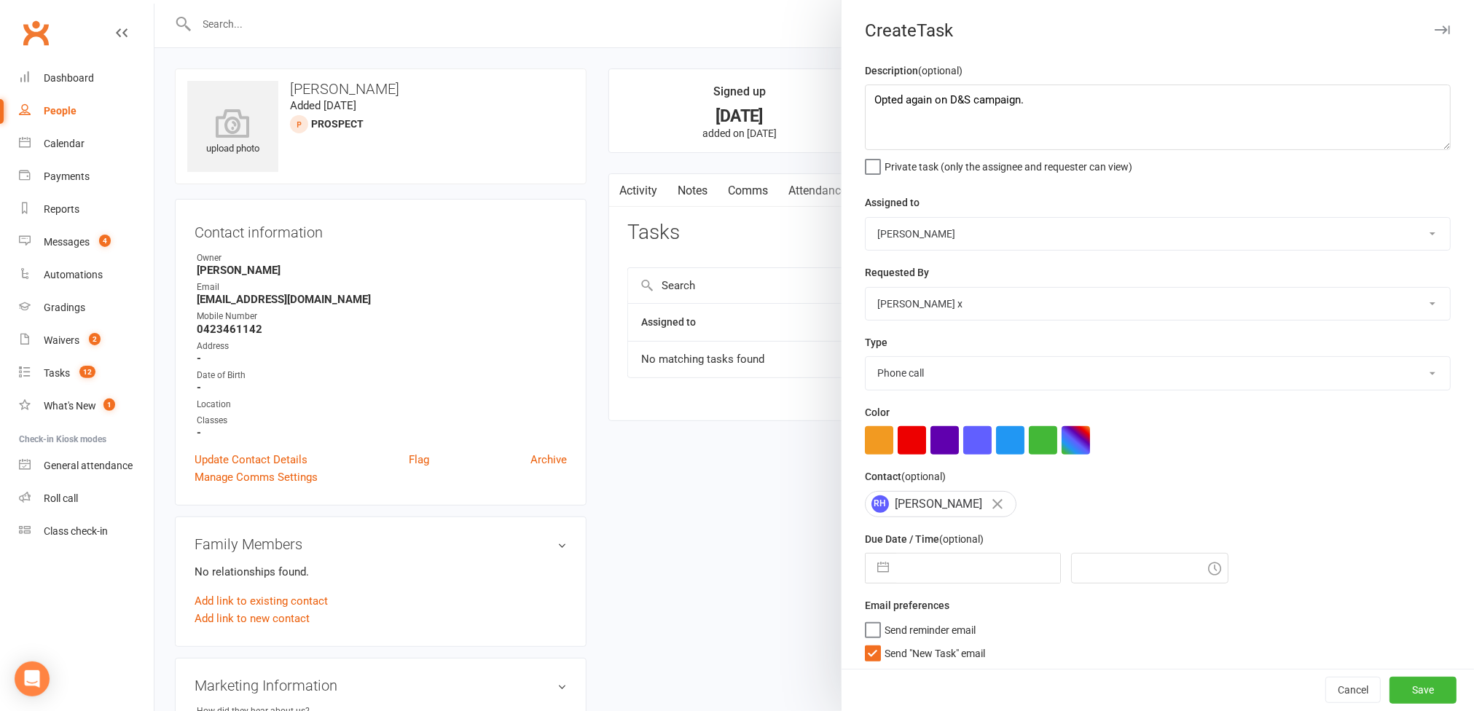
select select "2025"
select select "8"
select select "2025"
select select "9"
select select "2025"
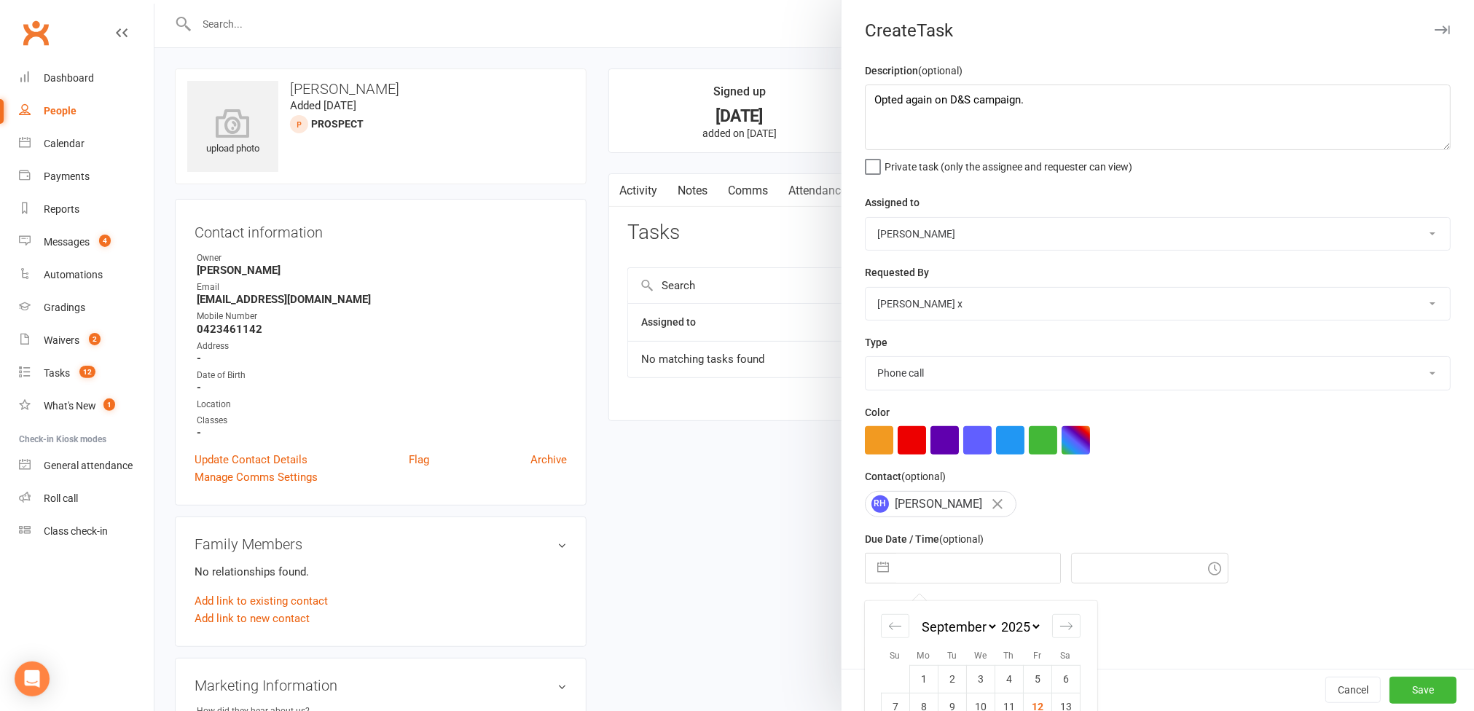
click at [958, 578] on input "text" at bounding box center [978, 568] width 164 height 29
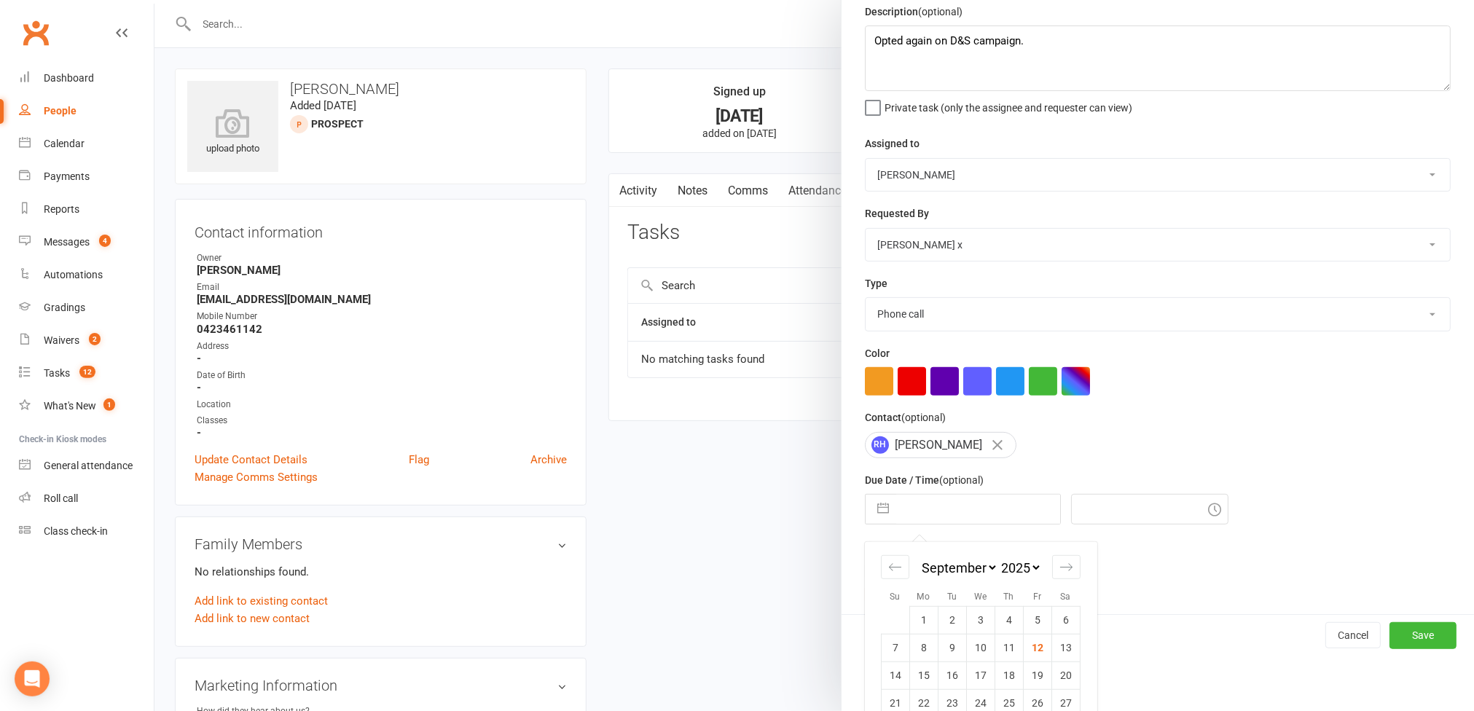
scroll to position [116, 0]
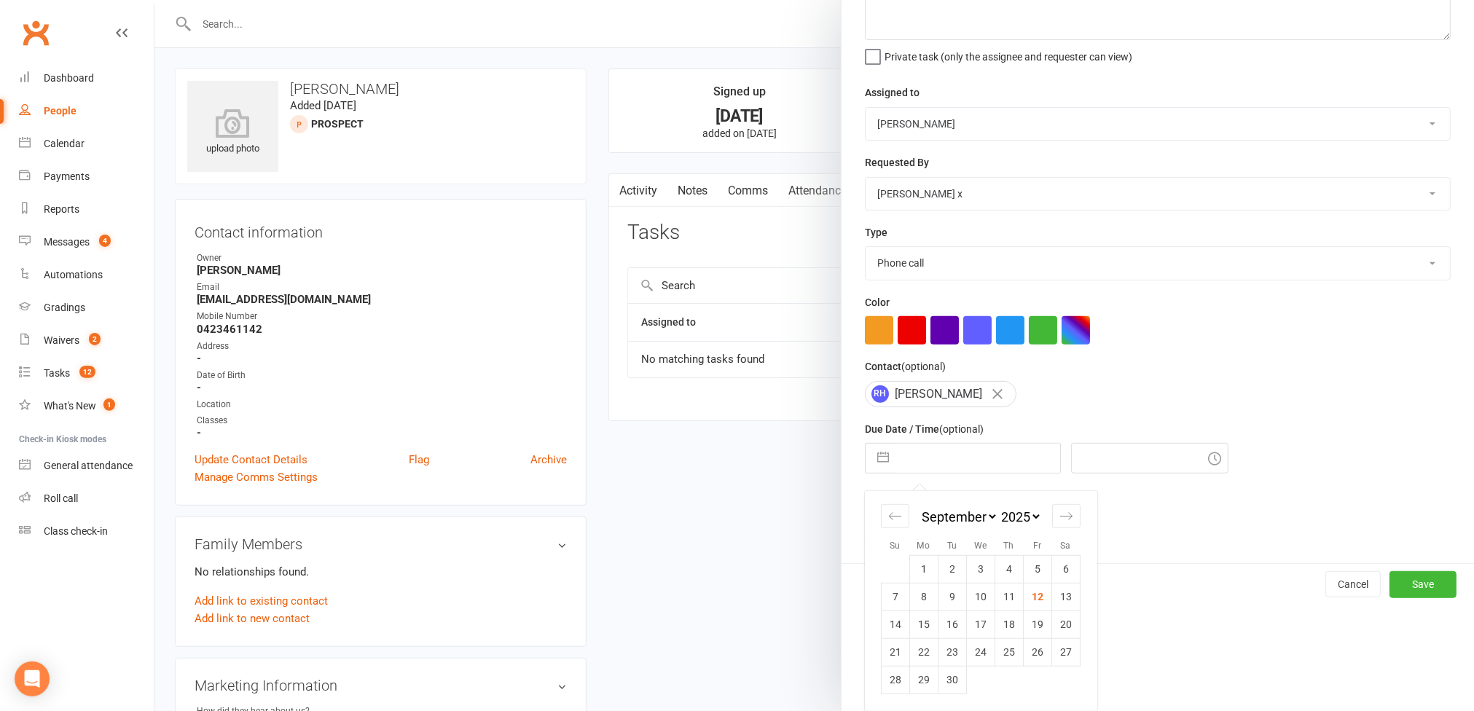
click at [1402, 263] on select "Action E-mail Meeting Phone call Text Add new task type" at bounding box center [1158, 263] width 585 height 32
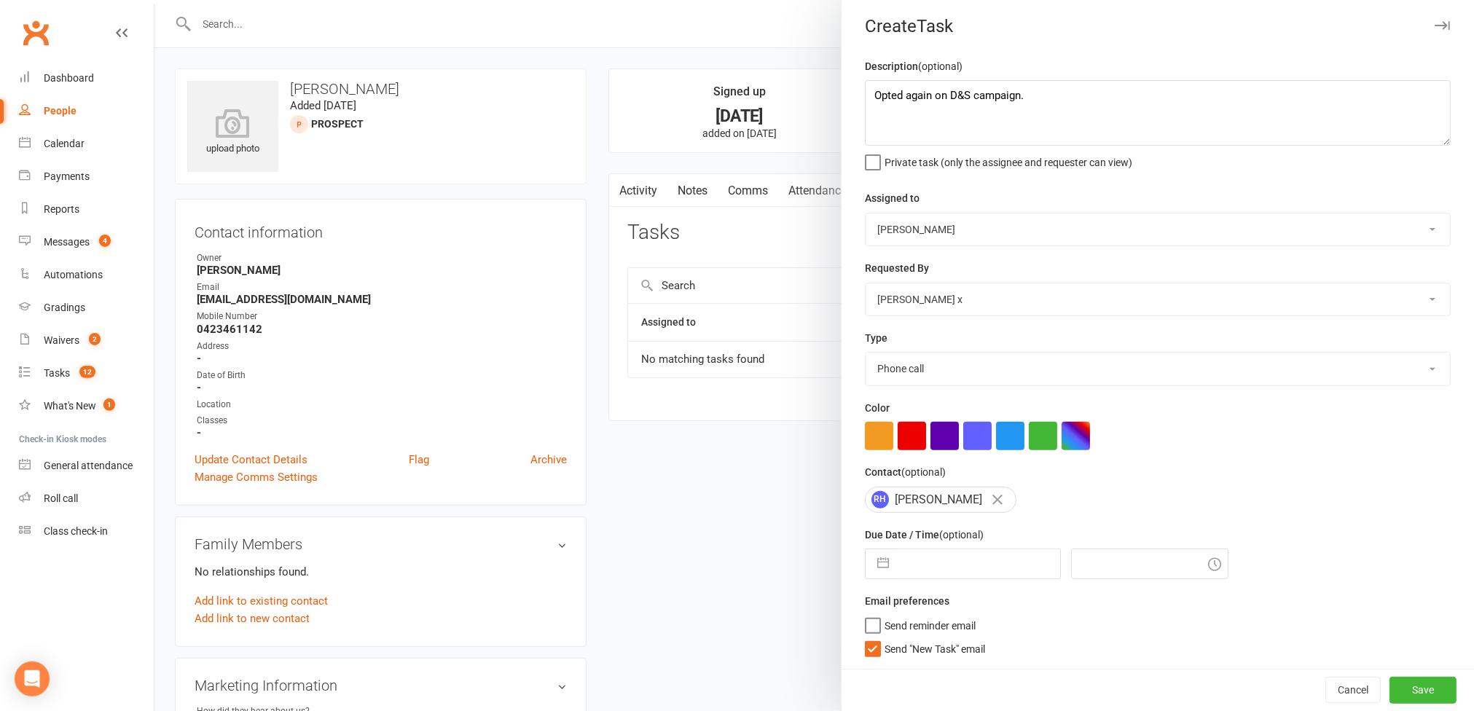
scroll to position [12, 0]
select select "12049"
click at [866, 353] on select "Action E-mail Meeting Phone call Text Add new task type" at bounding box center [1158, 369] width 585 height 32
select select "7"
select select "2025"
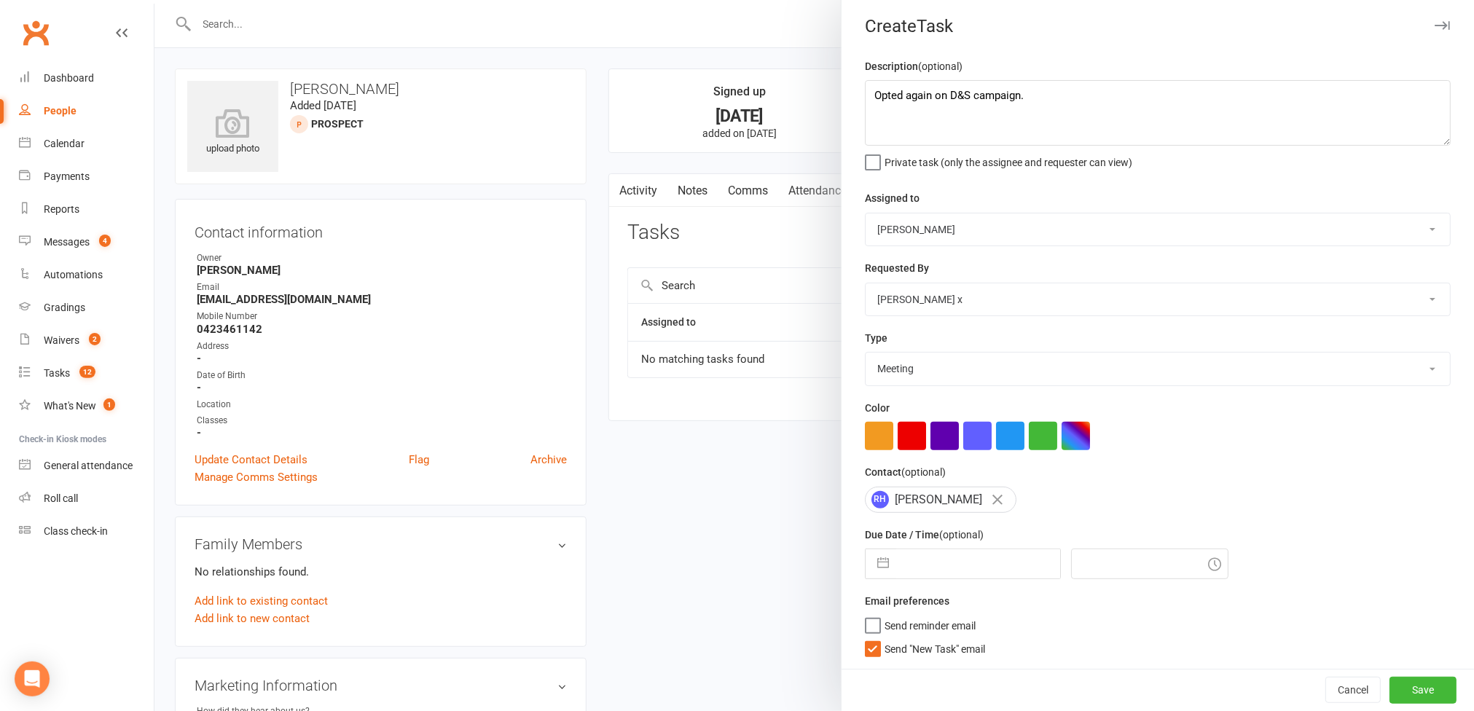
select select "8"
select select "2025"
select select "9"
select select "2025"
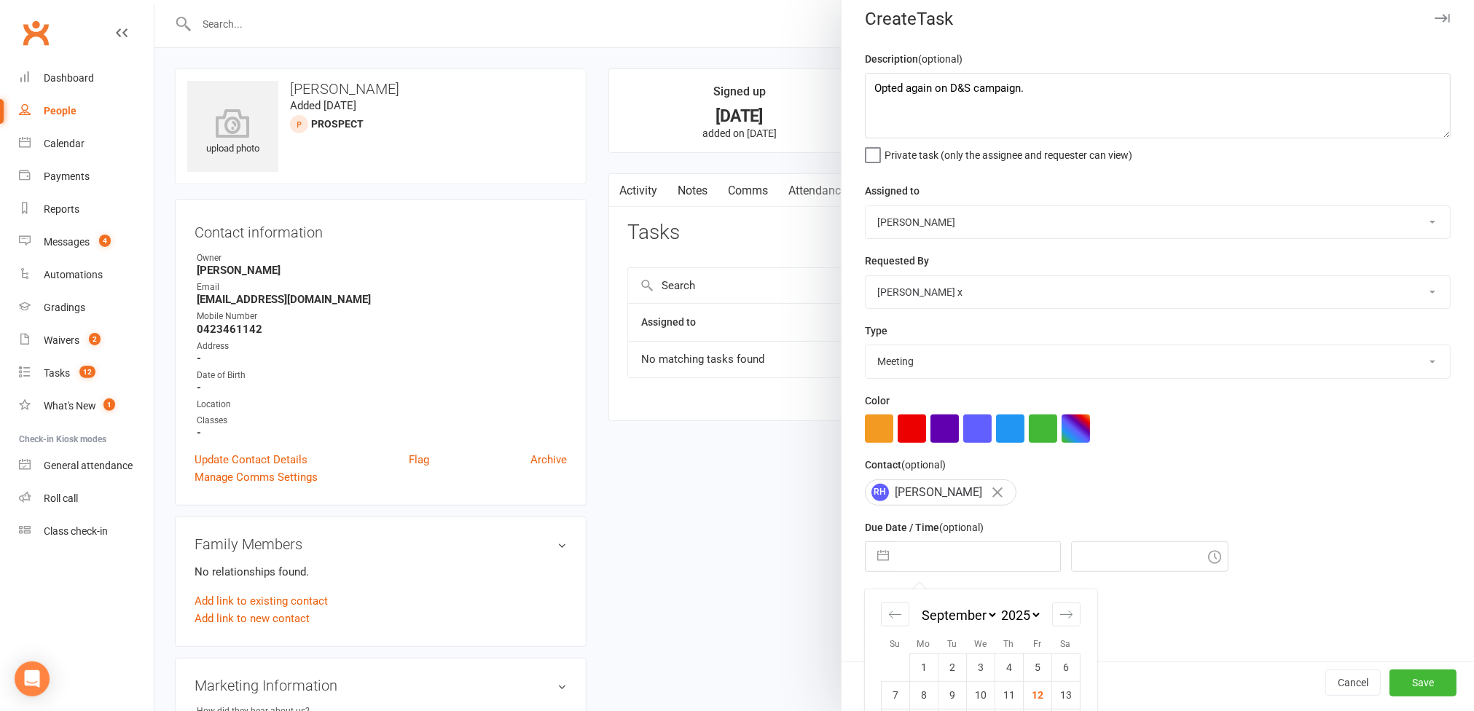
click at [974, 560] on input "text" at bounding box center [978, 556] width 164 height 29
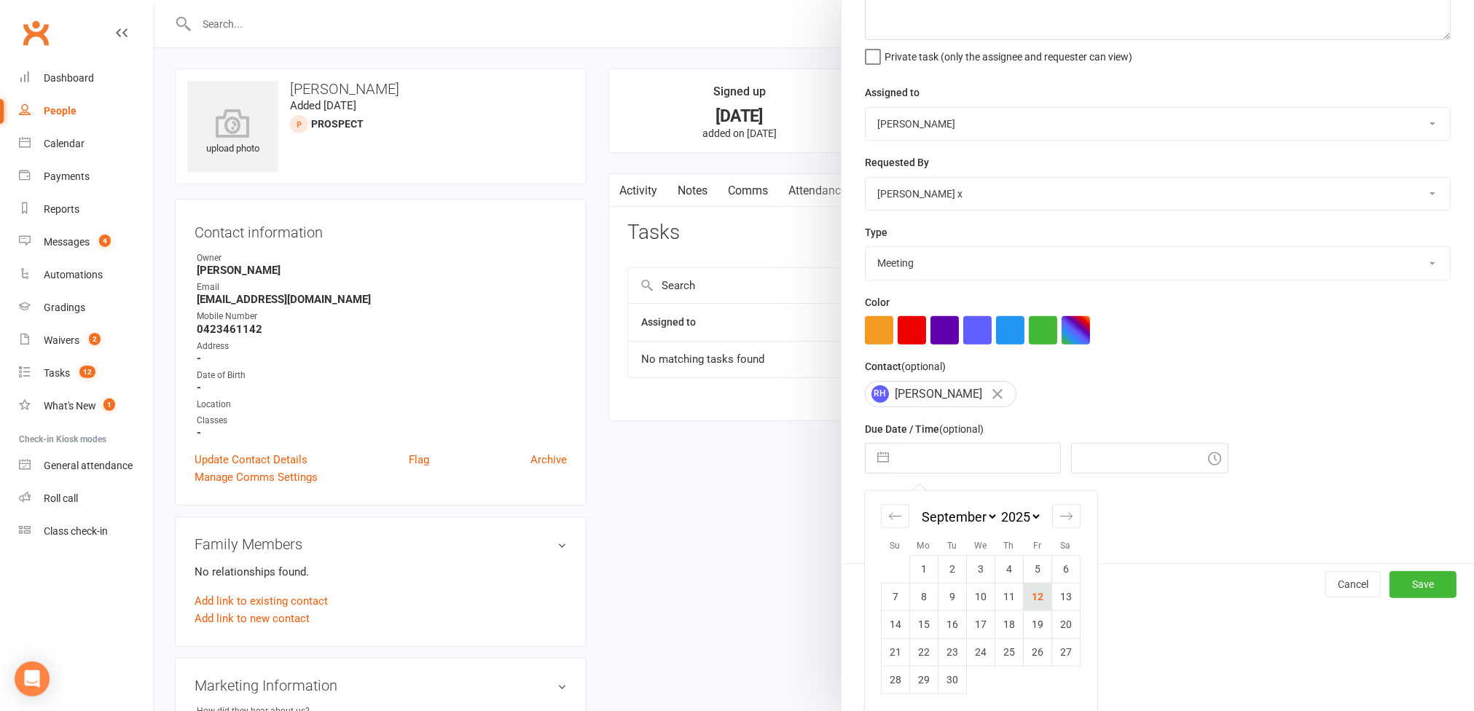
click at [1030, 600] on td "12" at bounding box center [1037, 597] width 28 height 28
type input "12 Sep 2025"
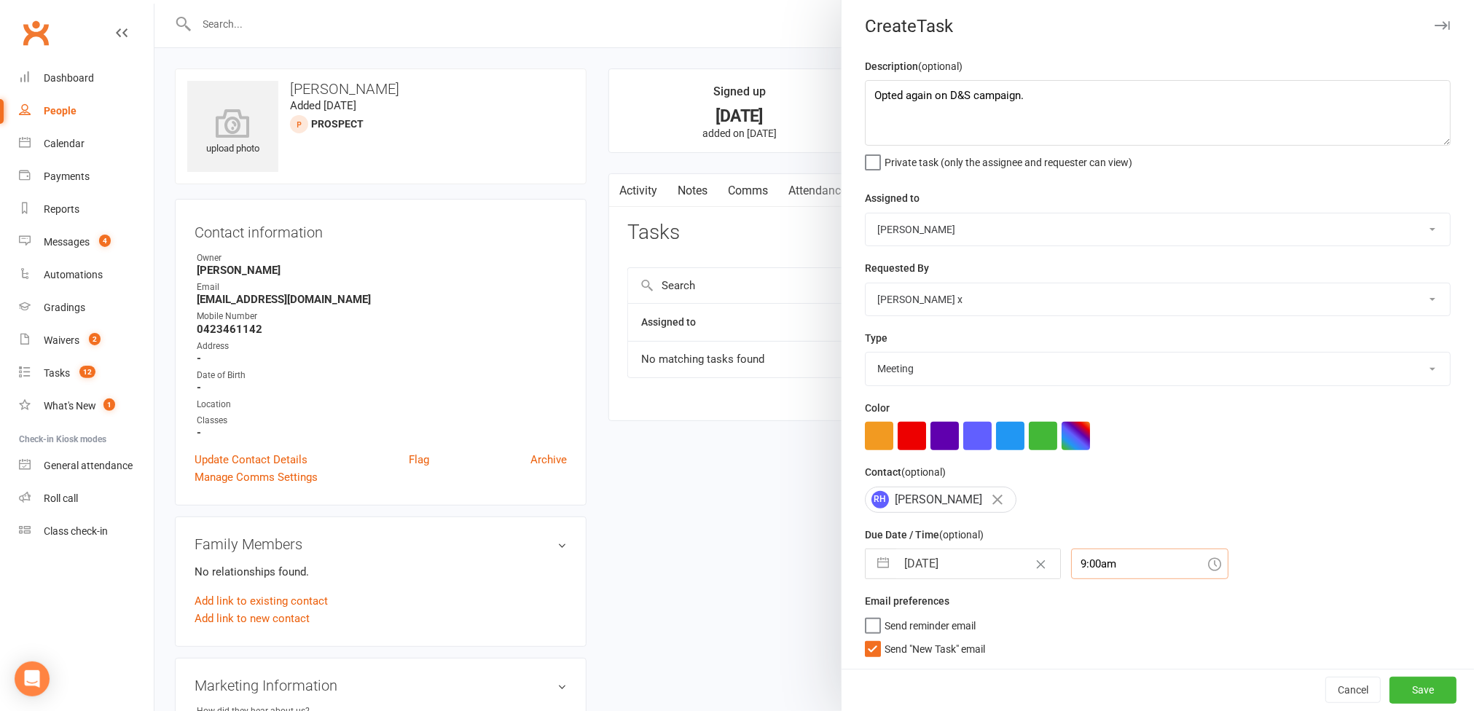
click at [1116, 566] on div "9:00am" at bounding box center [1149, 564] width 157 height 31
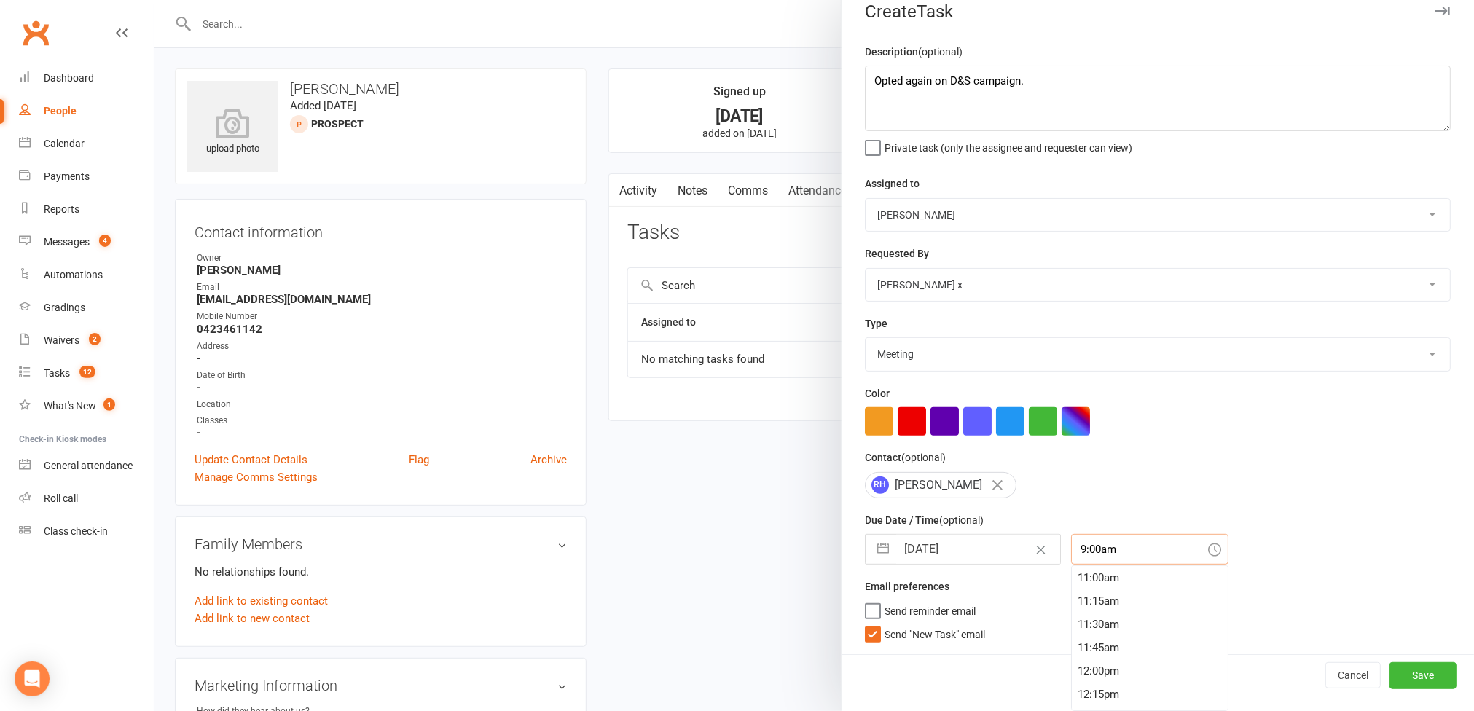
scroll to position [1034, 0]
click at [1098, 569] on div "11:00am" at bounding box center [1150, 569] width 156 height 23
type input "11:00am"
click at [1390, 680] on button "Save" at bounding box center [1423, 676] width 67 height 26
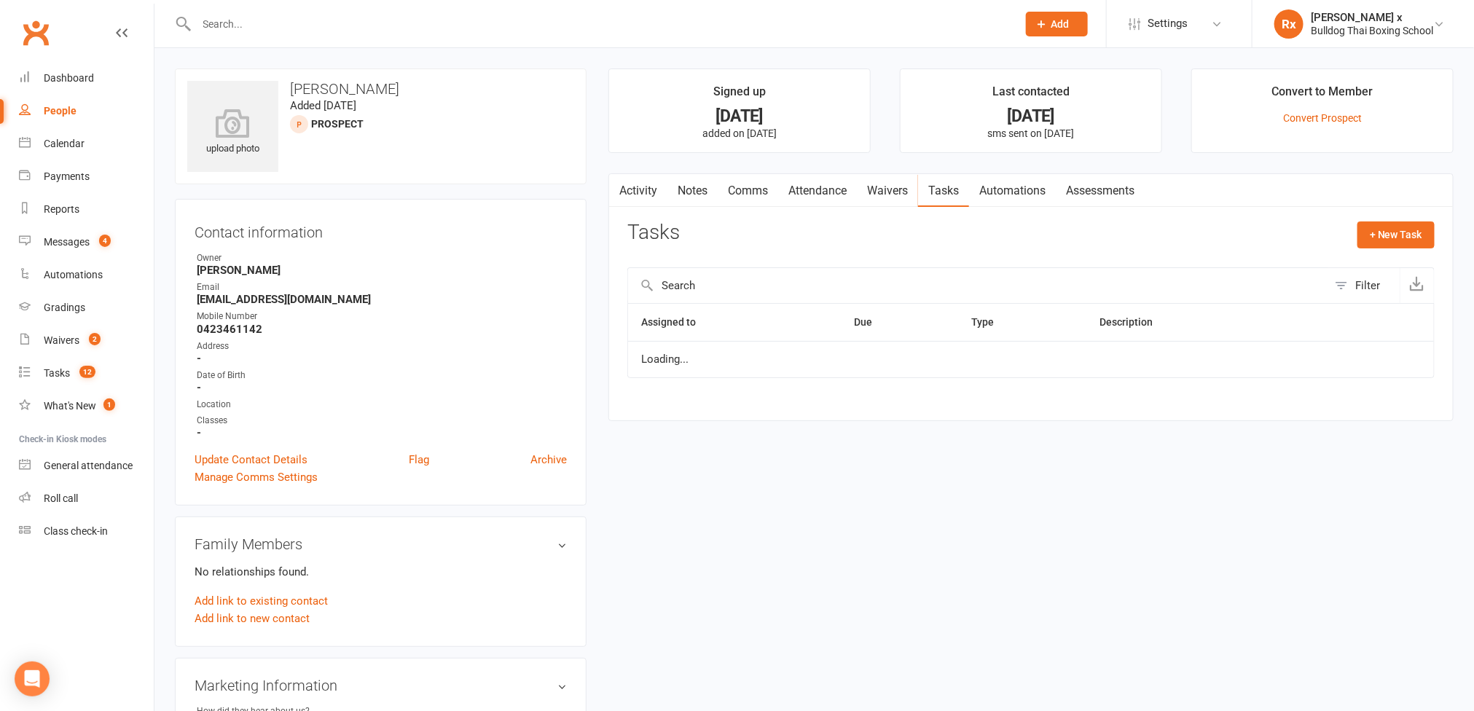
scroll to position [24, 0]
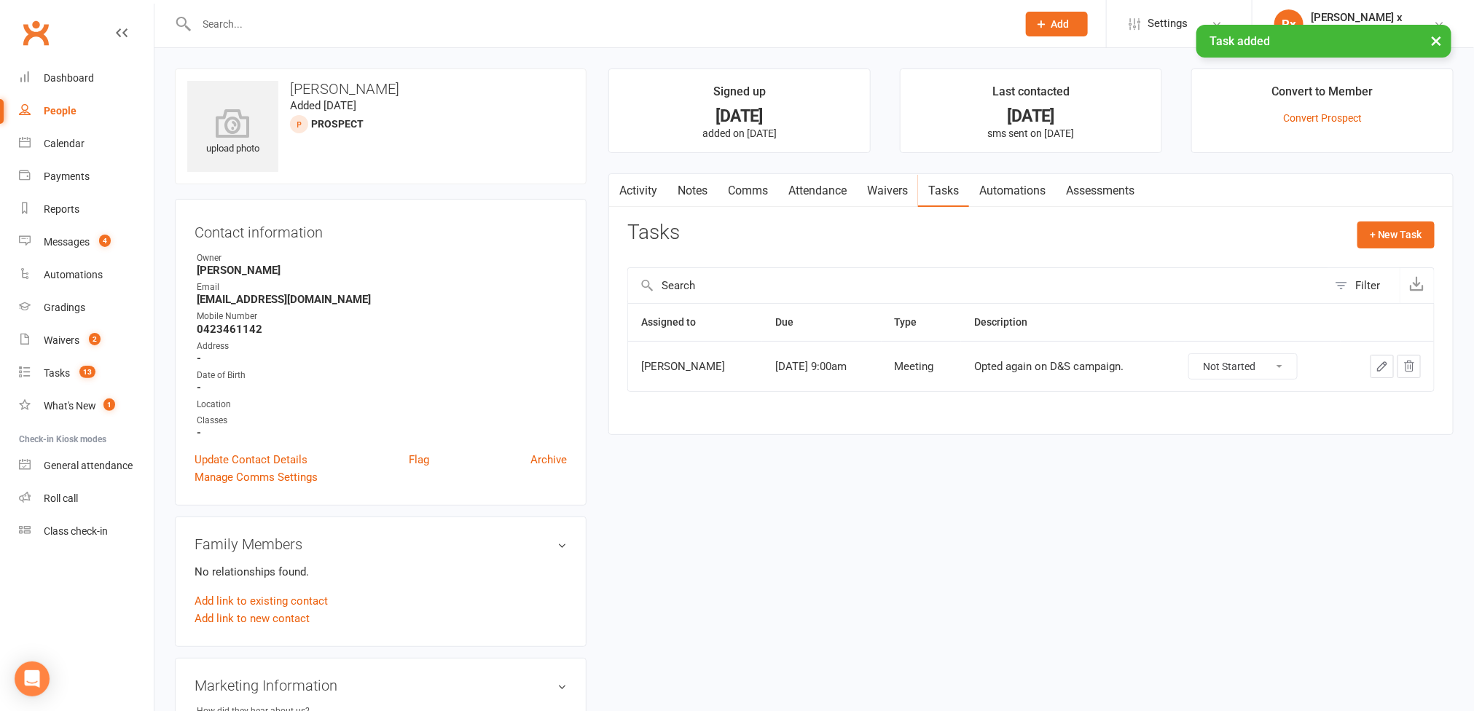
click at [364, 90] on h3 "[PERSON_NAME]" at bounding box center [380, 89] width 387 height 16
copy h3 "[PERSON_NAME]"
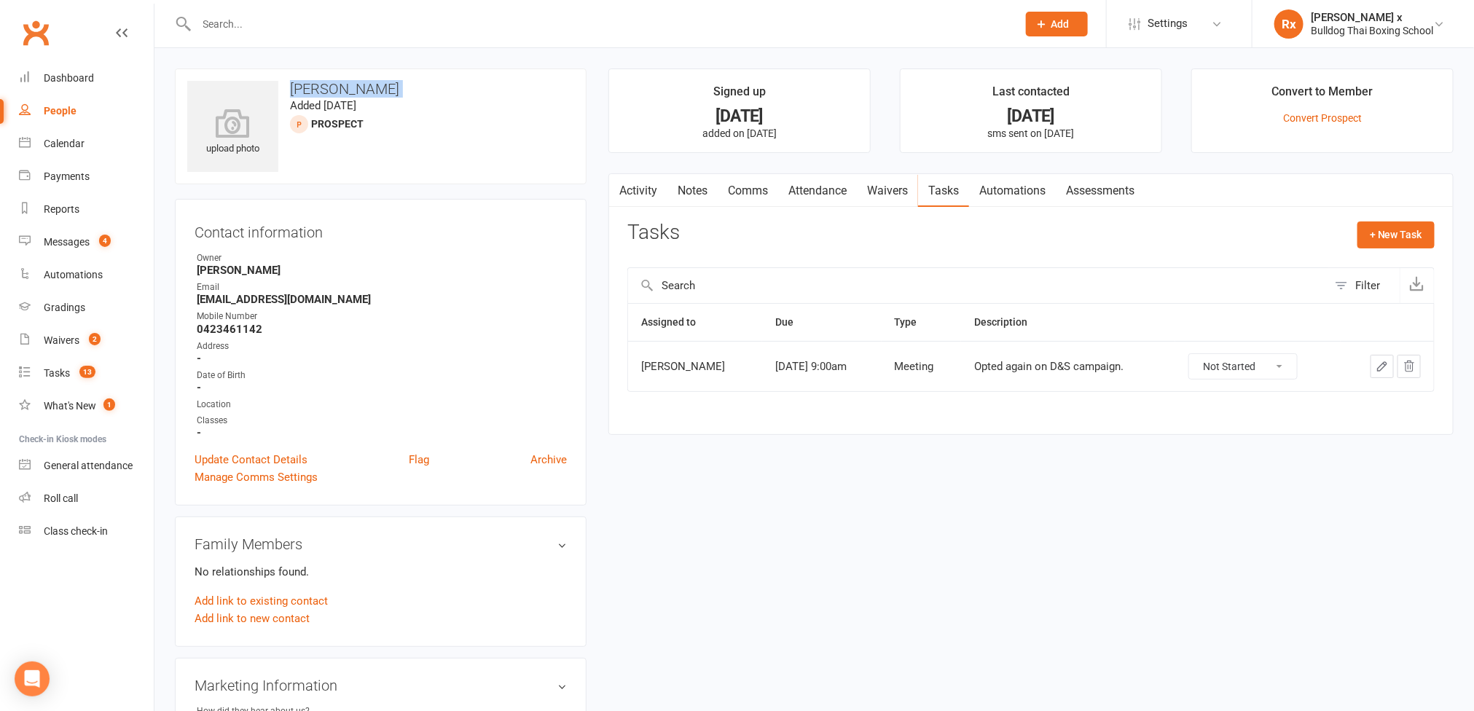
click at [75, 106] on link "People" at bounding box center [86, 111] width 135 height 33
select select "100"
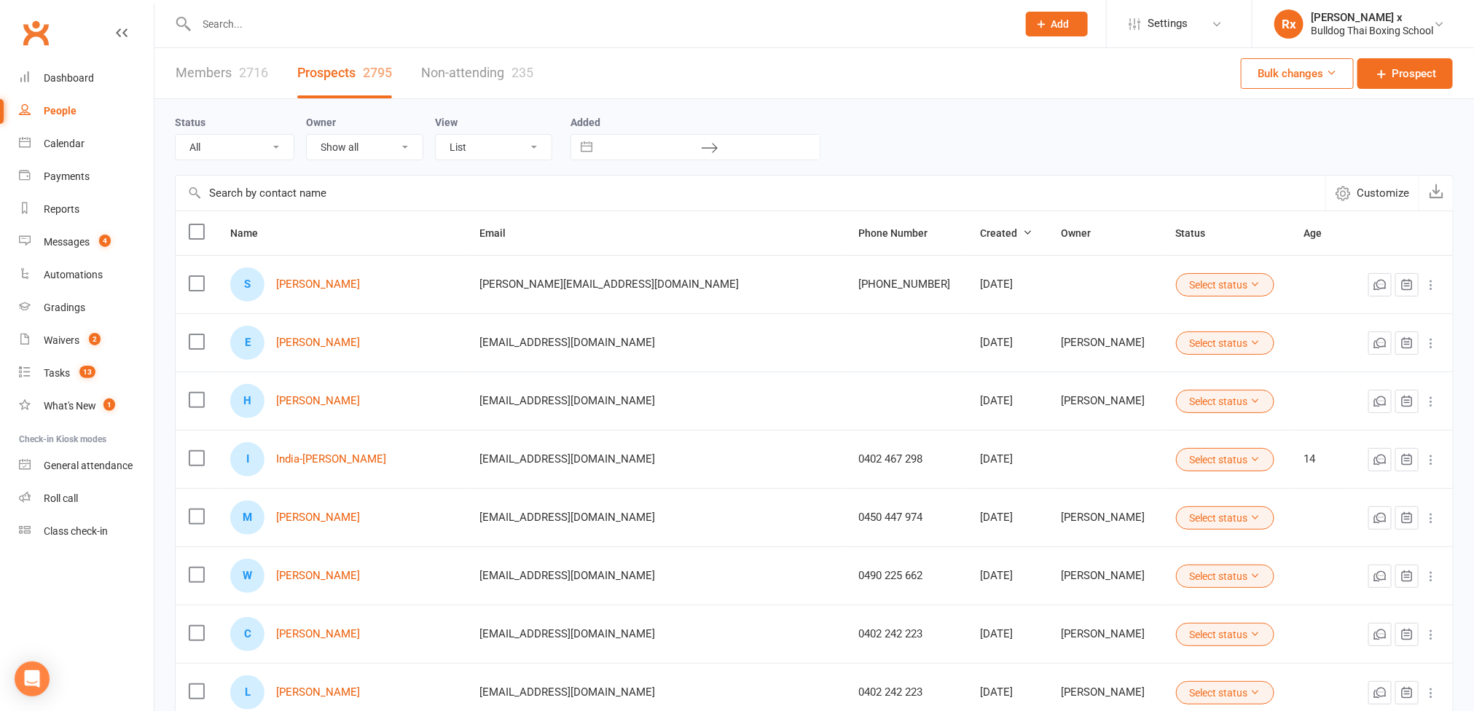
drag, startPoint x: 483, startPoint y: 283, endPoint x: 658, endPoint y: 294, distance: 175.3
click at [658, 294] on tr "S Siobhan Hudson siobhan.h@outlook.com.au +61413996556 Sep 12, 2025 Select stat…" at bounding box center [815, 284] width 1278 height 58
copy tr "[PERSON_NAME][EMAIL_ADDRESS][DOMAIN_NAME]"
click at [344, 16] on input "text" at bounding box center [600, 24] width 816 height 20
paste input "[PERSON_NAME]"
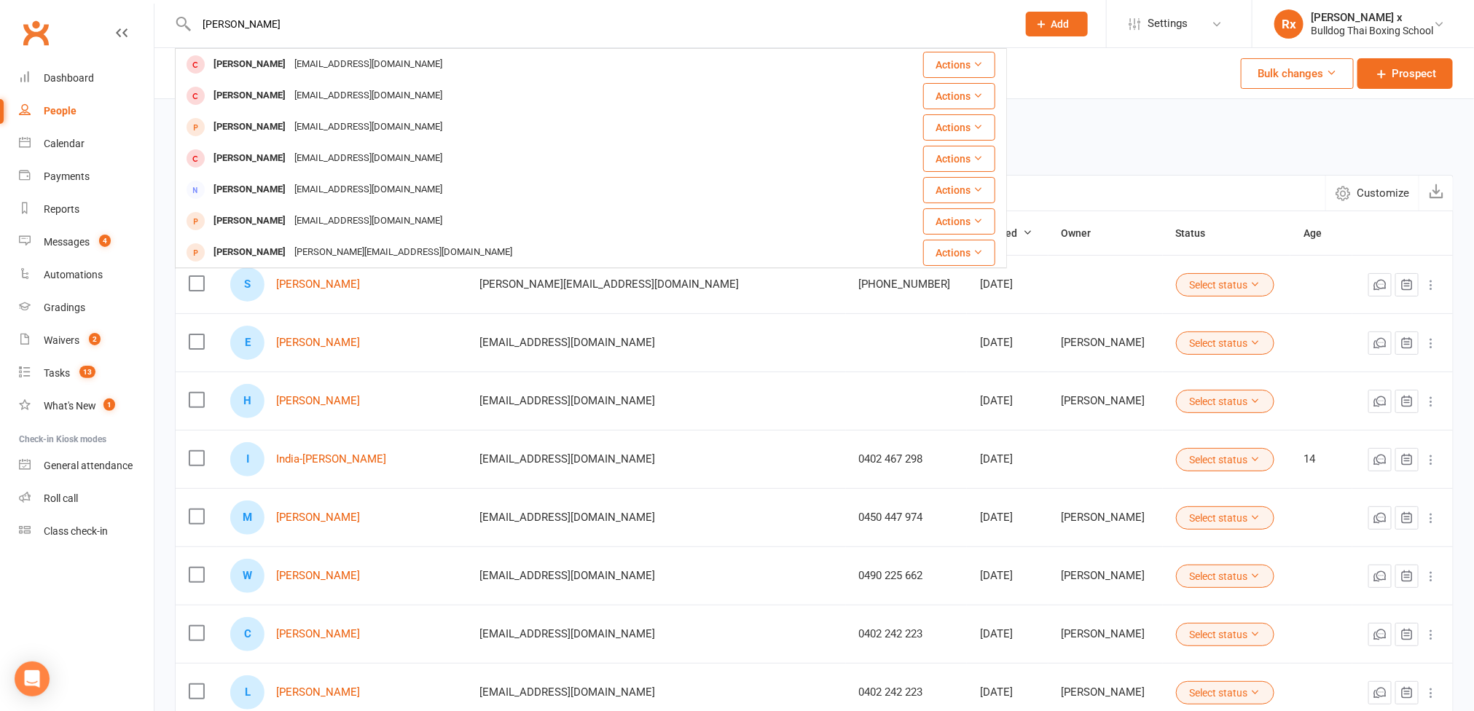
type input "[PERSON_NAME]"
click at [1150, 160] on div "Status All (No status set) (Invalid status) Initial Contact Follow-up Call Foll…" at bounding box center [814, 137] width 1279 height 47
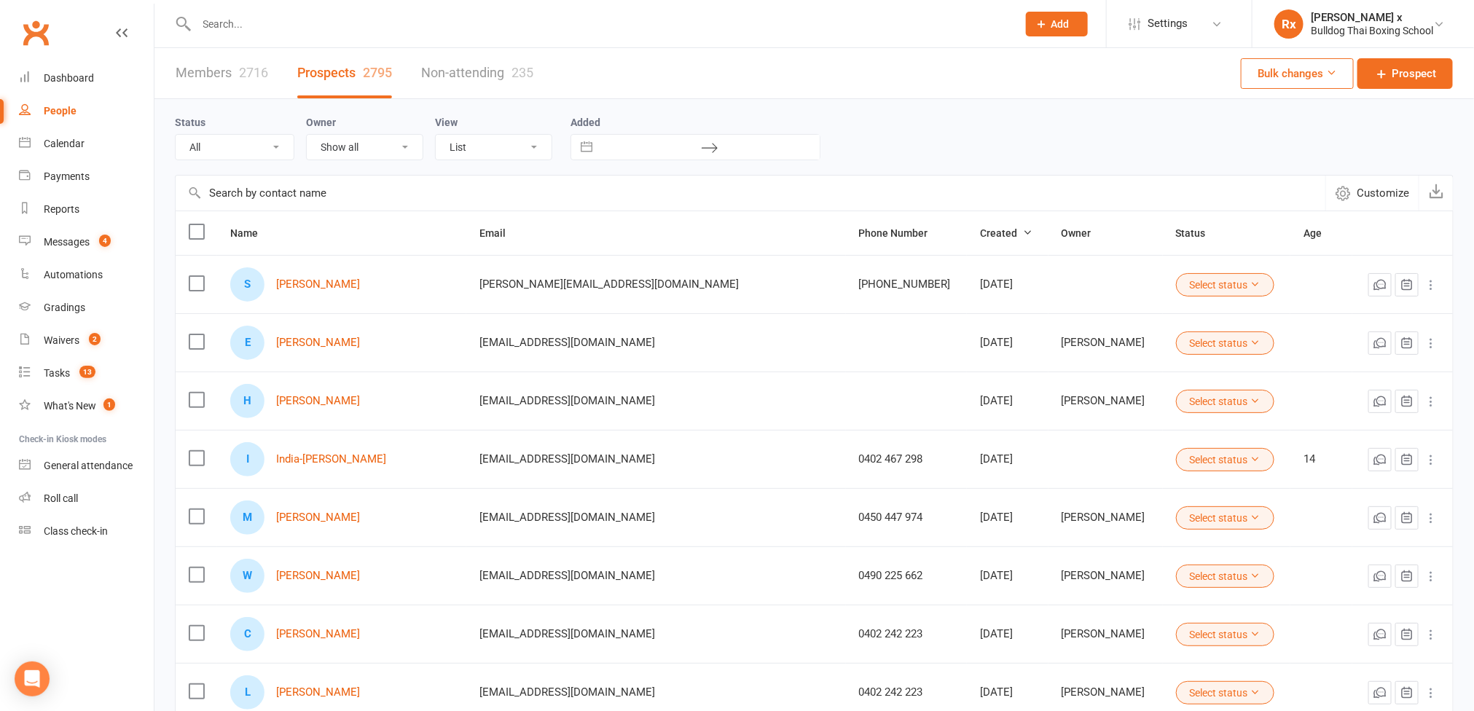
click at [337, 23] on input "text" at bounding box center [600, 24] width 816 height 20
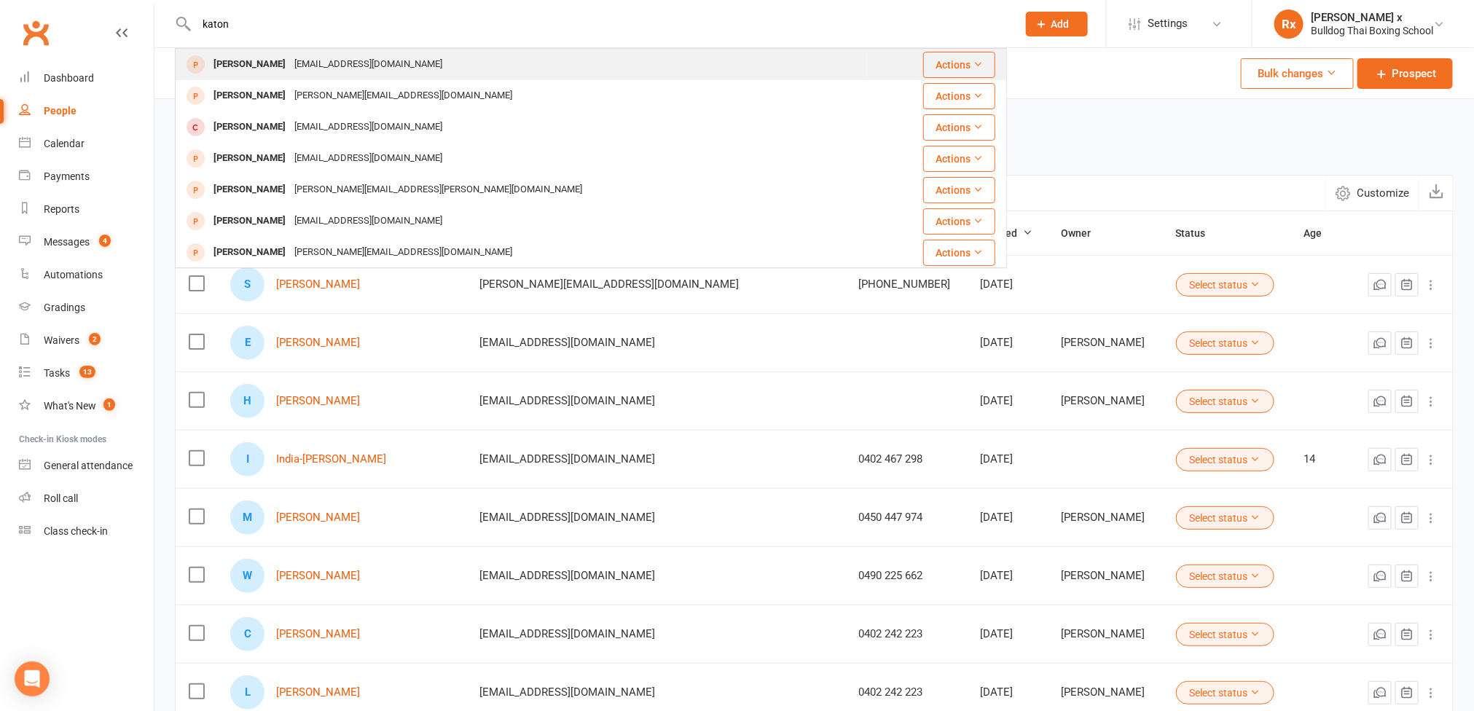
type input "katon"
click at [330, 64] on div "Hazelmorrisuk@yahoo.co.uk" at bounding box center [368, 64] width 157 height 21
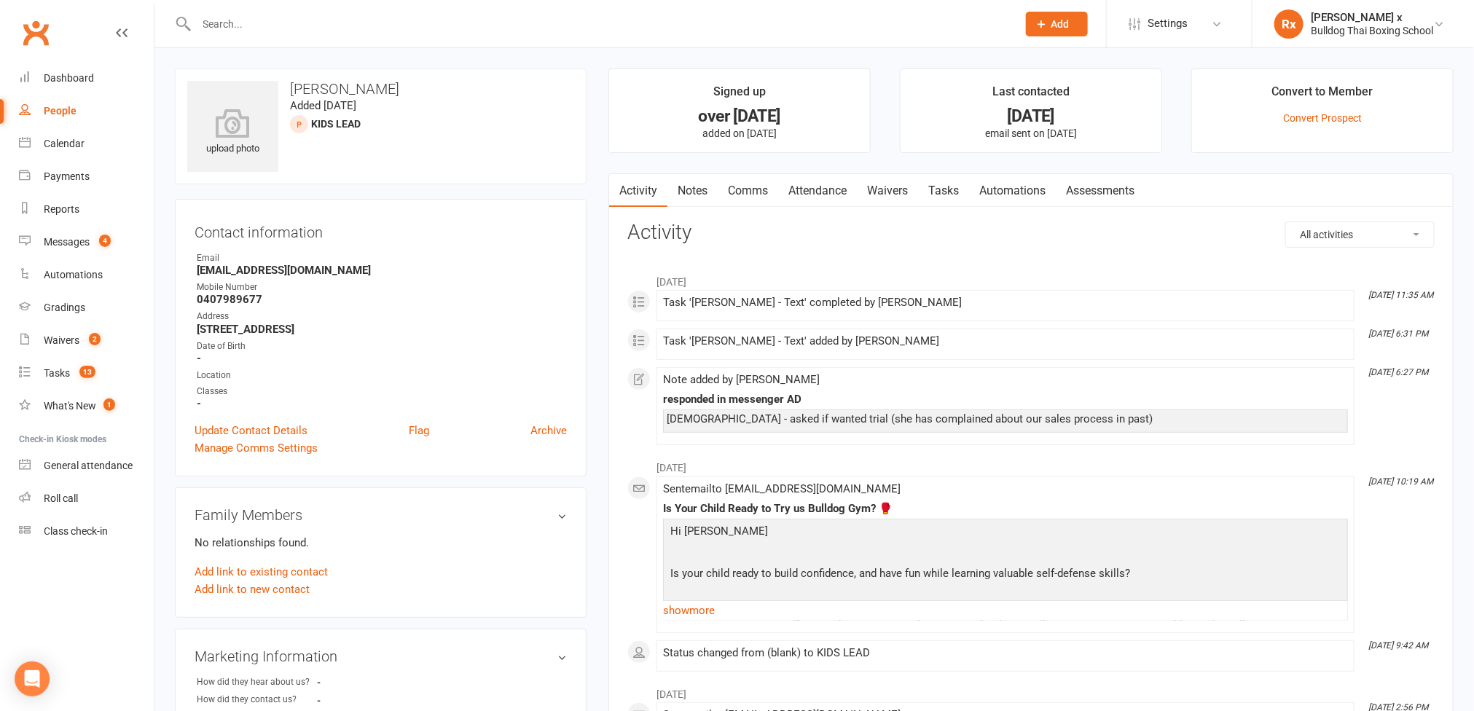
click at [57, 103] on link "People" at bounding box center [86, 111] width 135 height 33
select select "100"
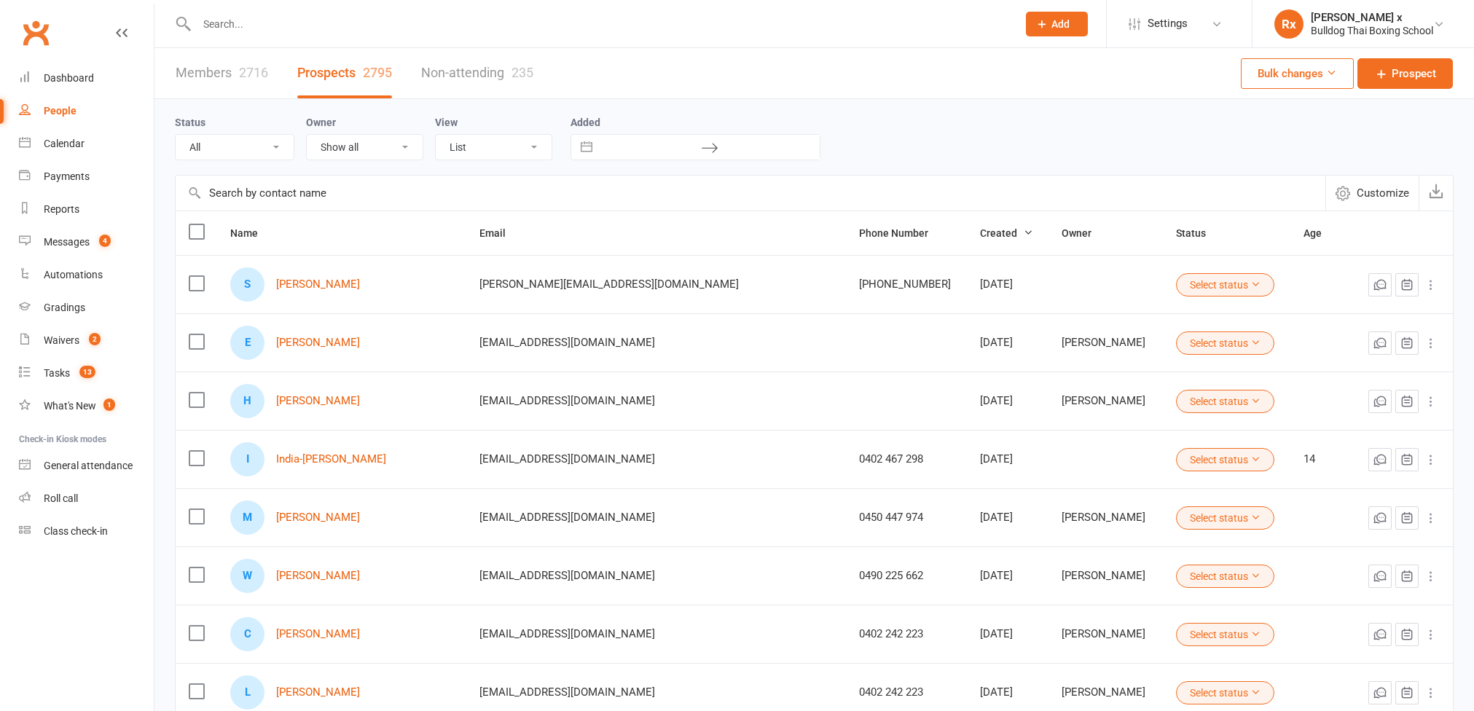
select select "100"
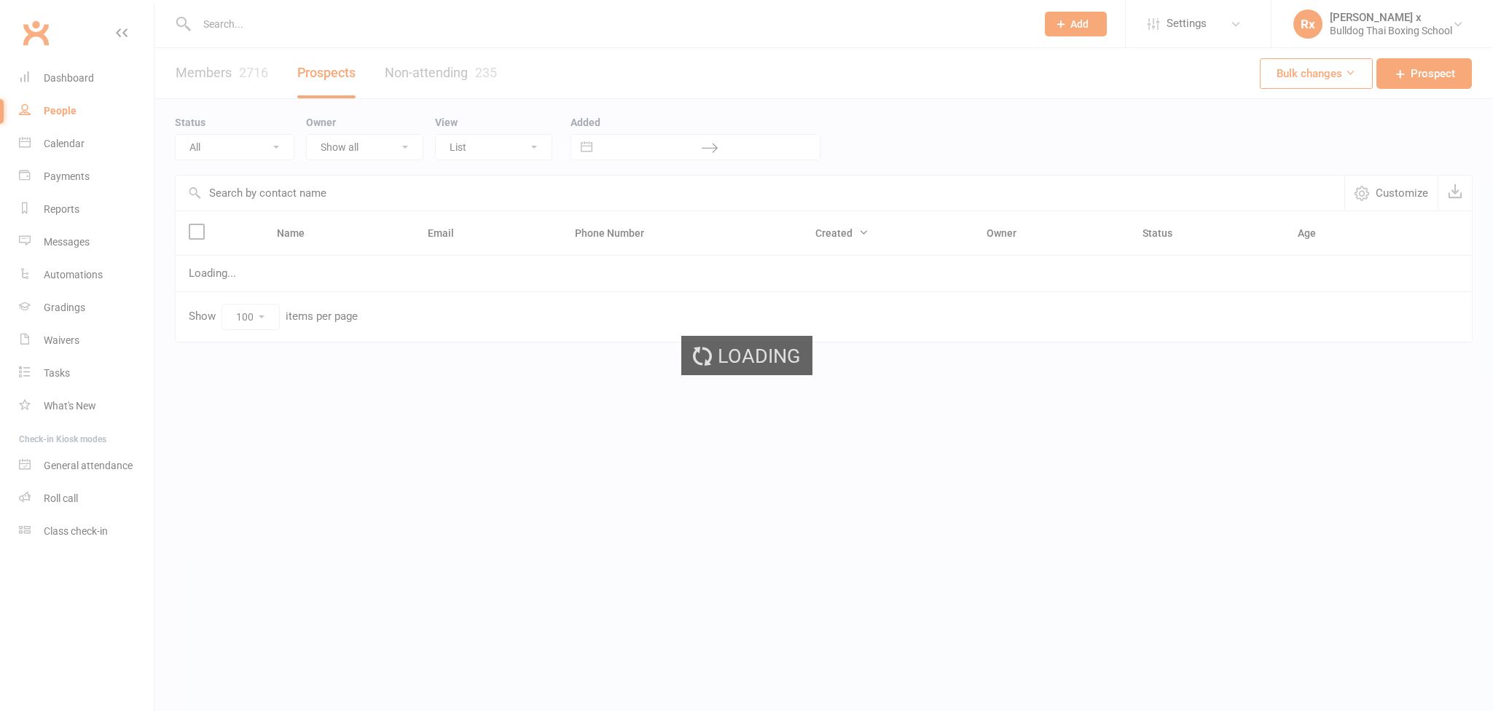
select select "100"
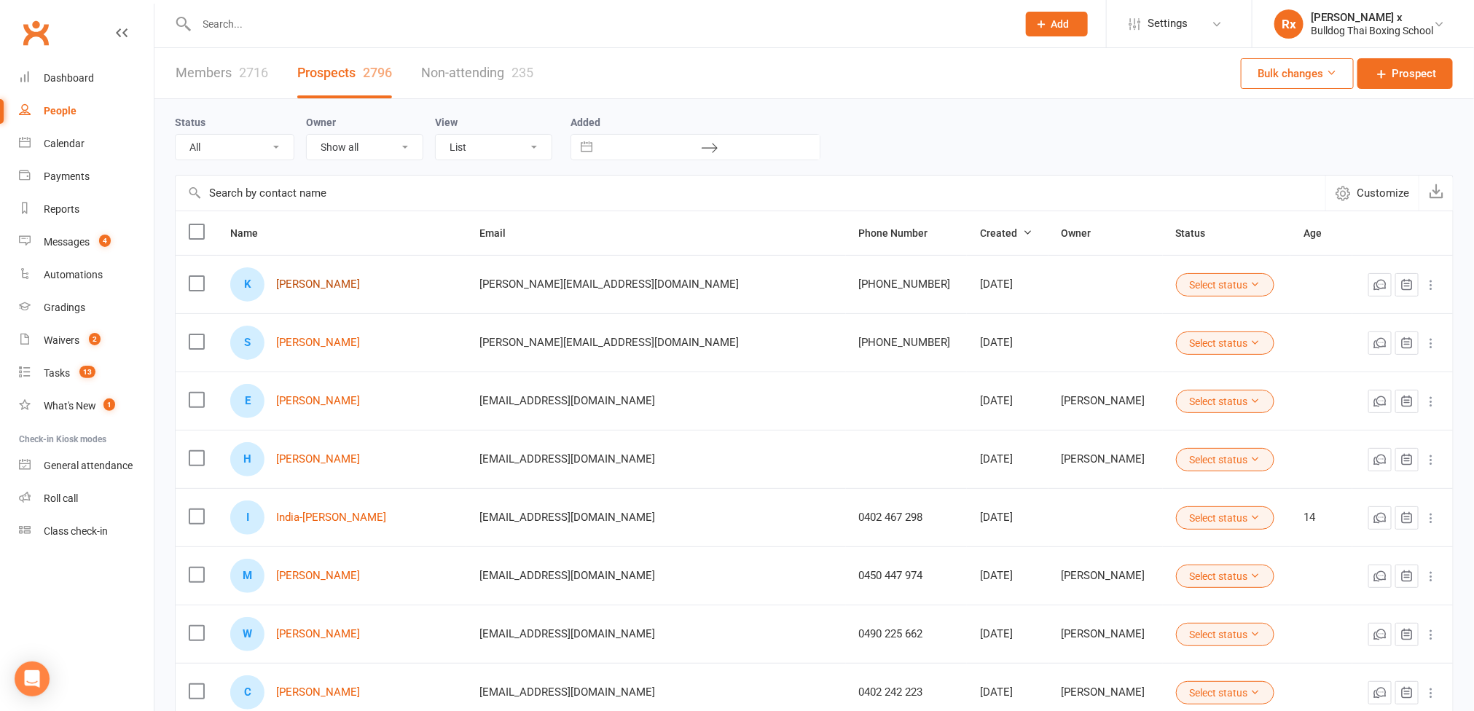
click at [337, 286] on link "[PERSON_NAME]" at bounding box center [318, 284] width 84 height 12
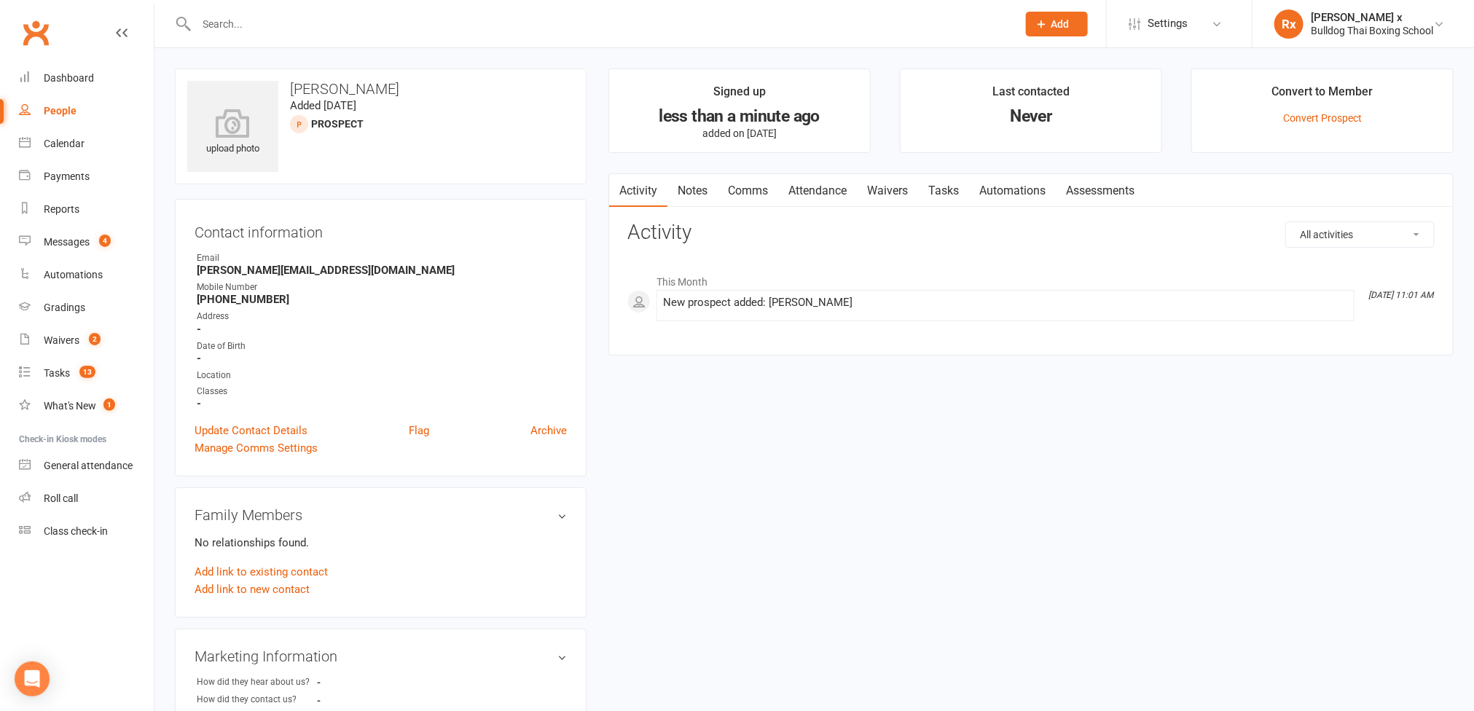
click at [694, 195] on link "Notes" at bounding box center [693, 191] width 50 height 34
click at [1395, 246] on button "+ New Note" at bounding box center [1396, 235] width 78 height 26
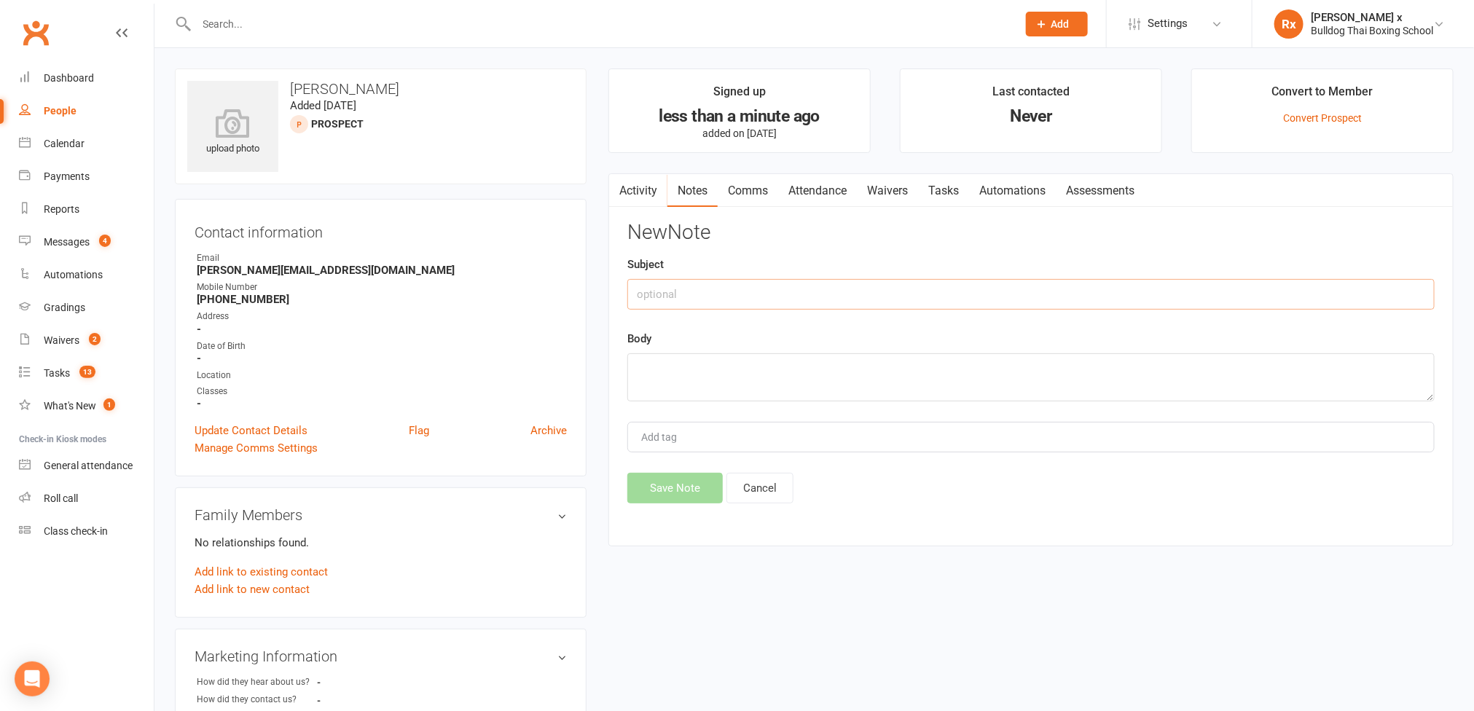
click at [891, 285] on input "text" at bounding box center [1032, 294] width 808 height 31
type input "D&S ad optin"
click at [733, 370] on textarea at bounding box center [1032, 377] width 808 height 48
type textarea "manually added to CW from ZL and Softp"
click at [656, 504] on button "Save Note" at bounding box center [675, 488] width 95 height 31
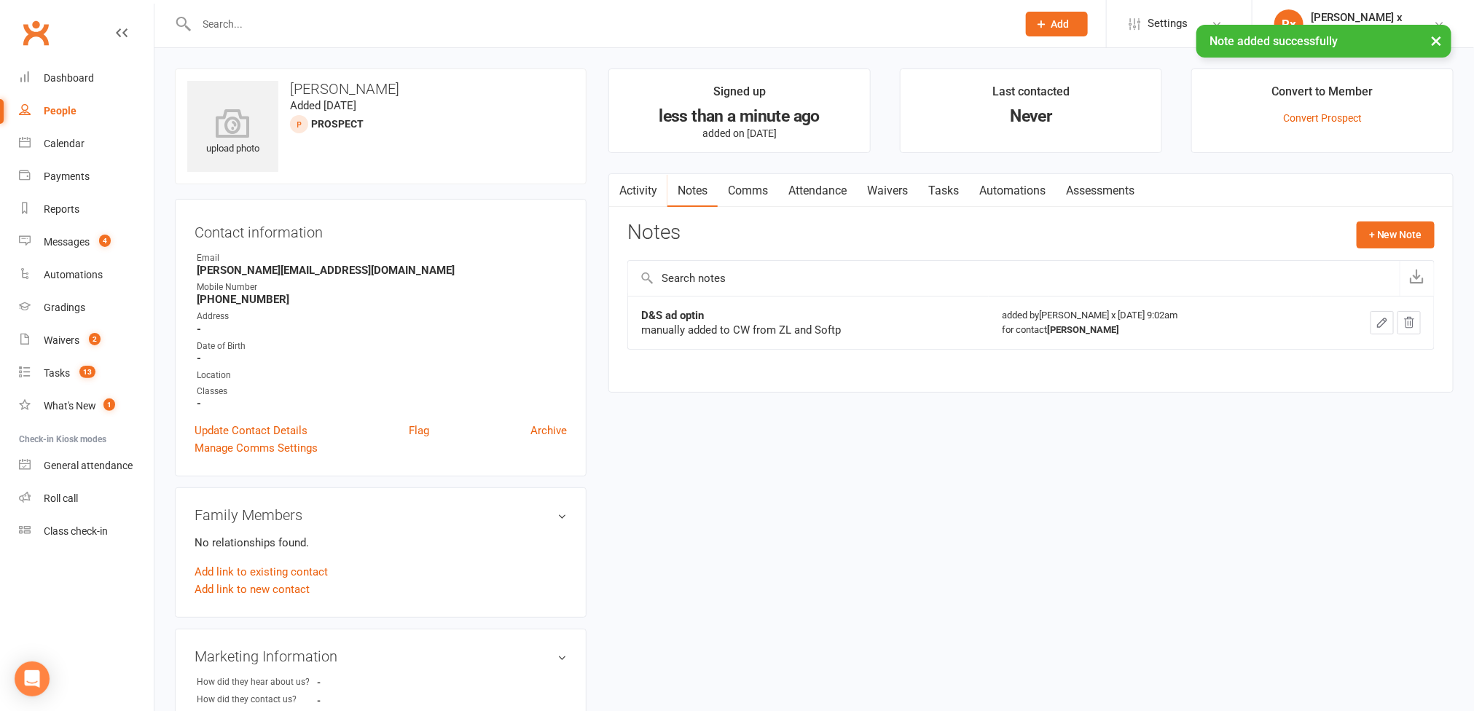
click at [947, 200] on link "Tasks" at bounding box center [943, 191] width 51 height 34
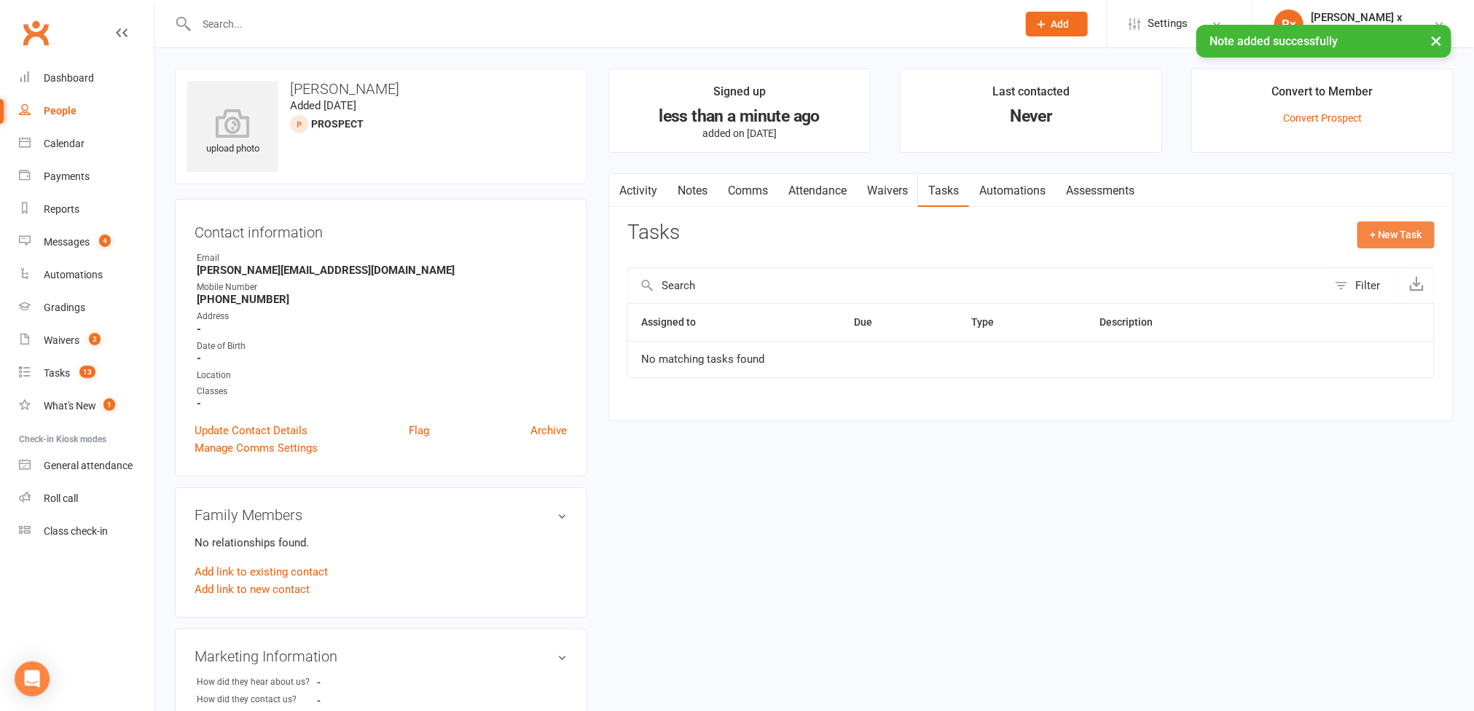
click at [1363, 237] on button "+ New Task" at bounding box center [1396, 235] width 77 height 26
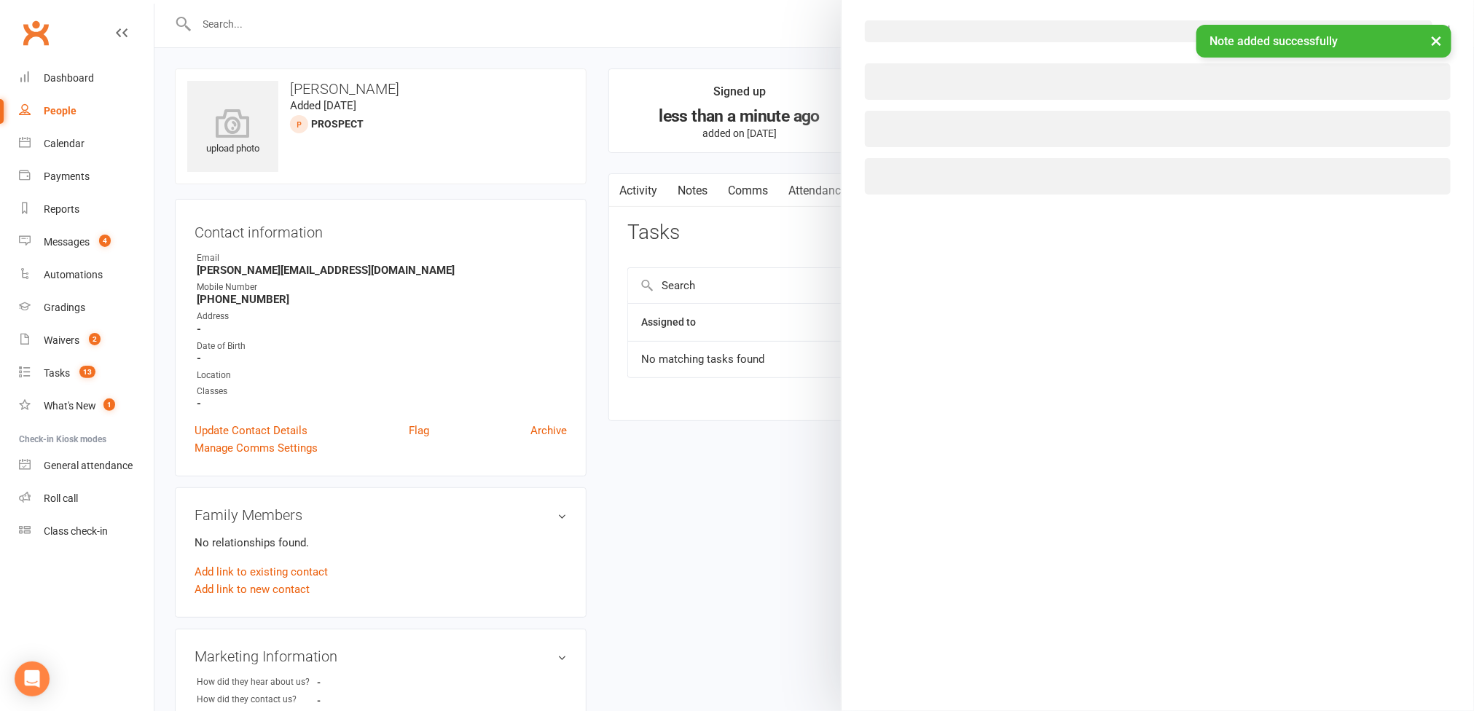
select select "45795"
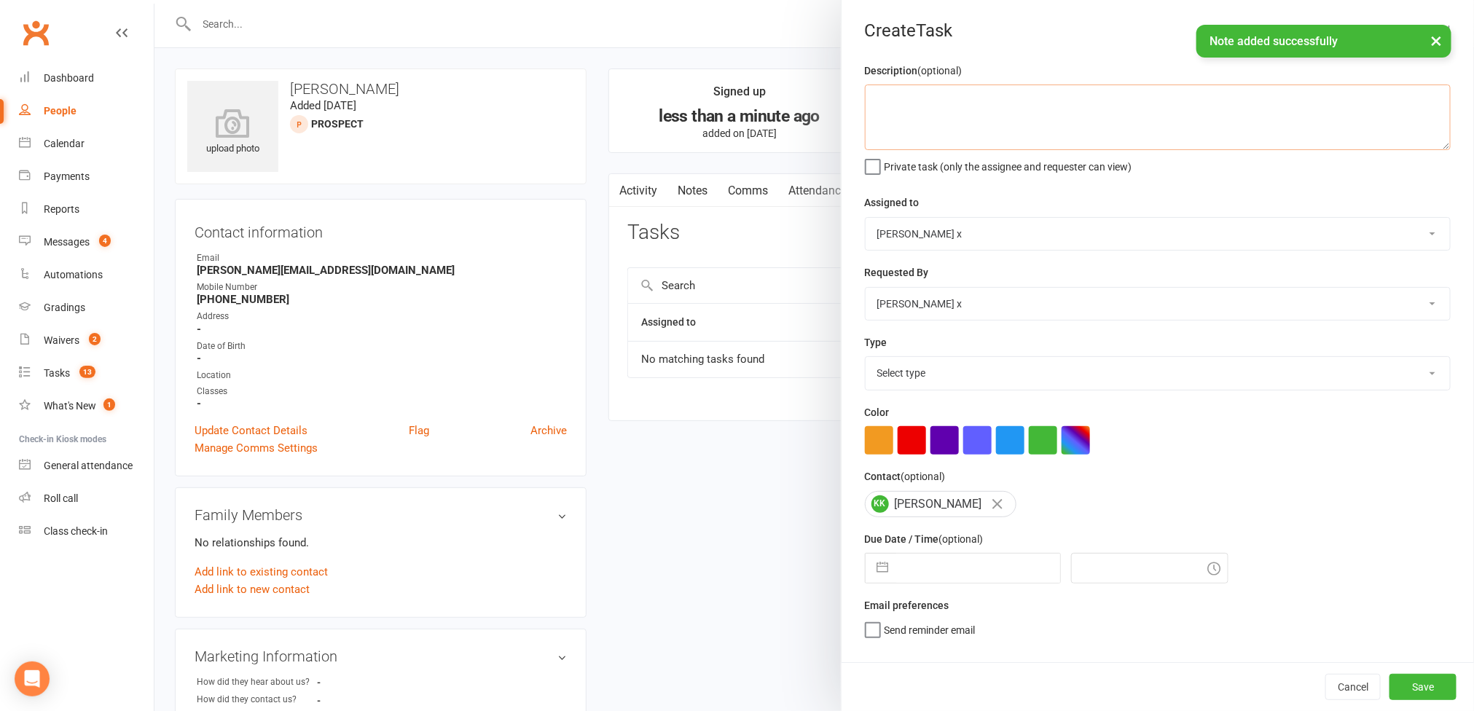
click at [1023, 125] on textarea at bounding box center [1158, 118] width 586 height 66
paste textarea "Thanks for the text. Can you confirm which days and times the Dads and Son clas…"
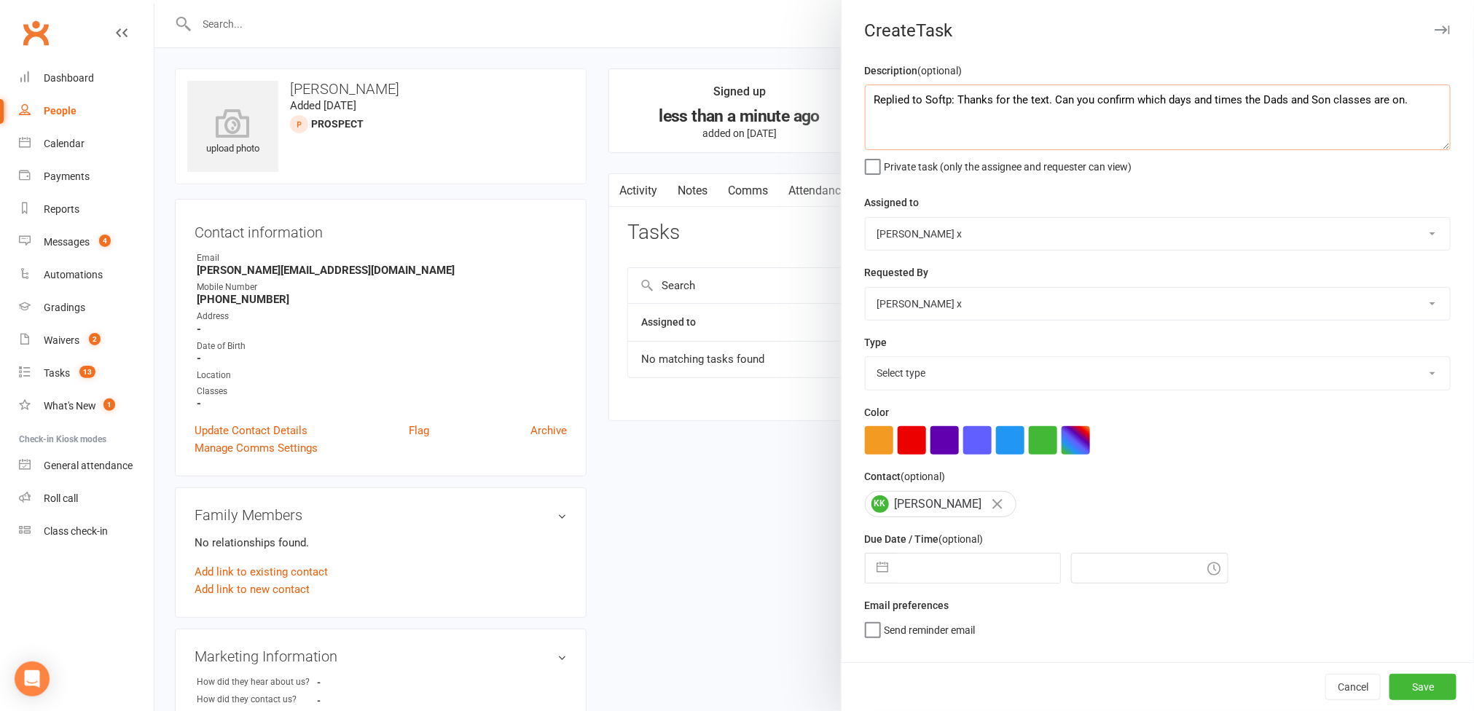
type textarea "Replied to Softp: Thanks for the text. Can you confirm which days and times the…"
click at [1411, 235] on select "[PERSON_NAME] [PERSON_NAME] O'[PERSON_NAME] x [PERSON_NAME] [PERSON_NAME] [PERS…" at bounding box center [1158, 234] width 585 height 32
select select "12940"
click at [866, 219] on select "[PERSON_NAME] [PERSON_NAME] O'[PERSON_NAME] x [PERSON_NAME] [PERSON_NAME] [PERS…" at bounding box center [1158, 234] width 585 height 32
click at [1387, 383] on select "Select type Action E-mail Meeting Phone call Text Add new task type" at bounding box center [1158, 373] width 585 height 32
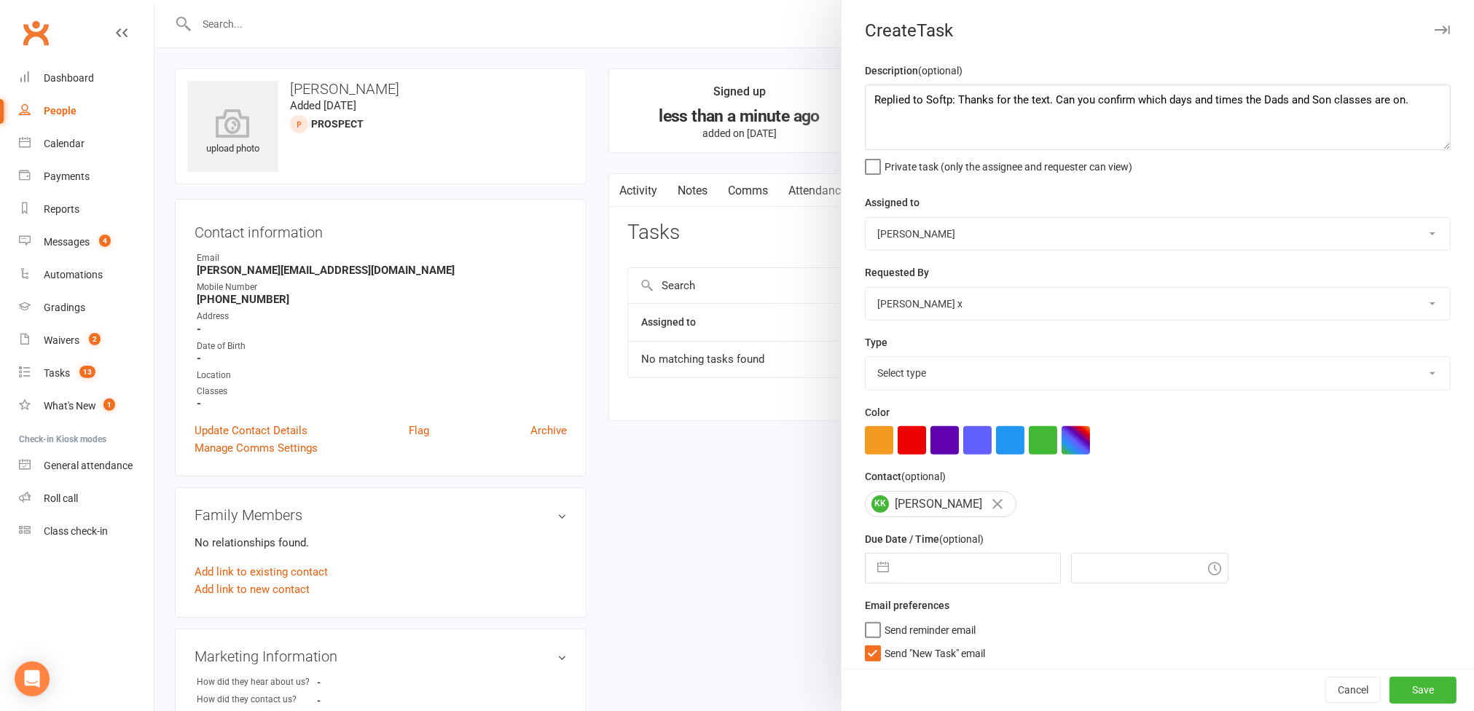
select select "13825"
click at [866, 361] on select "Select type Action E-mail Meeting Phone call Text Add new task type" at bounding box center [1158, 373] width 585 height 32
click at [982, 567] on input "text" at bounding box center [978, 568] width 164 height 29
select select "7"
select select "2025"
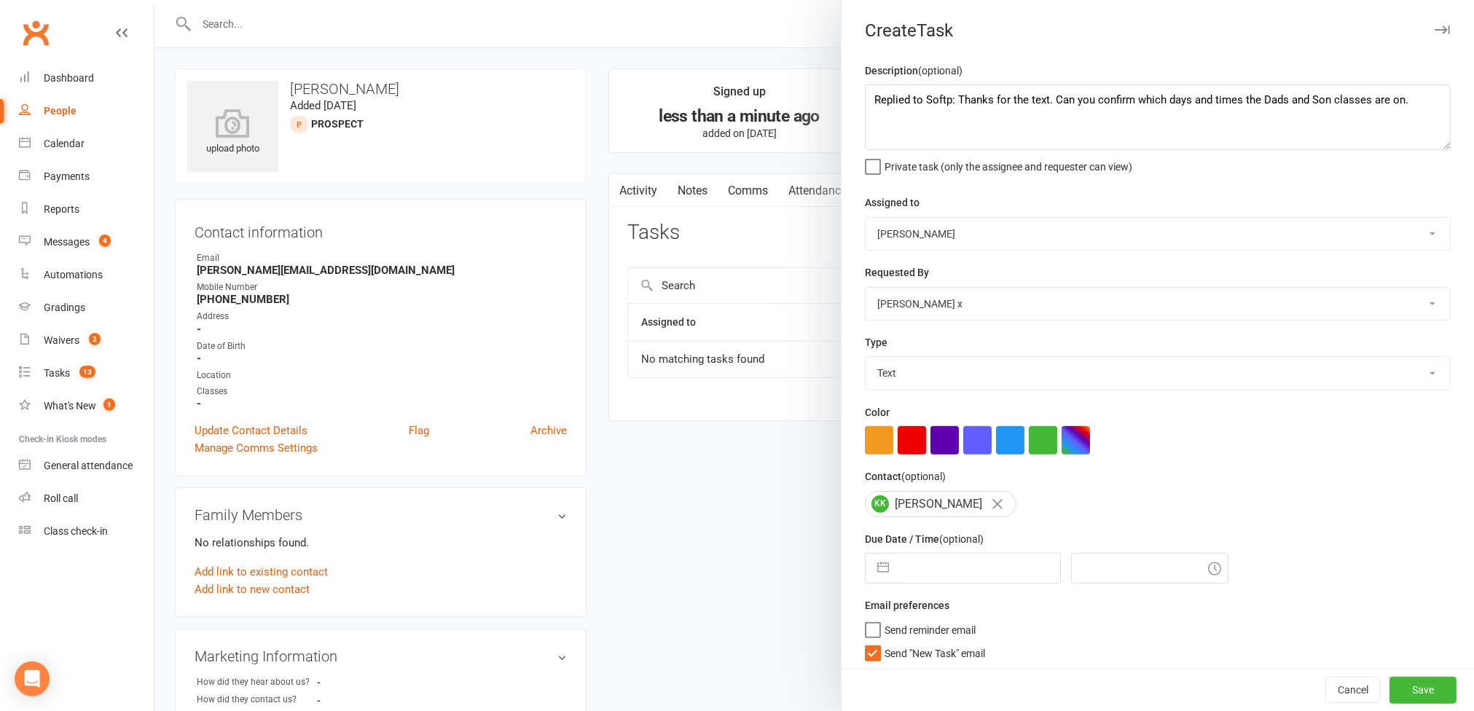
select select "8"
select select "2025"
select select "9"
select select "2025"
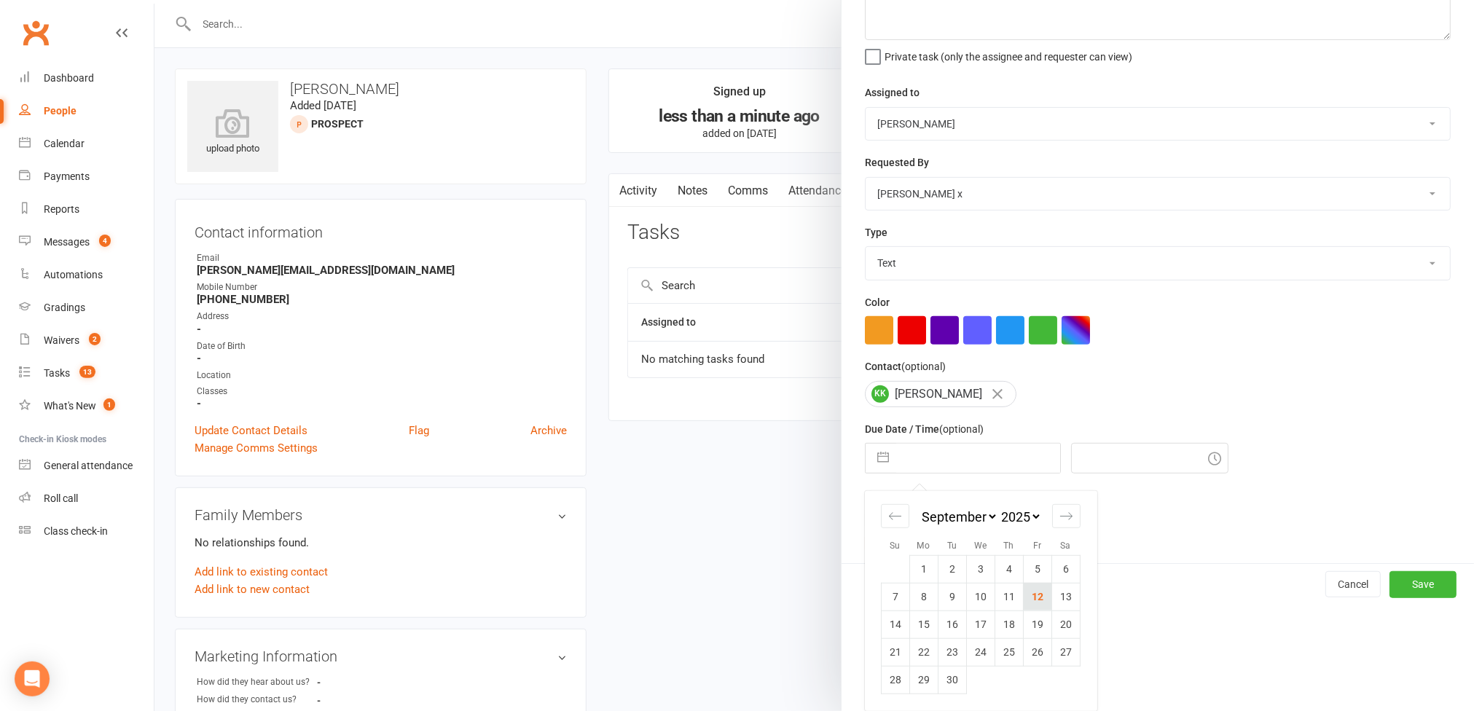
click at [1032, 597] on td "12" at bounding box center [1037, 597] width 28 height 28
type input "[DATE]"
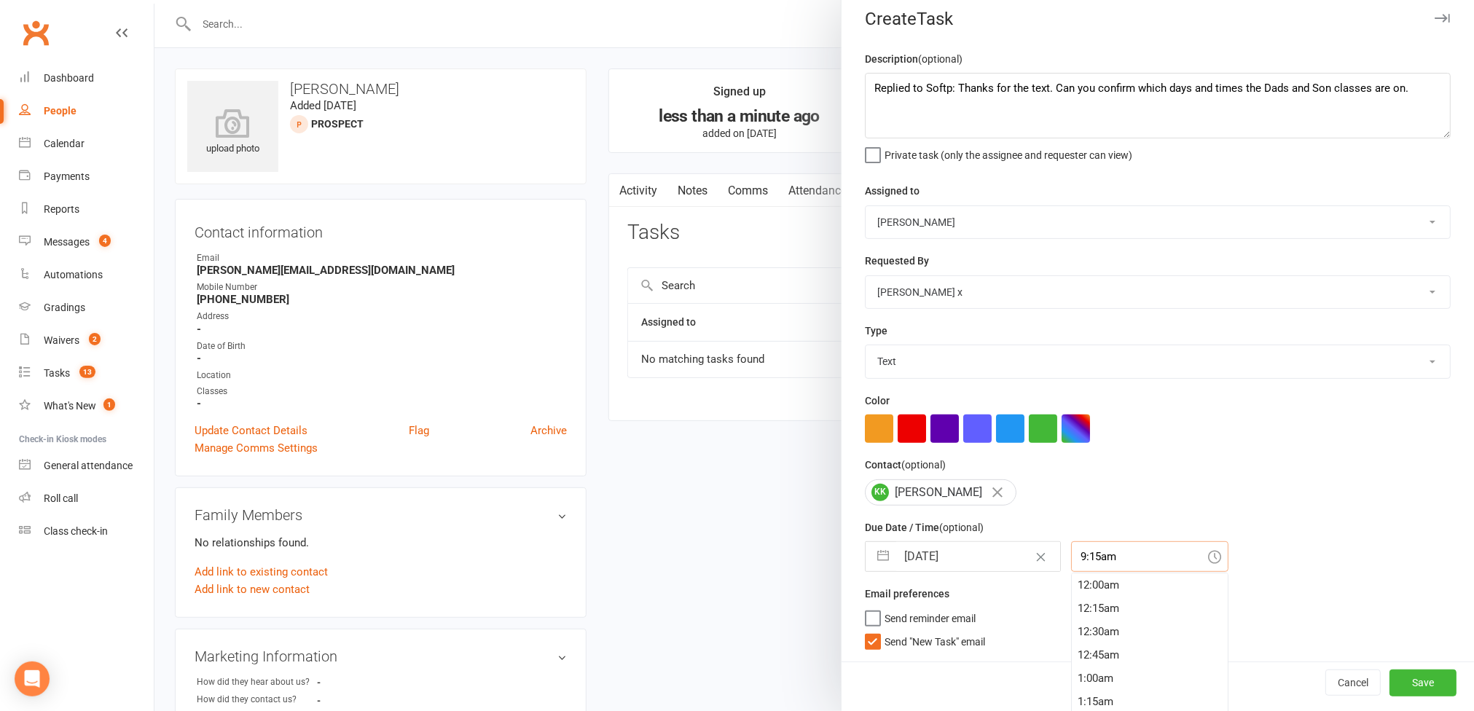
scroll to position [24, 0]
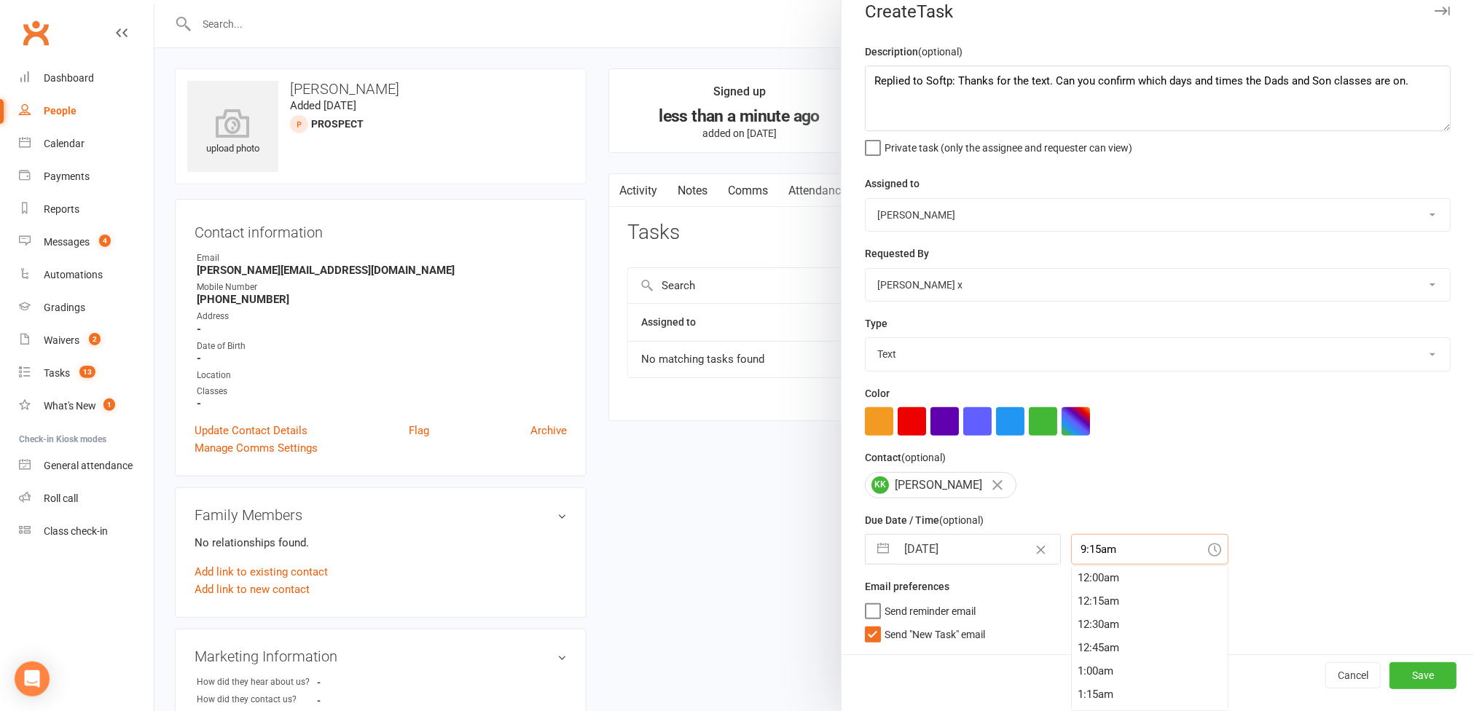
click at [1122, 565] on div "9:15am 12:00am 12:15am 12:30am 12:45am 1:00am 1:15am 1:30am 1:45am 2:00am 2:15a…" at bounding box center [1149, 549] width 157 height 31
click at [1096, 673] on div "11:15am" at bounding box center [1150, 679] width 156 height 23
type input "11:15am"
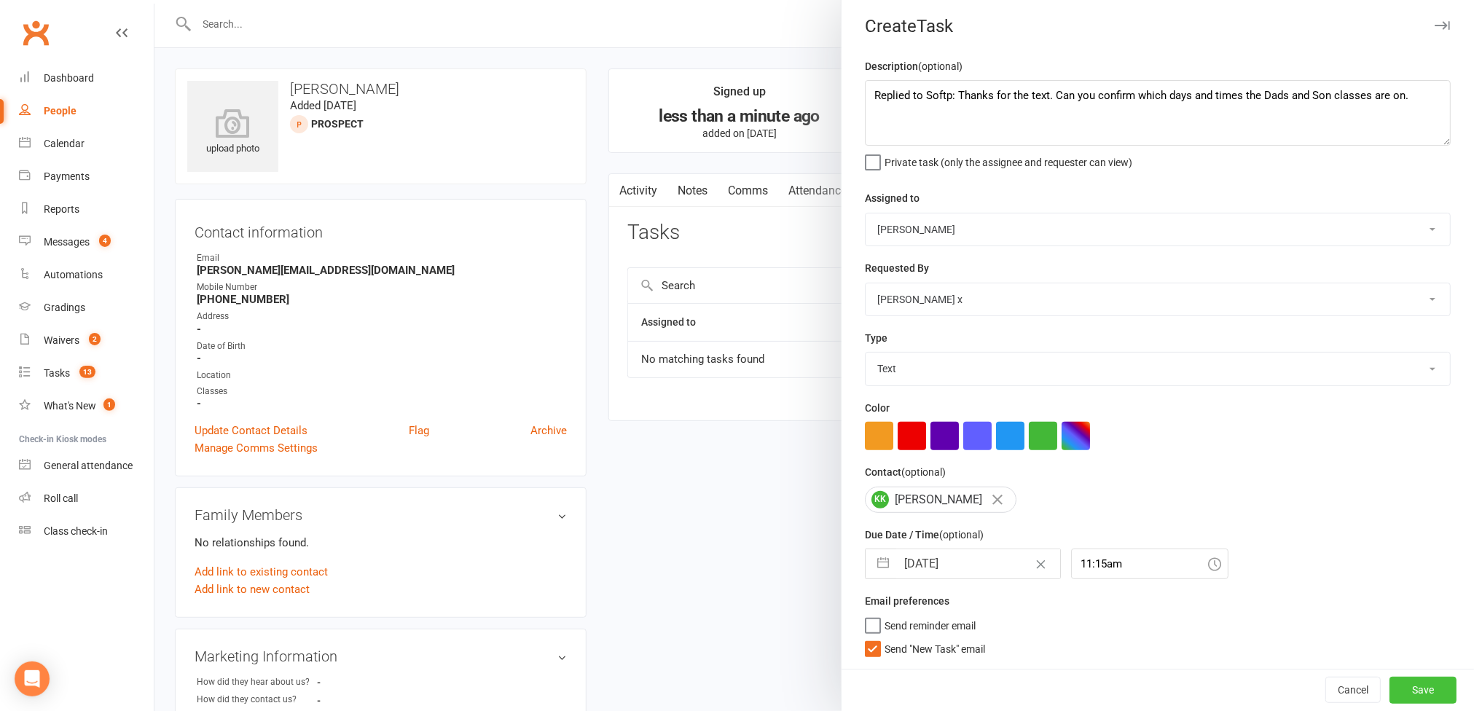
click at [1390, 692] on button "Save" at bounding box center [1423, 690] width 67 height 26
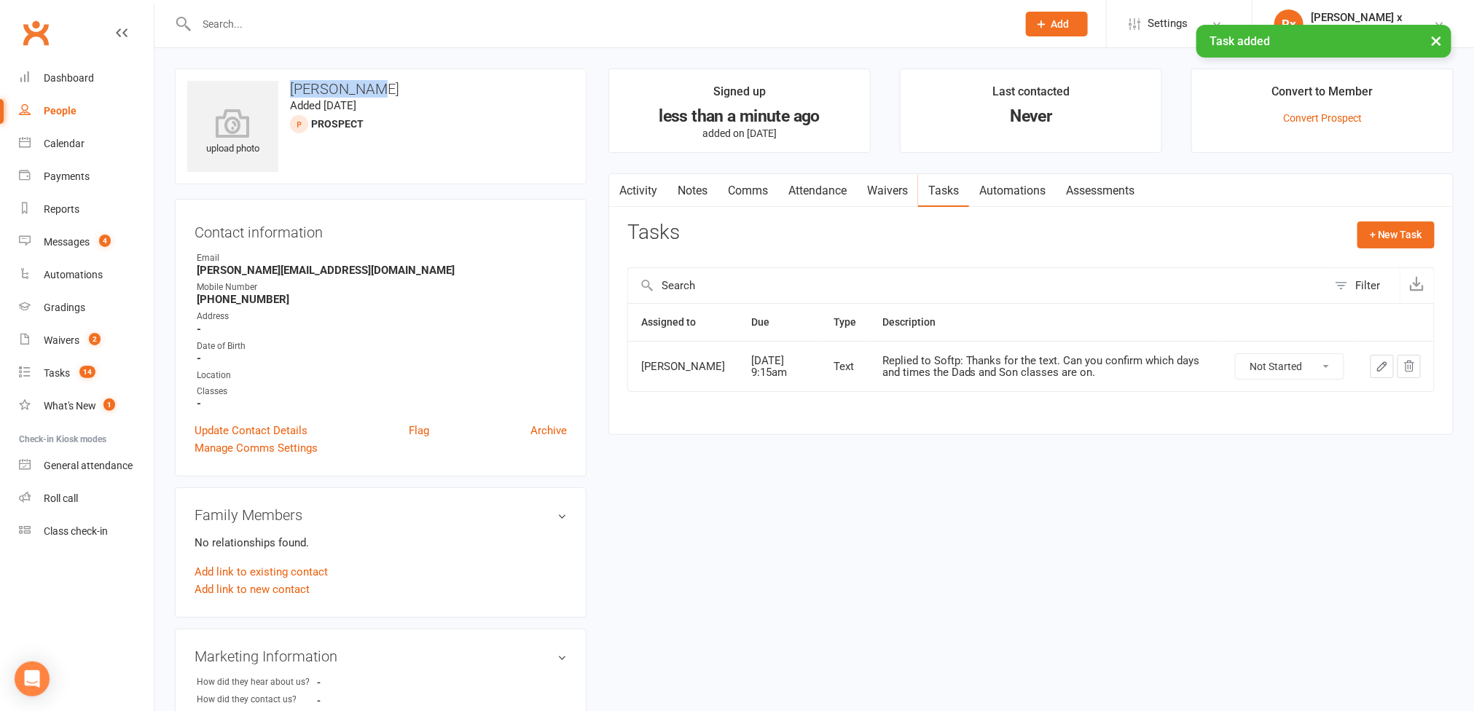
drag, startPoint x: 294, startPoint y: 87, endPoint x: 356, endPoint y: 95, distance: 63.1
click at [372, 92] on h3 "[PERSON_NAME]" at bounding box center [380, 89] width 387 height 16
copy h3 "[PERSON_NAME]"
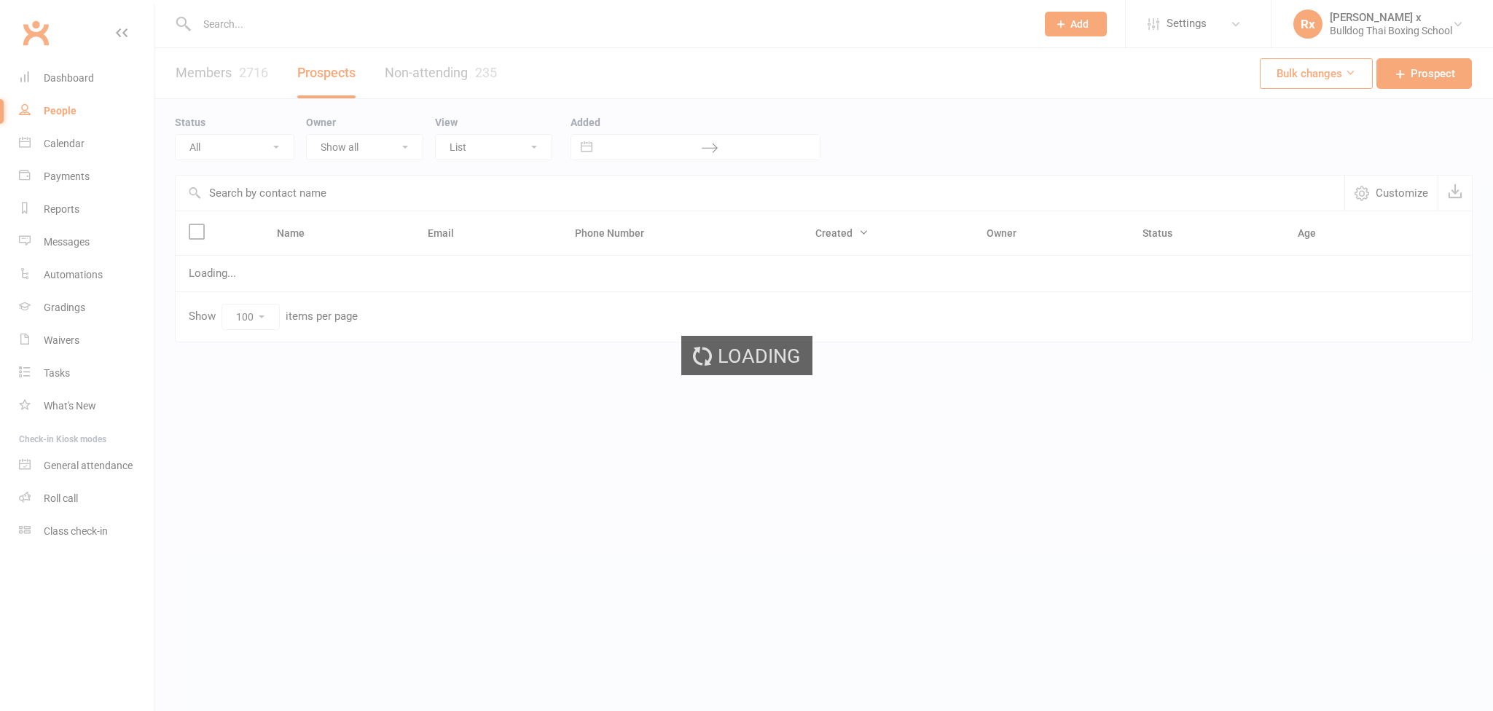
select select "100"
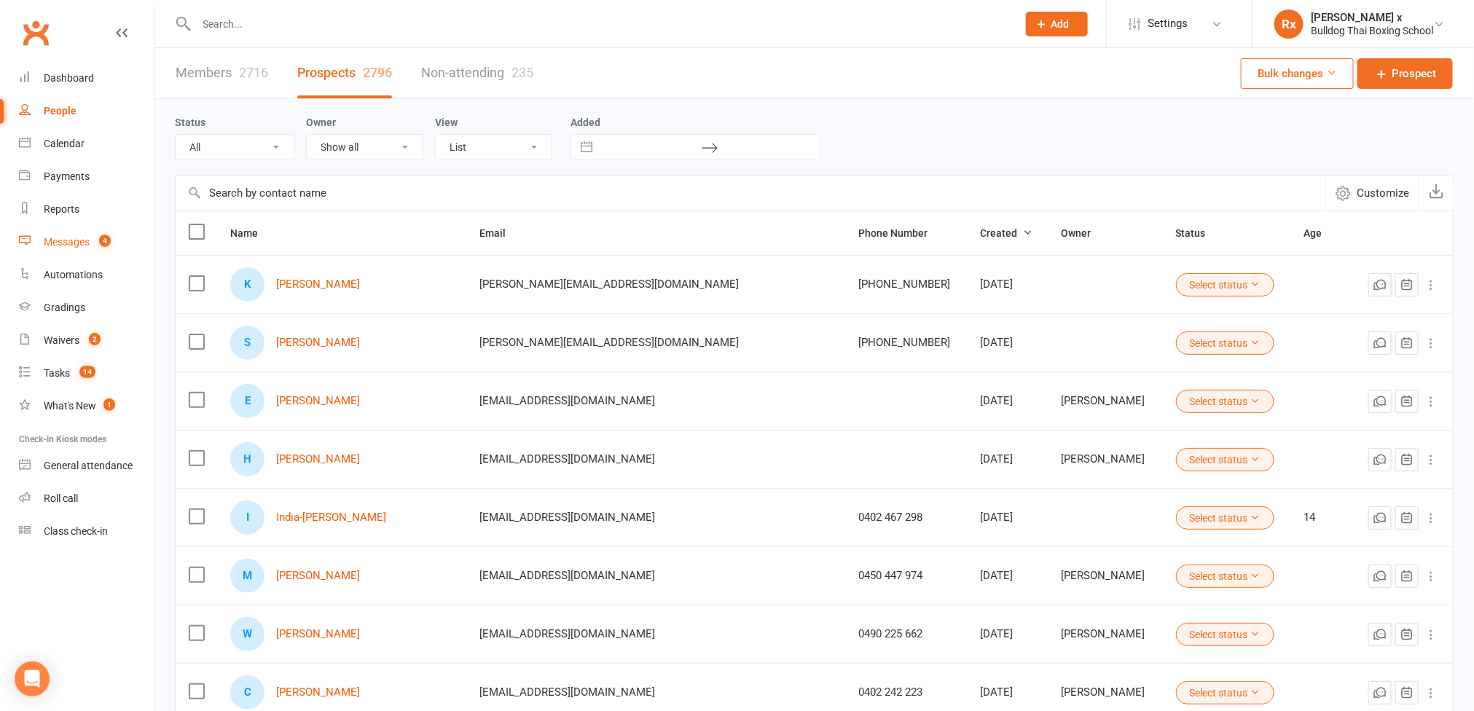
click at [47, 241] on div "Messages" at bounding box center [67, 242] width 46 height 12
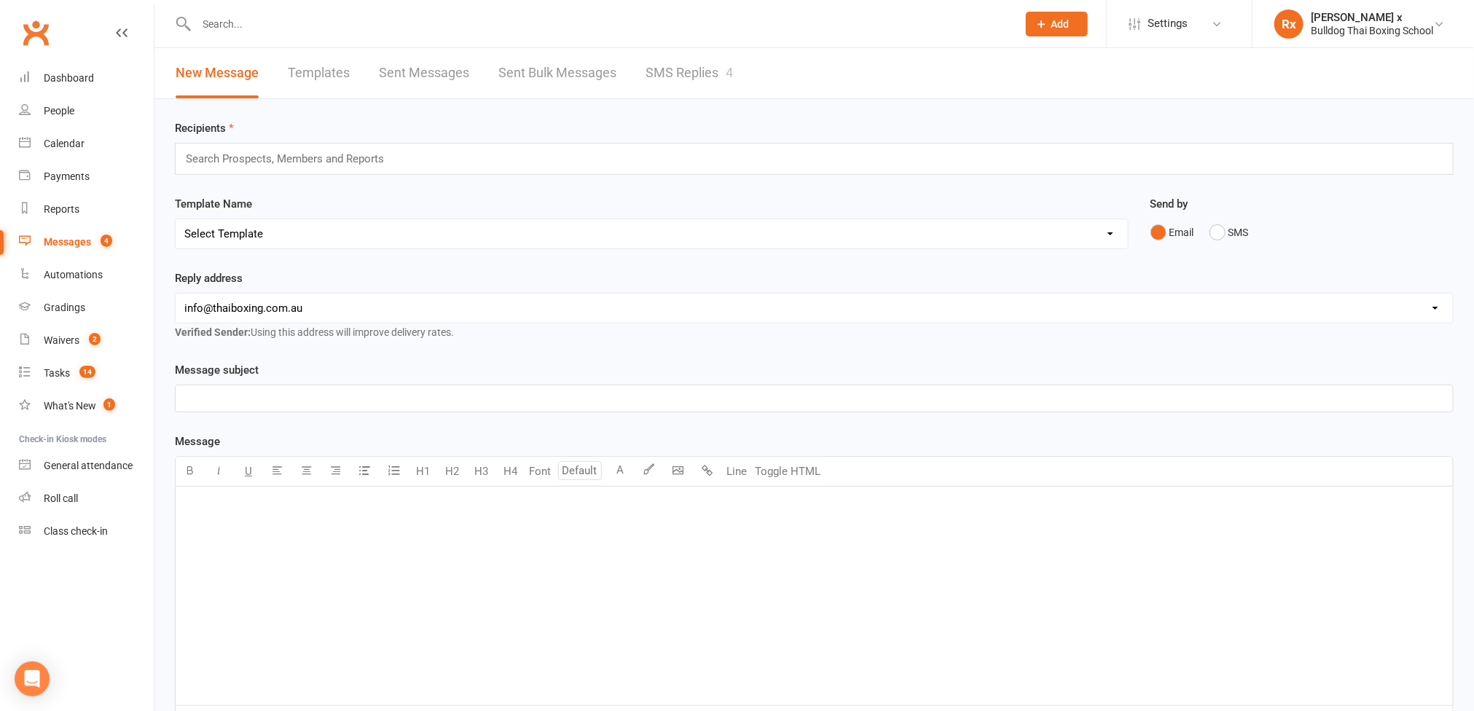
click at [702, 73] on link "SMS Replies 4" at bounding box center [689, 73] width 87 height 50
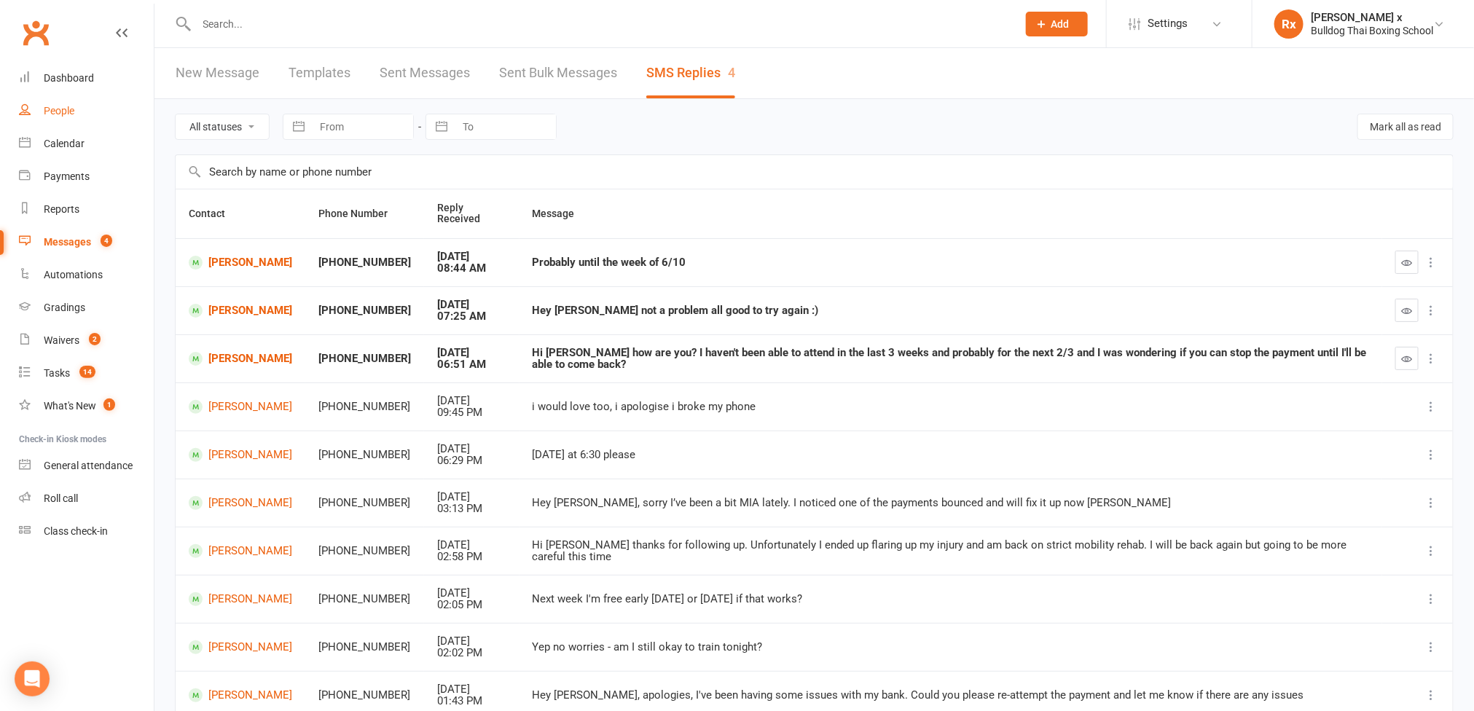
click at [60, 112] on div "People" at bounding box center [59, 111] width 31 height 12
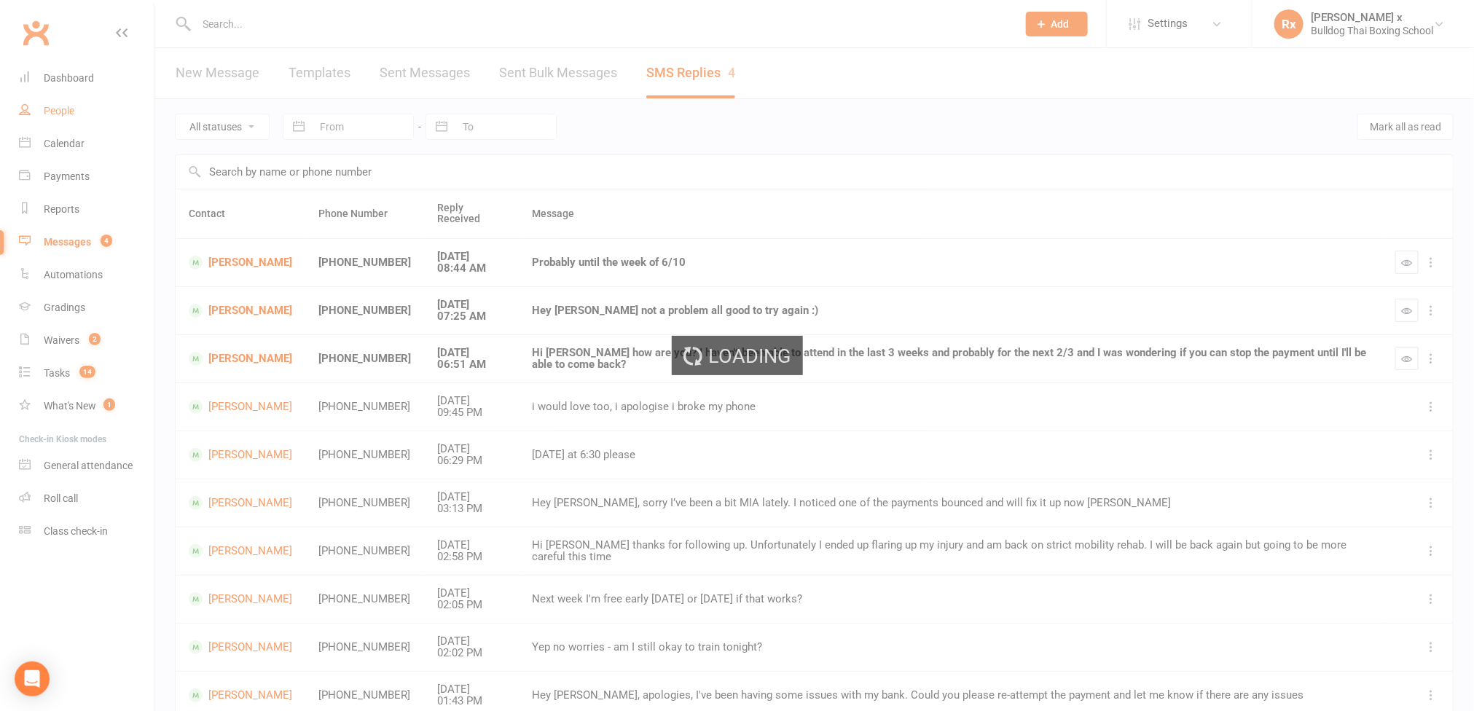
select select "100"
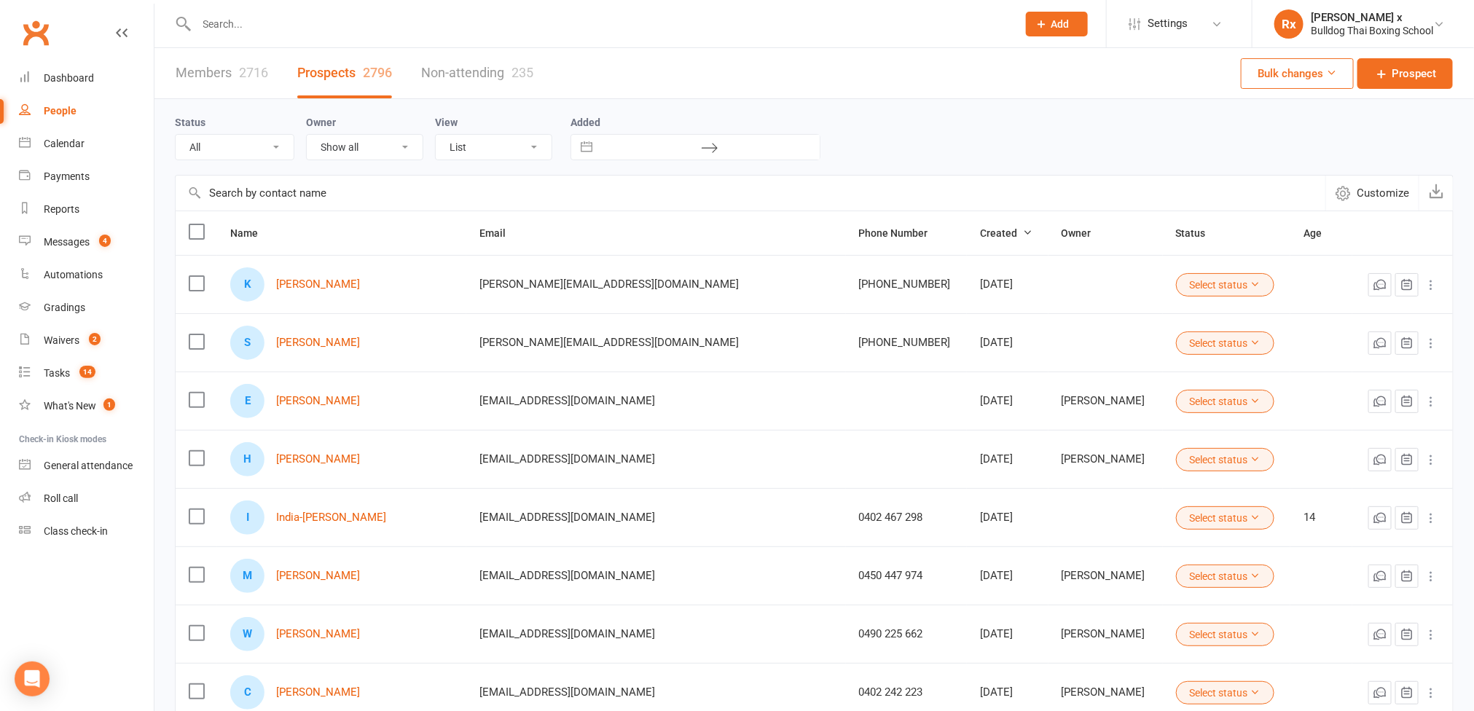
click at [606, 17] on input "text" at bounding box center [600, 24] width 816 height 20
